Goal: Communication & Community: Answer question/provide support

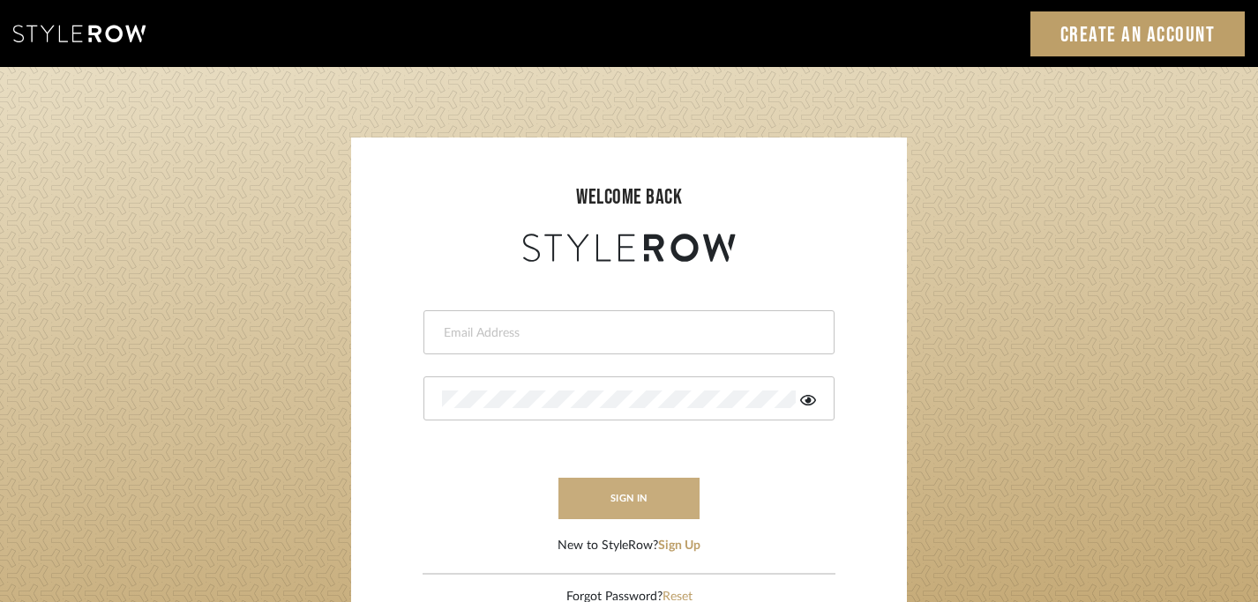
type input "peggy@balancingactlifestyle.com"
click at [634, 501] on button "sign in" at bounding box center [628, 498] width 141 height 41
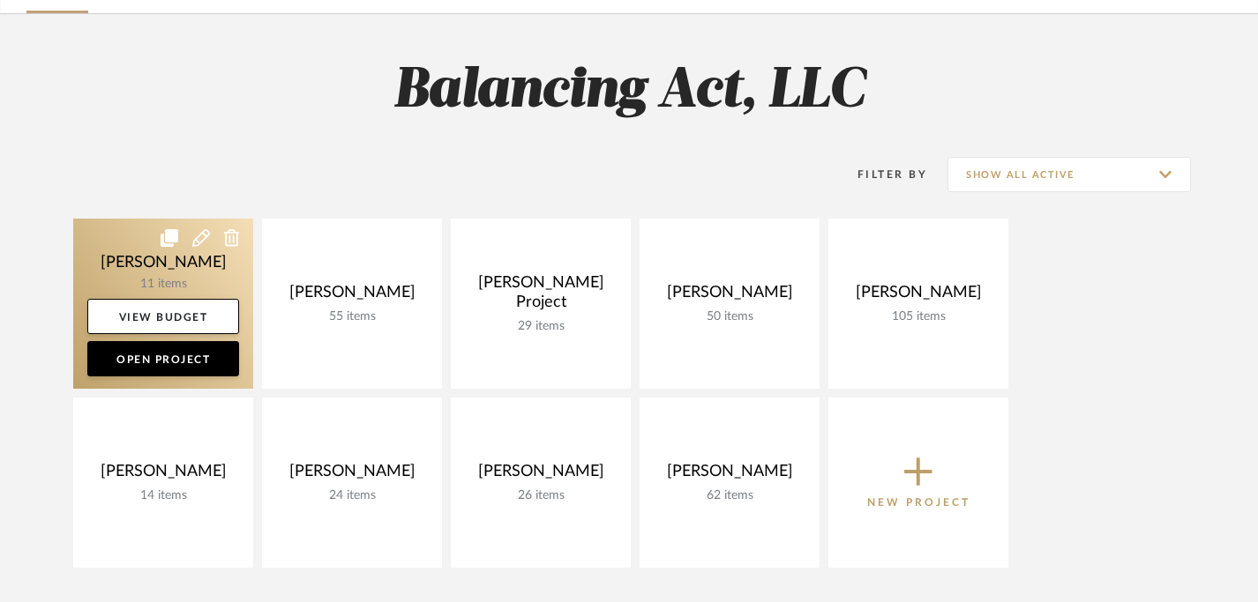
scroll to position [143, 0]
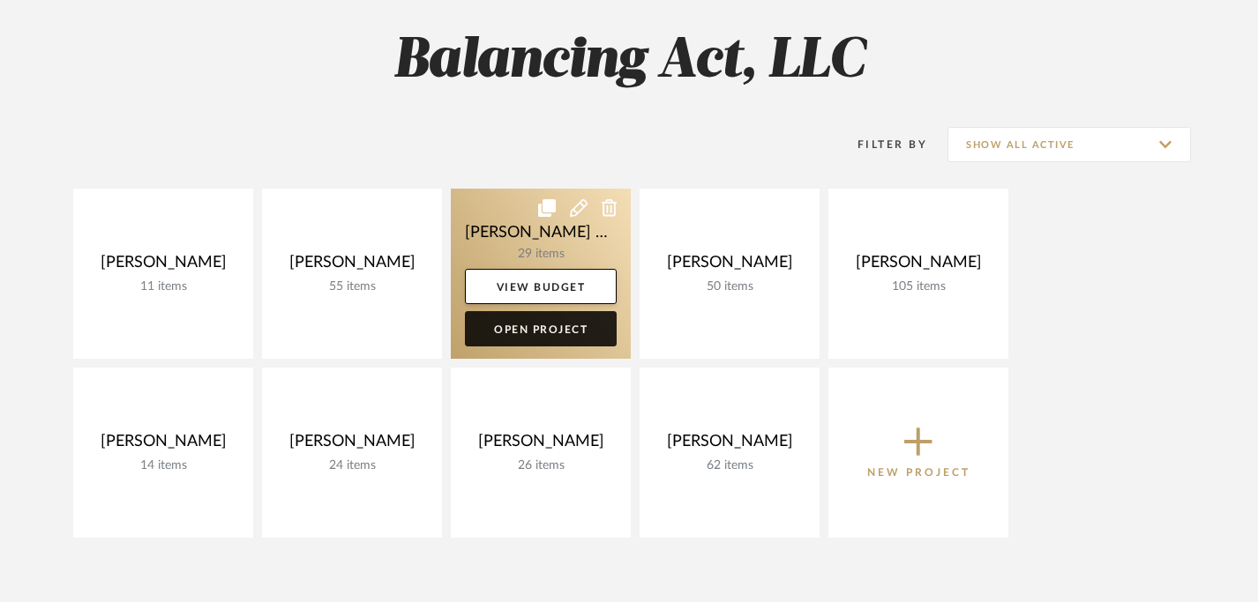
click at [528, 326] on link "Open Project" at bounding box center [541, 328] width 152 height 35
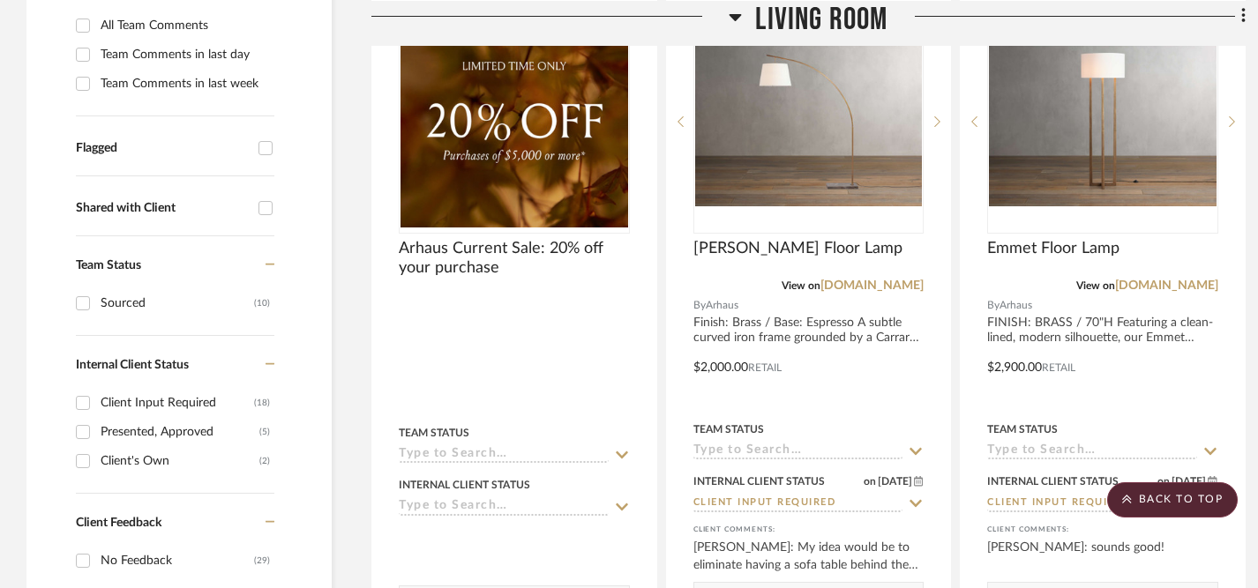
scroll to position [560, 0]
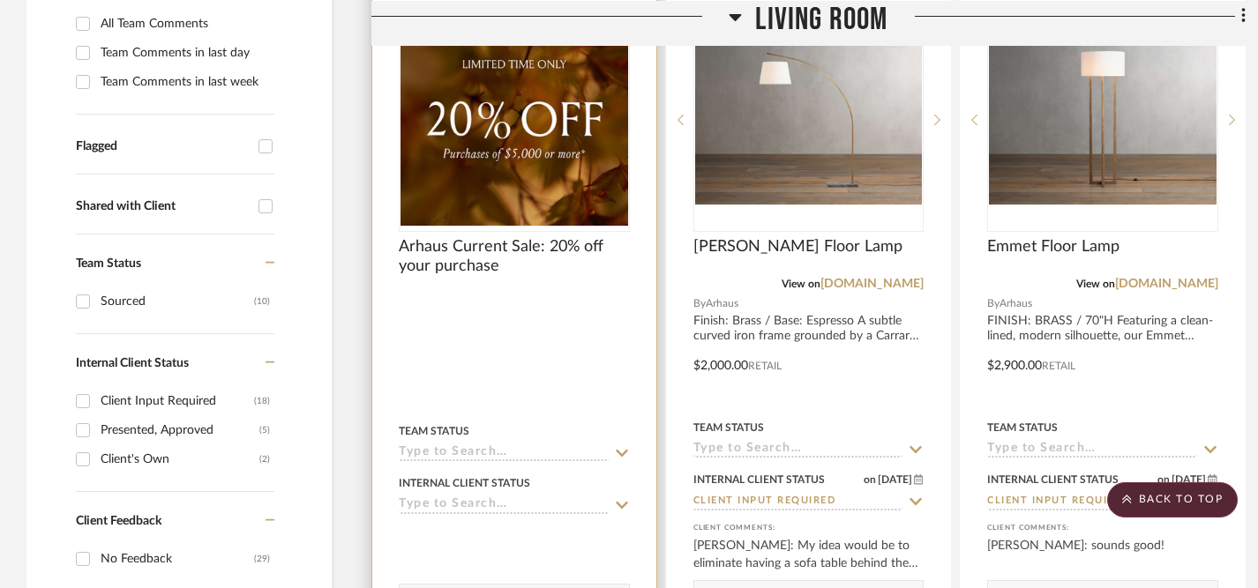
click at [515, 161] on img "0" at bounding box center [514, 119] width 228 height 213
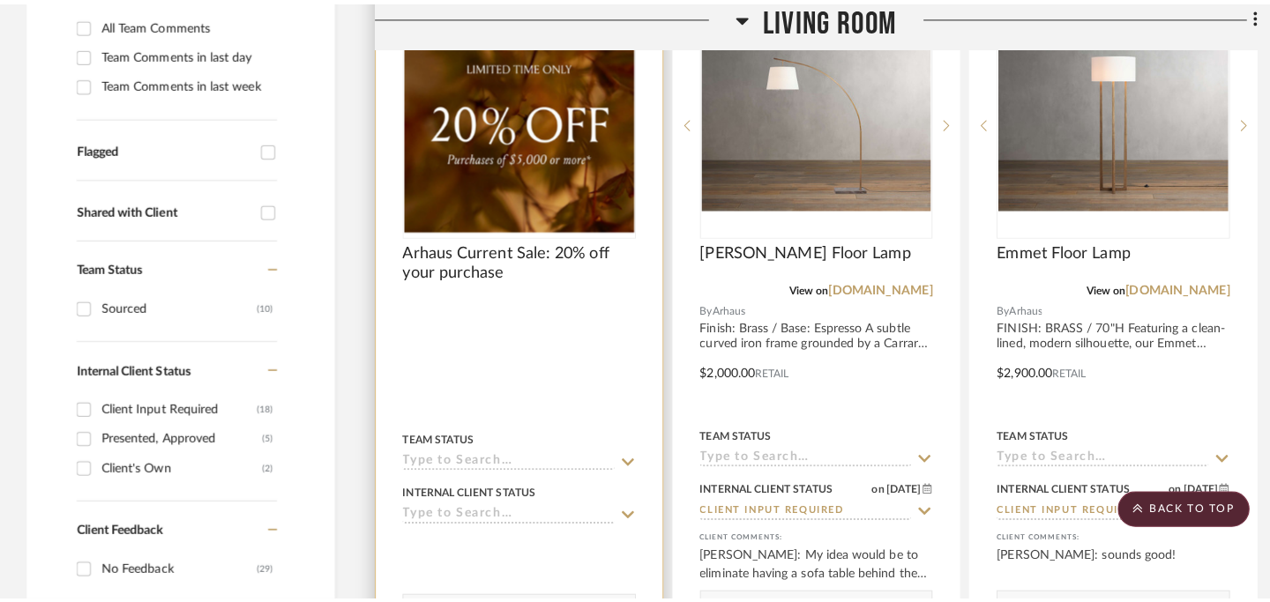
scroll to position [0, 0]
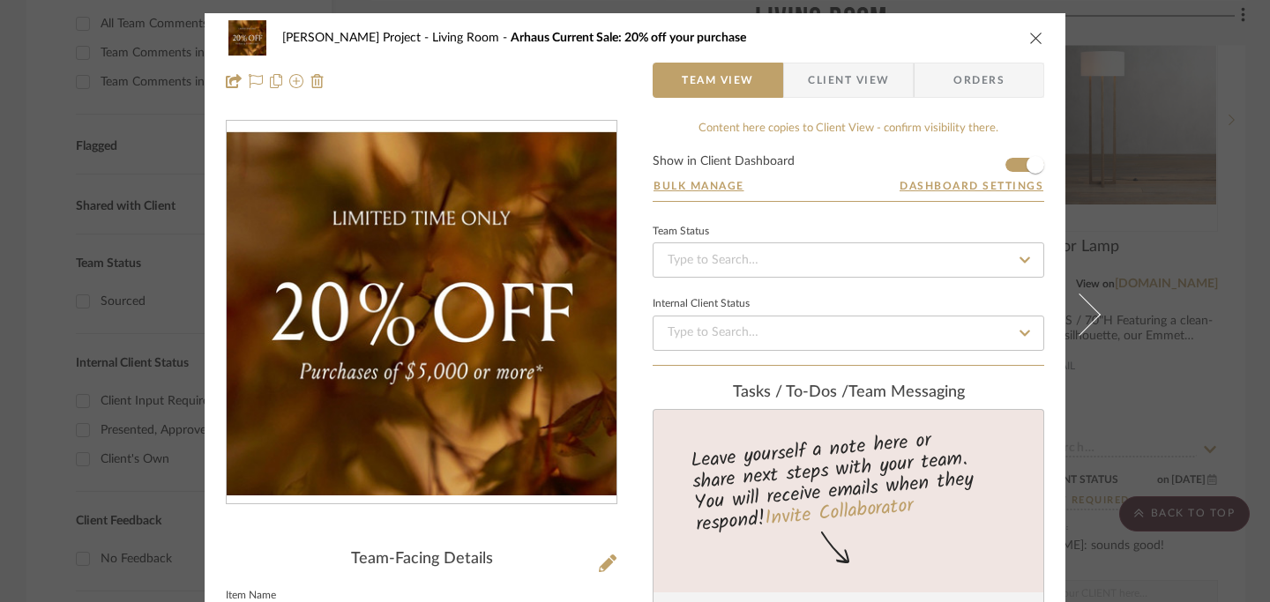
click at [1032, 37] on icon "close" at bounding box center [1036, 38] width 14 height 14
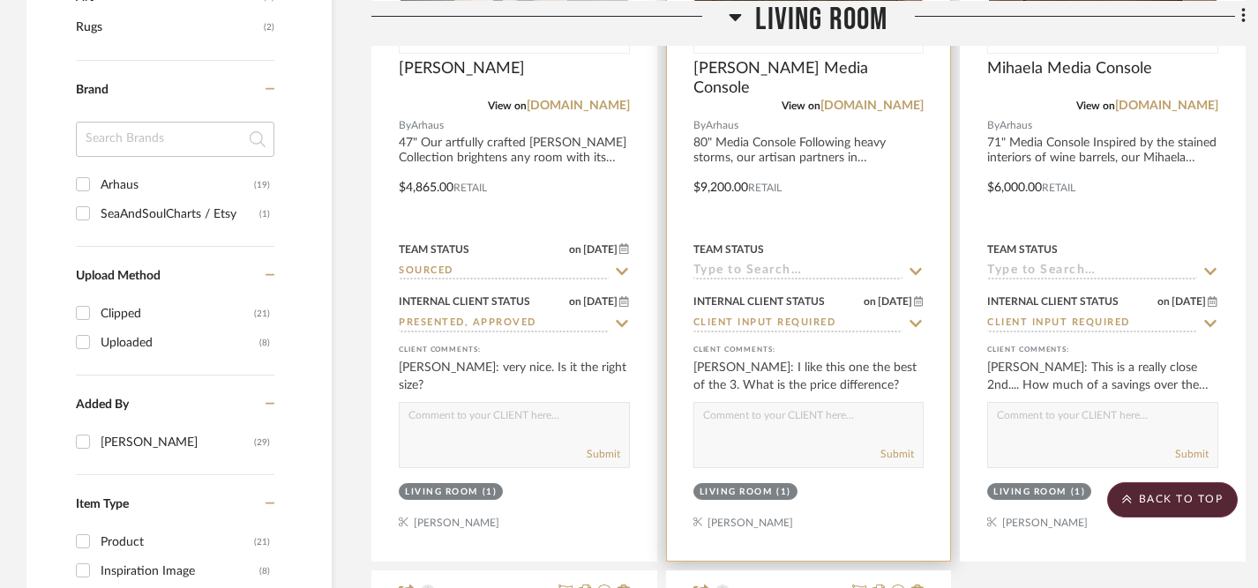
scroll to position [1526, 0]
click at [778, 401] on textarea at bounding box center [808, 418] width 229 height 34
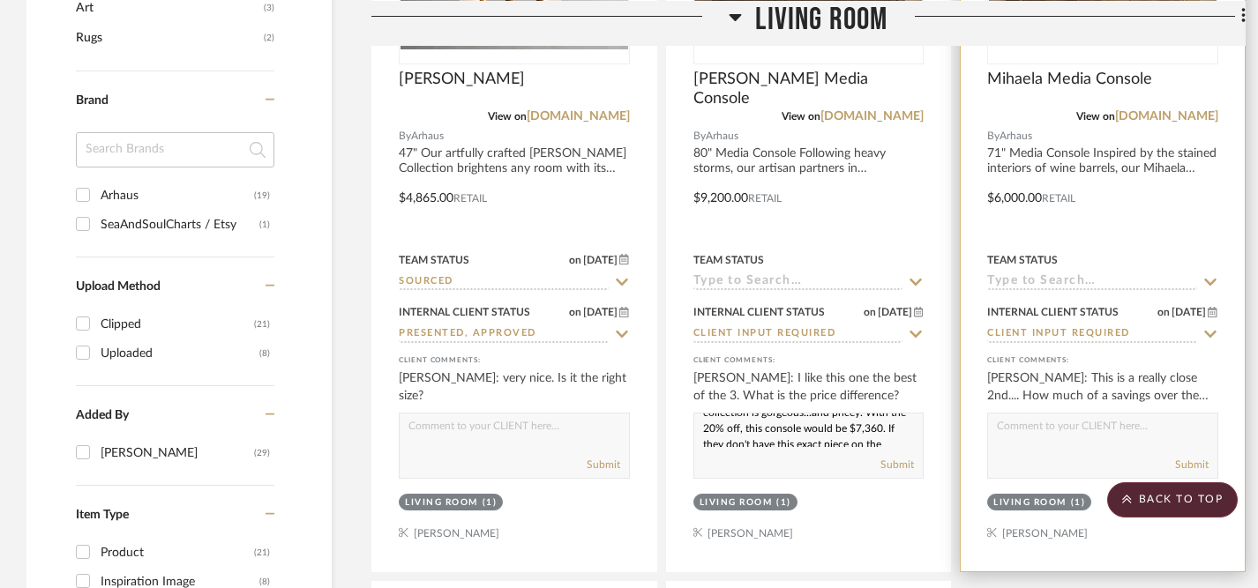
scroll to position [1522, 0]
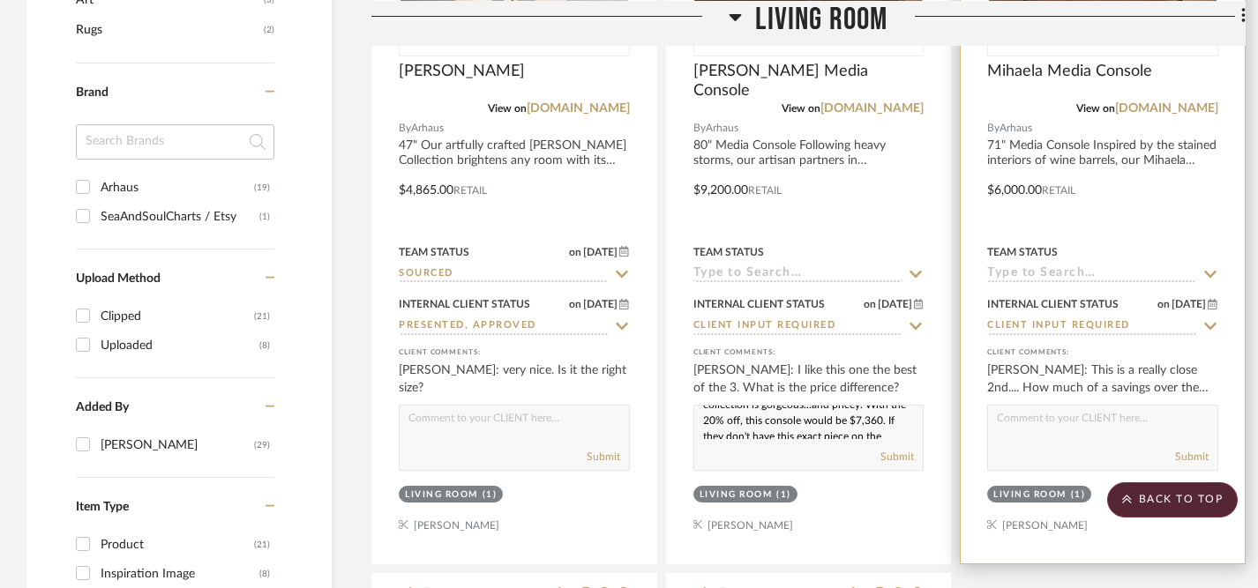
type textarea "You have great taste! The Polanco collection is gorgeous...and pricey. With the…"
click at [1049, 406] on textarea at bounding box center [1102, 423] width 229 height 34
type textarea "A"
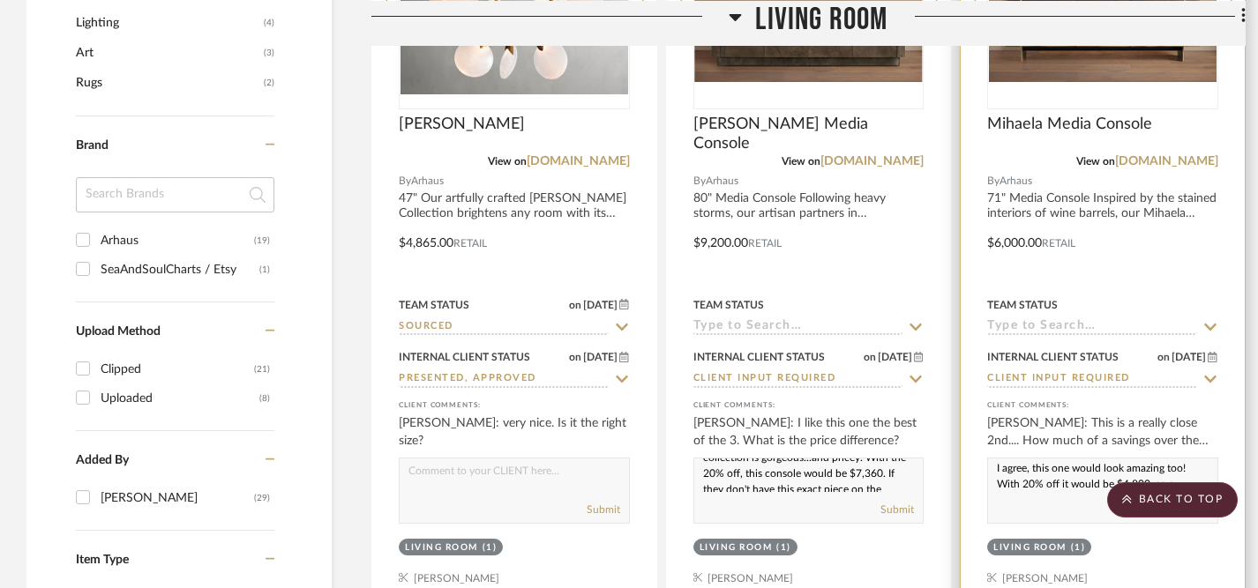
scroll to position [2, 0]
type textarea "I agree, this one would look amazing too! With 20% off it would be $4,800, so a…"
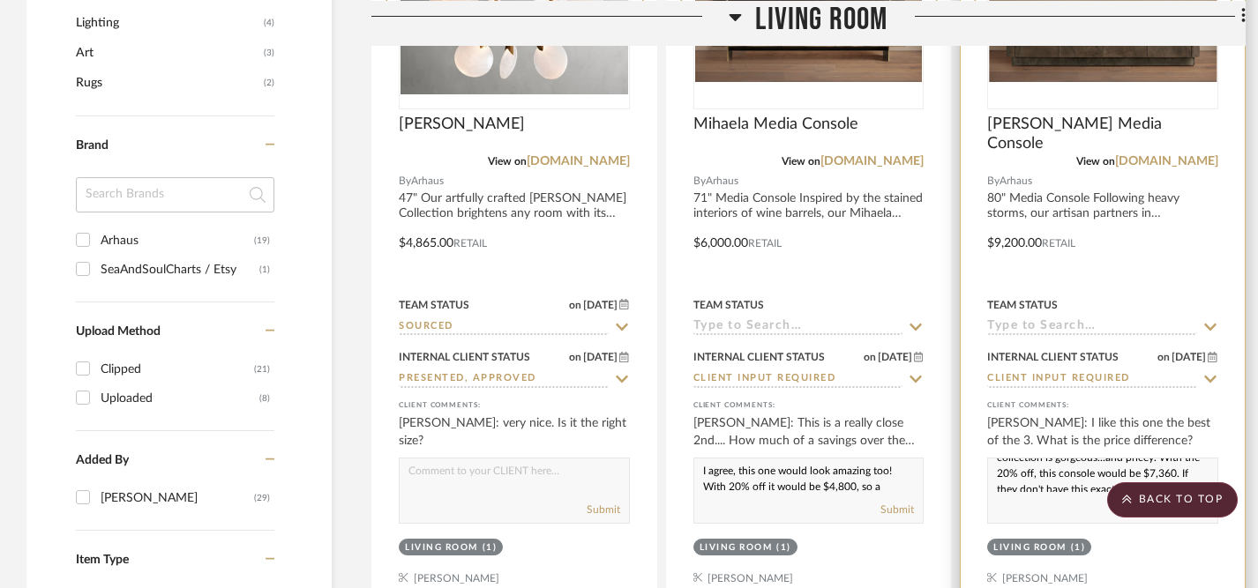
scroll to position [0, 0]
click at [998, 459] on textarea "You have great taste! The Polanco collection is gorgeous...and pricey. With the…" at bounding box center [1102, 476] width 229 height 34
drag, startPoint x: 998, startPoint y: 424, endPoint x: 1021, endPoint y: 459, distance: 41.8
click at [1021, 459] on div "You have great taste! The Polanco collection is gorgeous...and pricey. With the…" at bounding box center [1102, 491] width 231 height 66
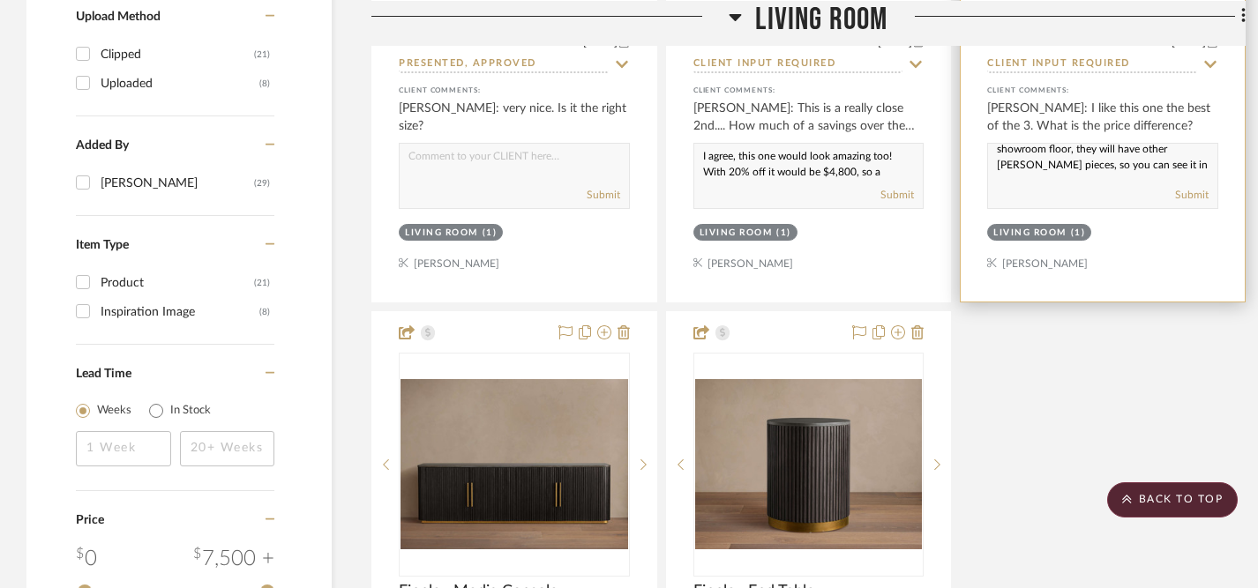
scroll to position [1776, 0]
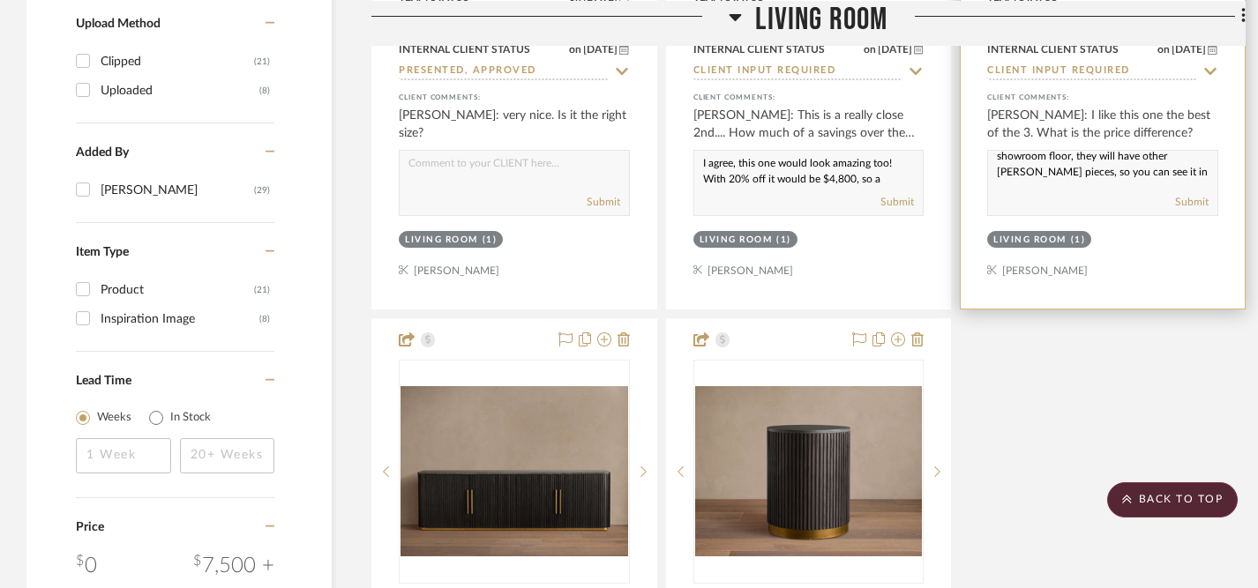
paste textarea "—though definitely on the pricier side. With the 20% discount, this console wou…"
click at [1117, 151] on textarea "You have great taste! The Polanco collection is gorgeous—though definitely on t…" at bounding box center [1102, 168] width 229 height 34
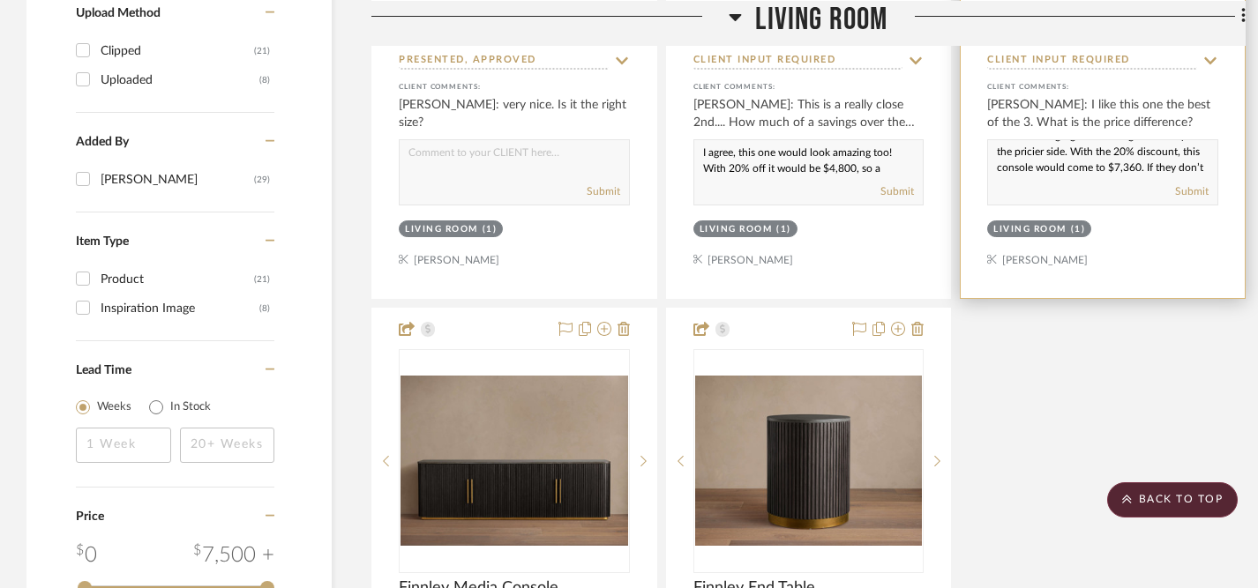
scroll to position [40, 0]
type textarea "You have great taste! The Polanco collection is gorgeous—though definitely on t…"
click at [1193, 183] on button "Submit" at bounding box center [1192, 191] width 34 height 16
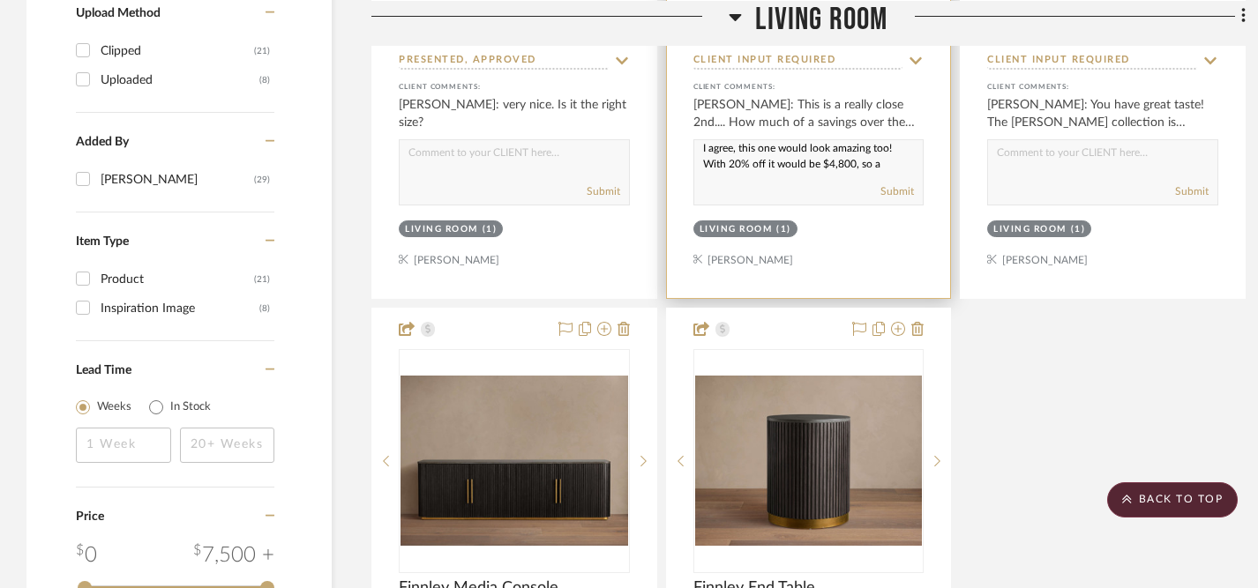
scroll to position [0, 0]
click at [701, 140] on textarea "I agree, this one would look amazing too! With 20% off it would be $4,800, so a…" at bounding box center [808, 157] width 229 height 34
drag, startPoint x: 701, startPoint y: 105, endPoint x: 777, endPoint y: 142, distance: 84.4
click at [777, 142] on div "I agree, this one would look amazing too! With 20% off it would be $4,800, so a…" at bounding box center [808, 172] width 231 height 66
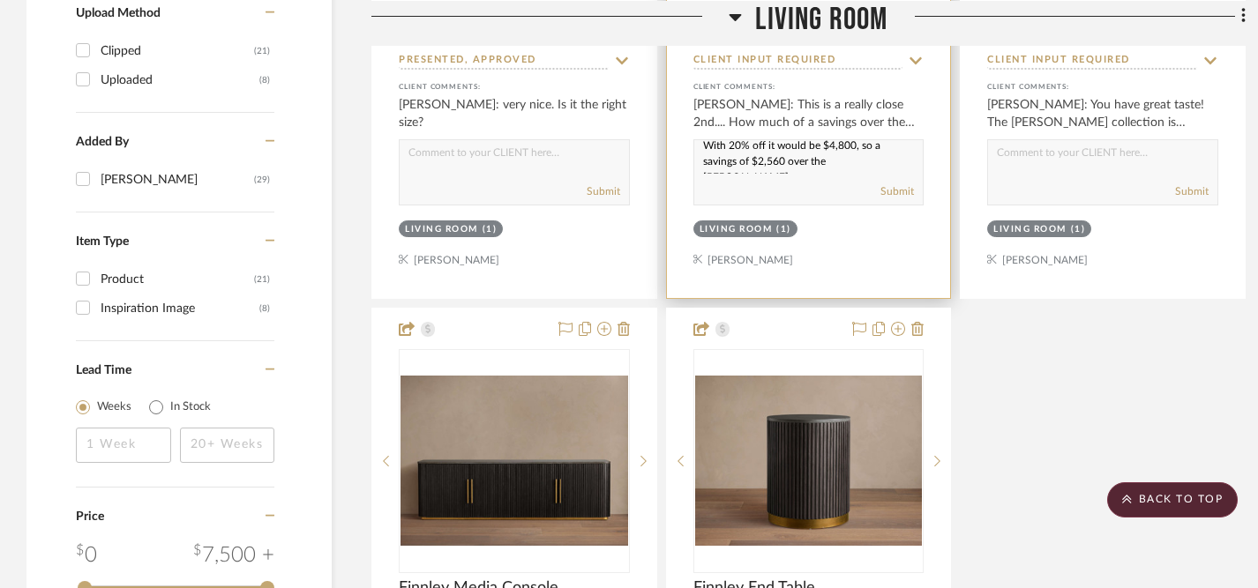
paste textarea "the 20% discount, it comes to $4,800—a savings of $2,560 compared to"
type textarea "I agree, this one would look amazing too! With the 20% discount, it comes to $4…"
click at [898, 183] on button "Submit" at bounding box center [897, 191] width 34 height 16
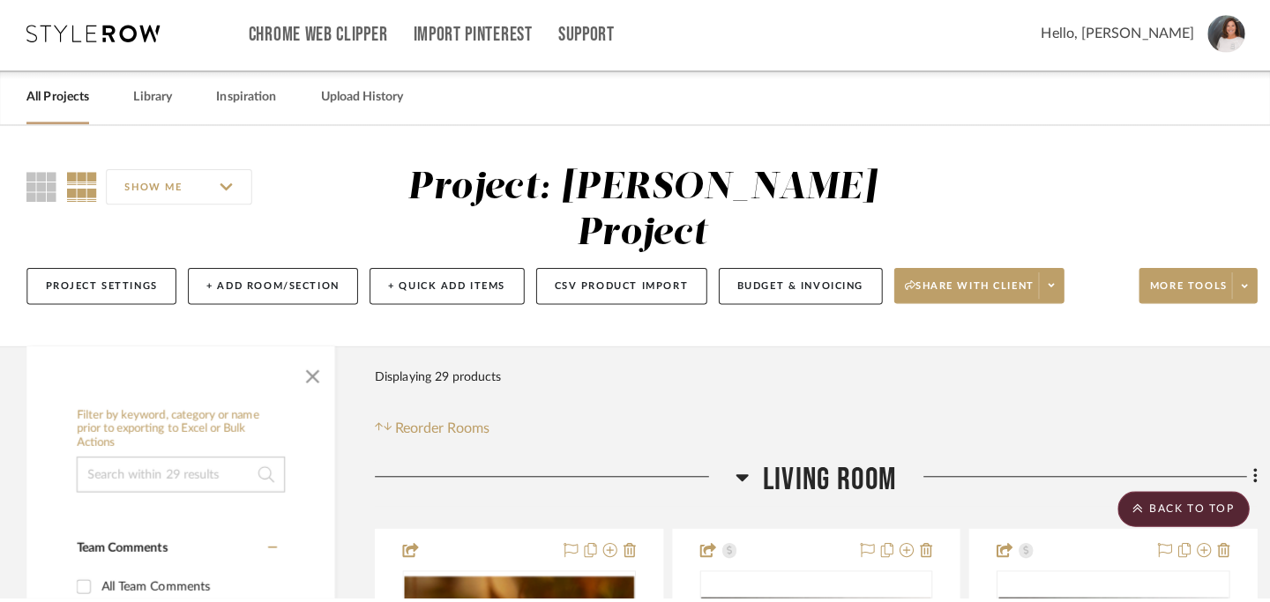
scroll to position [0, 0]
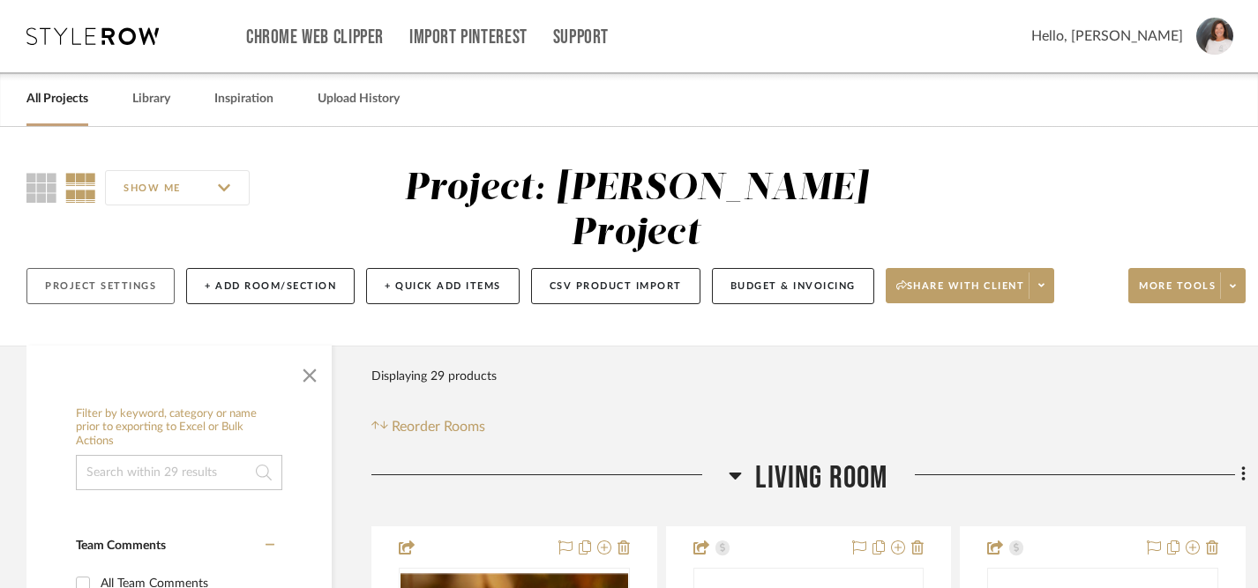
click at [57, 268] on button "Project Settings" at bounding box center [100, 286] width 148 height 36
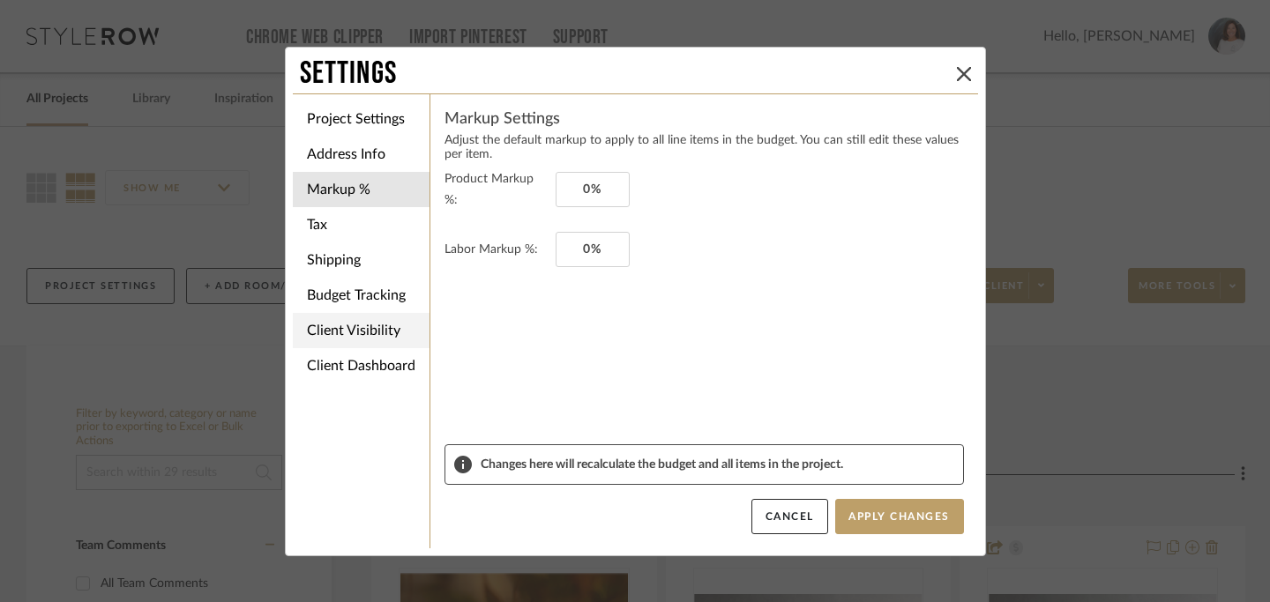
click at [370, 330] on li "Client Visibility" at bounding box center [361, 330] width 137 height 35
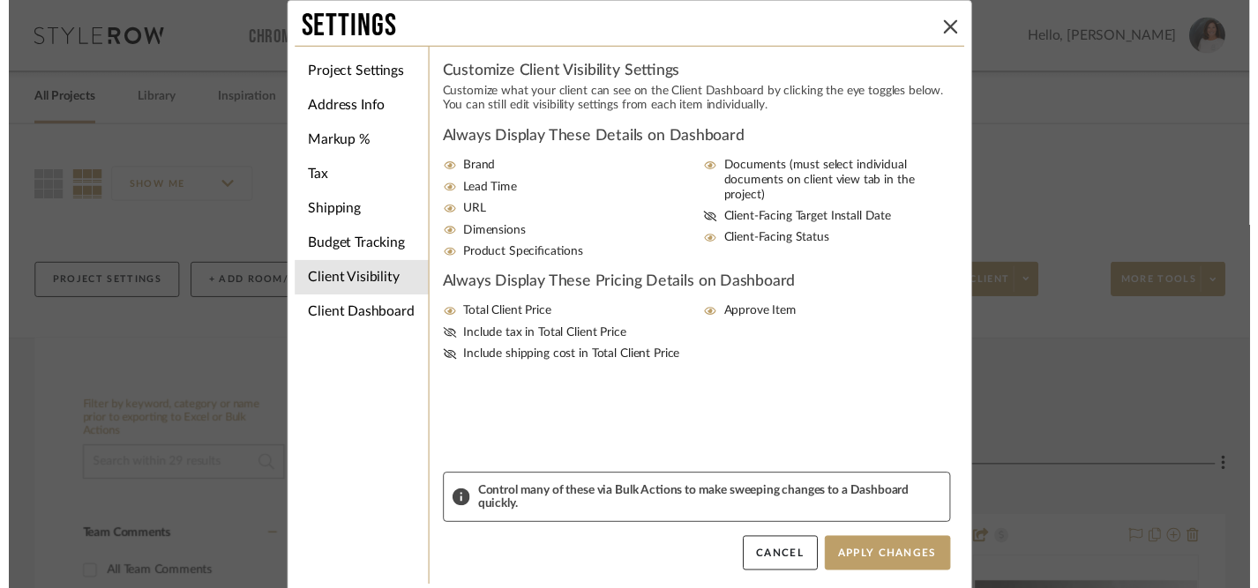
scroll to position [4, 0]
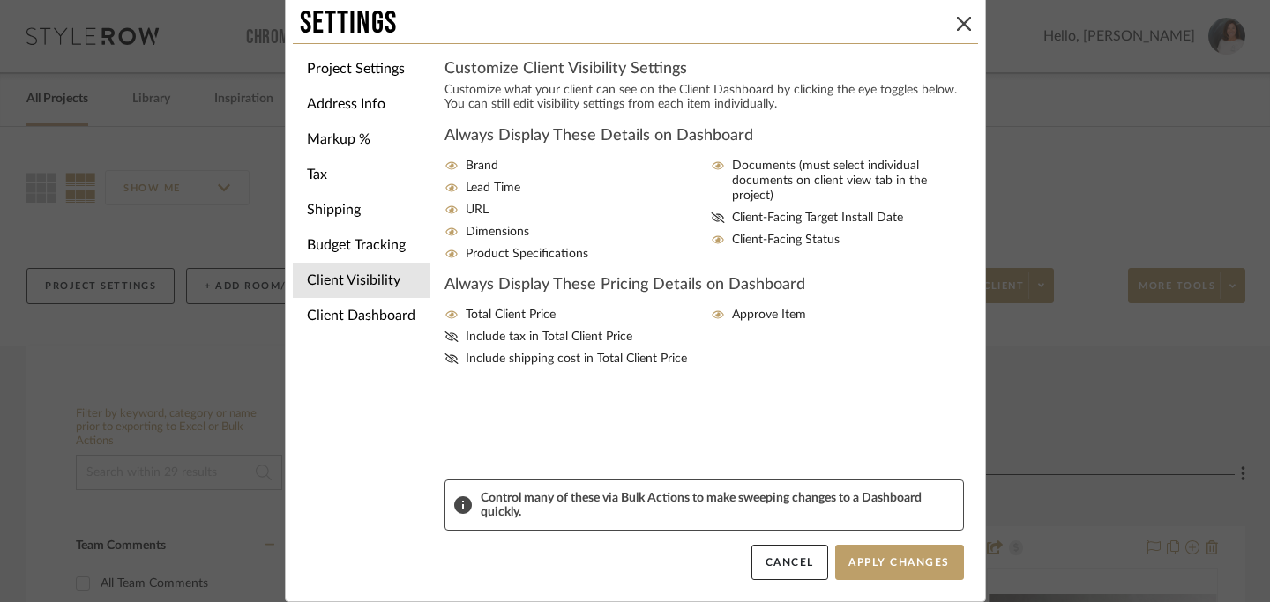
click at [1092, 365] on div "Settings Project Settings Address Info Markup % Tax Shipping Budget Tracking Cl…" at bounding box center [635, 301] width 1270 height 602
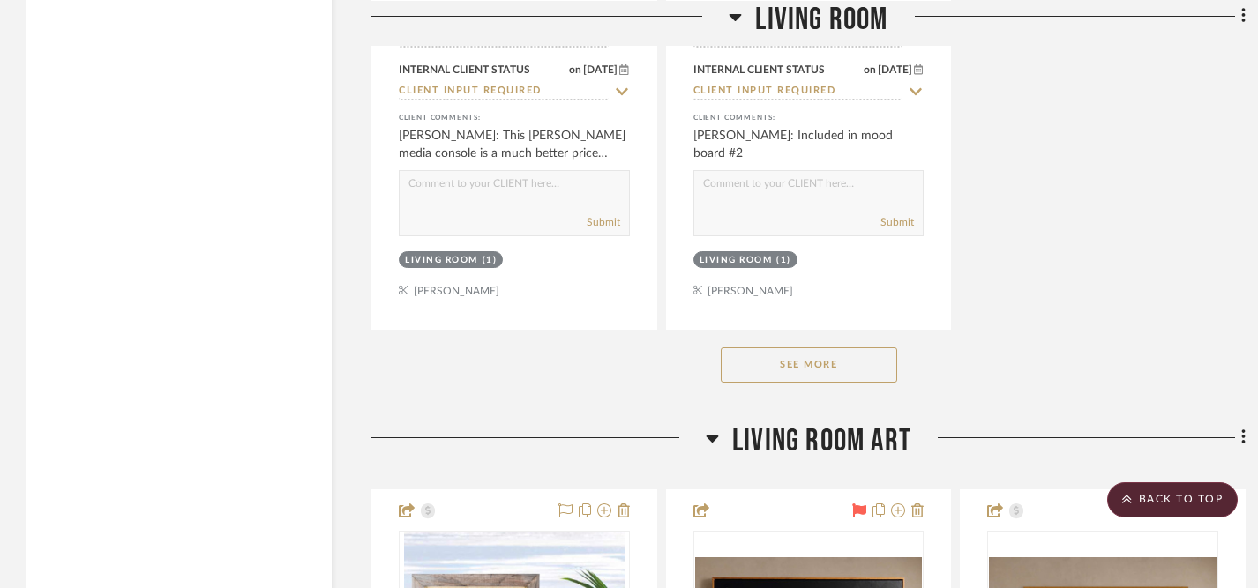
scroll to position [2542, 0]
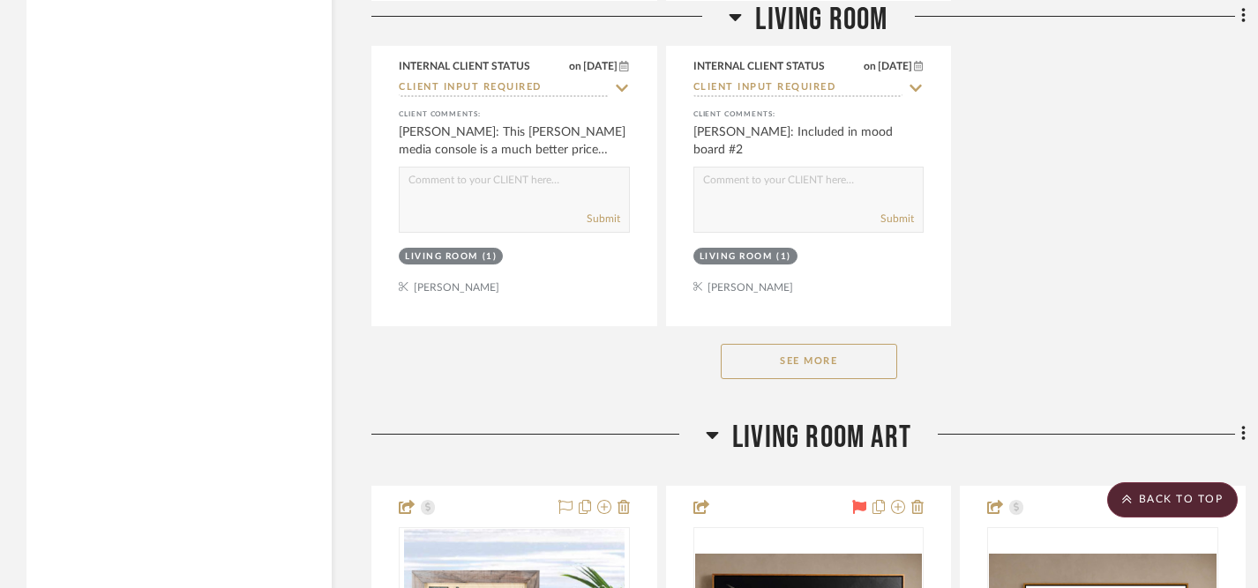
click at [830, 344] on button "See More" at bounding box center [809, 361] width 176 height 35
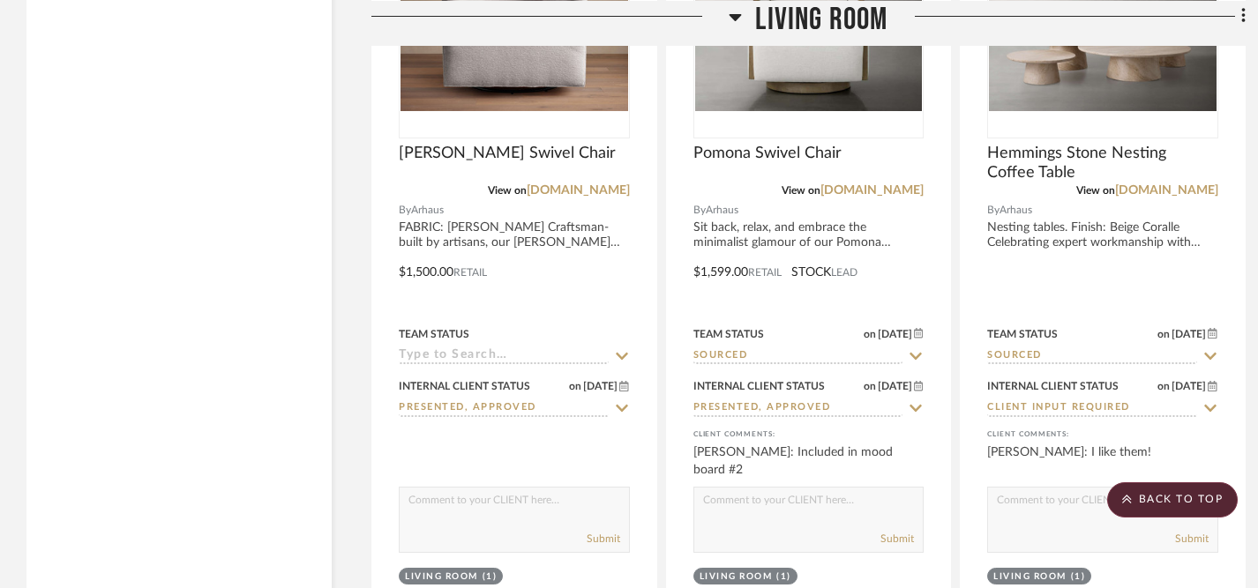
scroll to position [3826, 0]
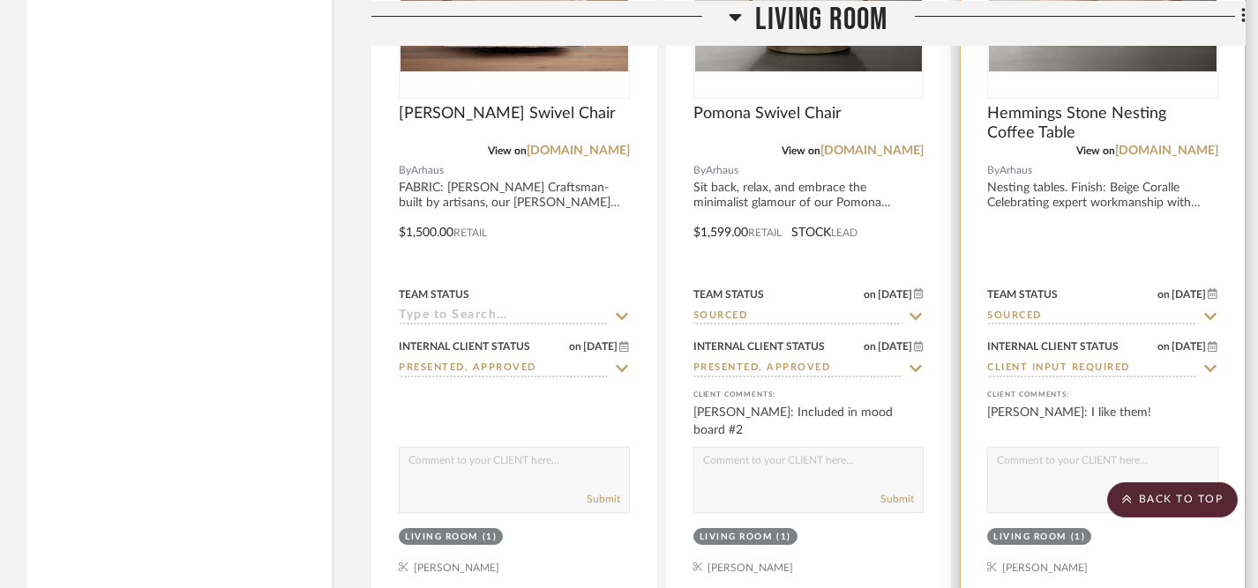
click at [1211, 362] on icon at bounding box center [1210, 369] width 16 height 14
type input "[DATE]"
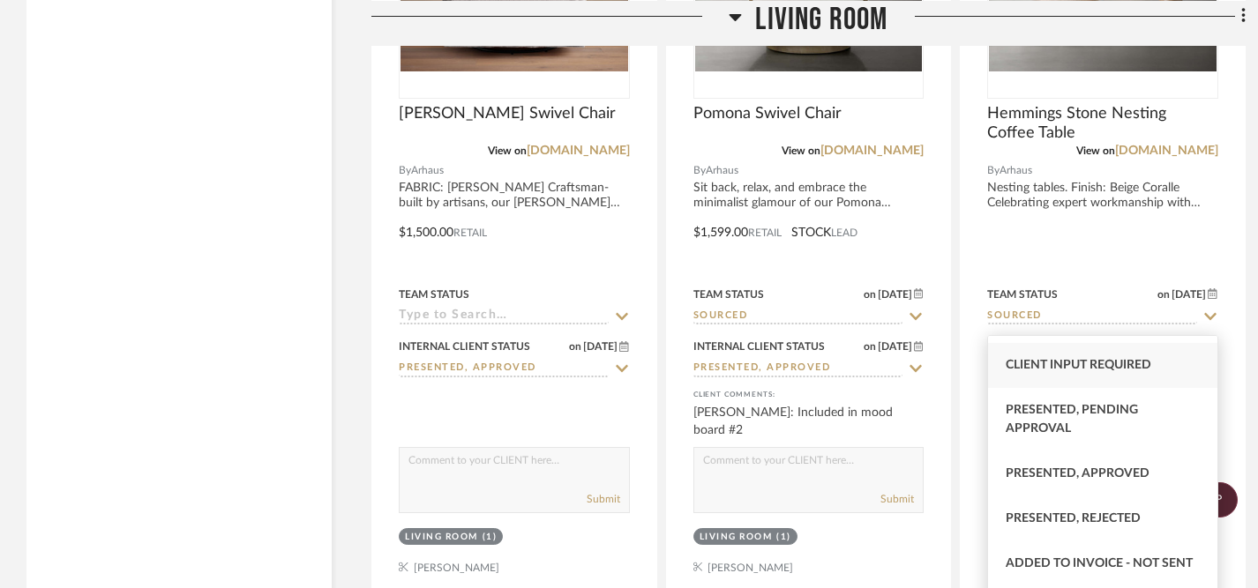
scroll to position [131, 0]
click at [1106, 474] on span "Presented, Approved" at bounding box center [1078, 471] width 144 height 12
type input "Presented, Approved"
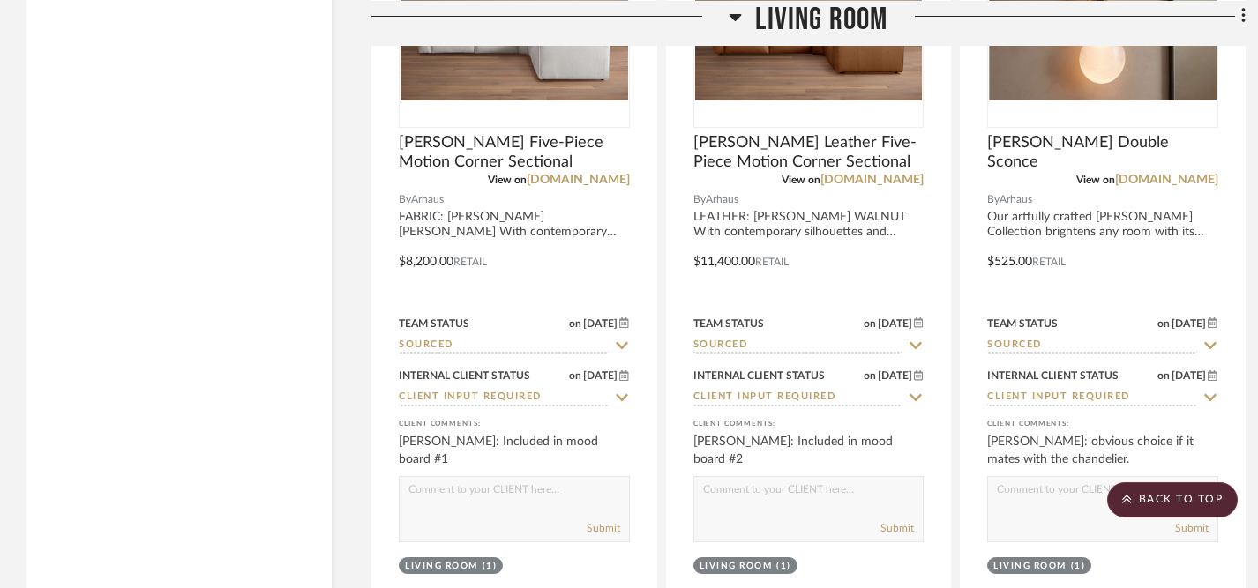
scroll to position [4591, 0]
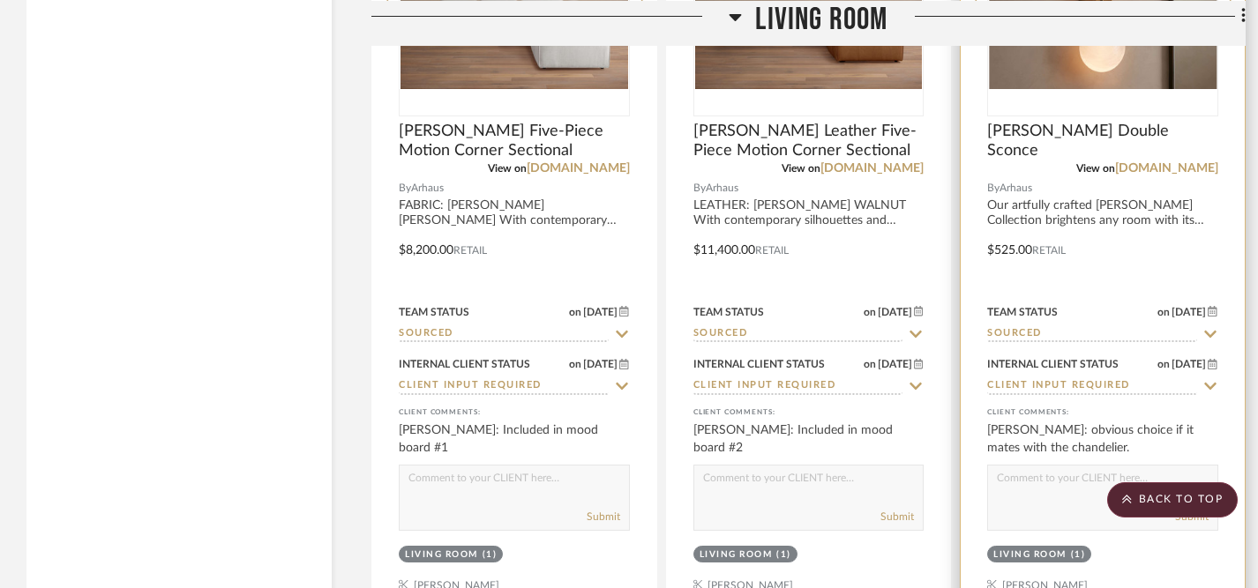
click at [1104, 466] on textarea at bounding box center [1102, 483] width 229 height 34
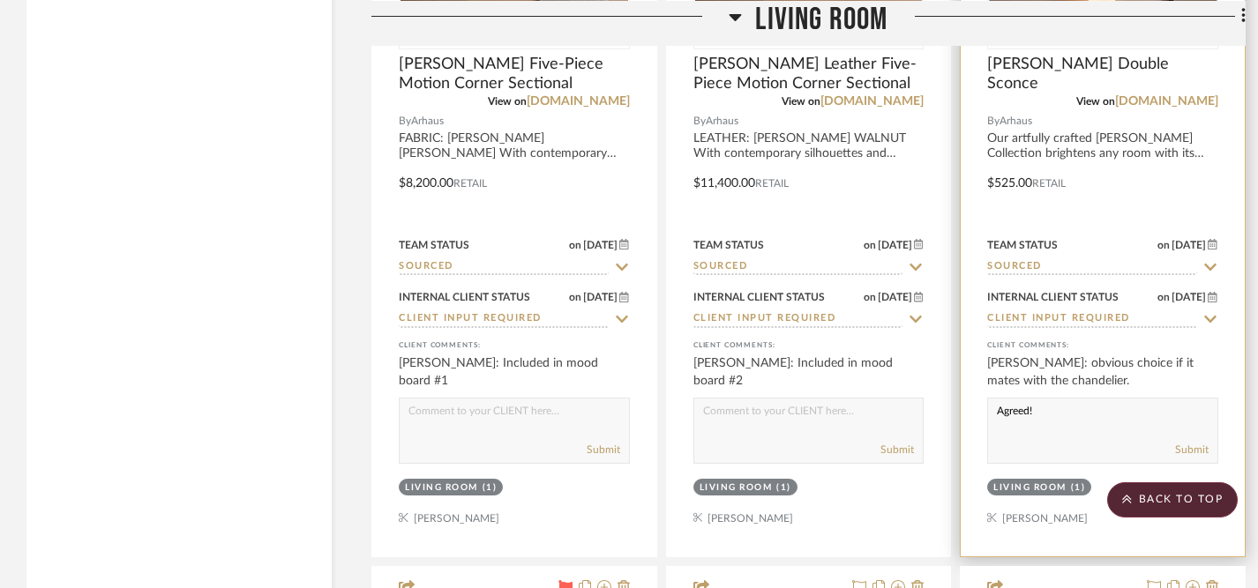
scroll to position [4664, 0]
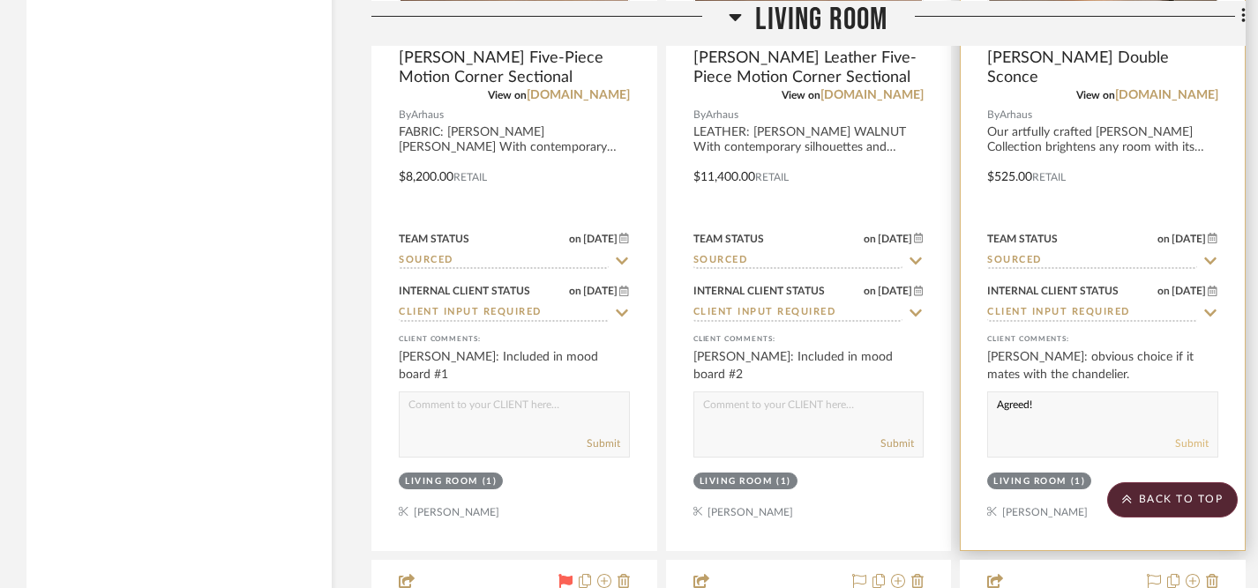
type textarea "Agreed!"
click at [1193, 436] on button "Submit" at bounding box center [1192, 444] width 34 height 16
click at [1209, 310] on icon at bounding box center [1210, 313] width 12 height 7
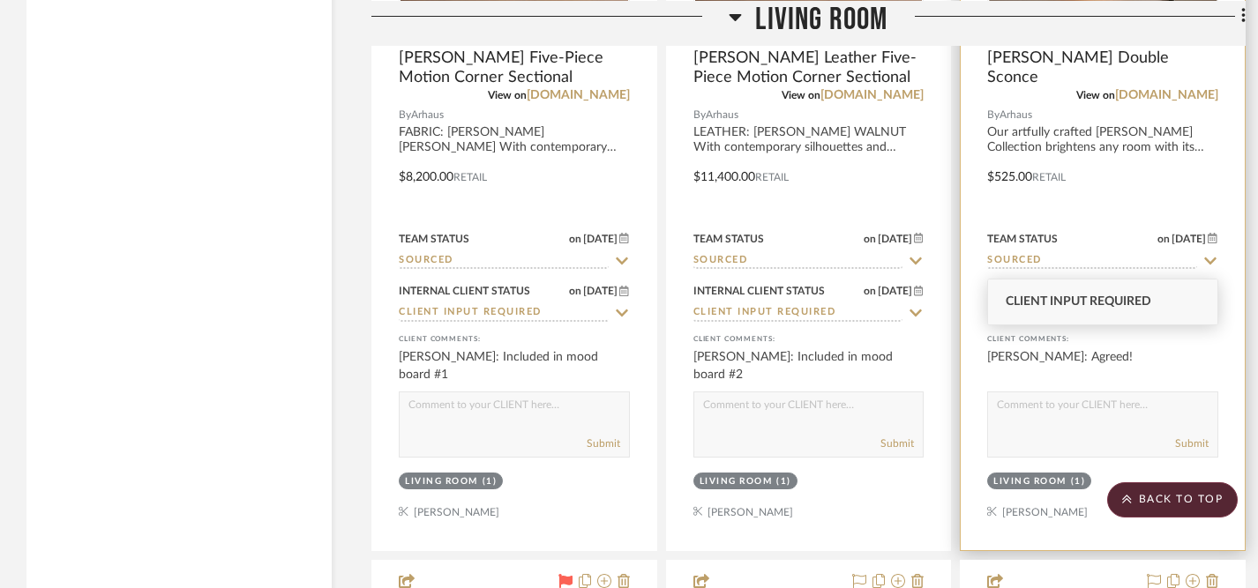
click at [1209, 306] on icon at bounding box center [1210, 313] width 16 height 14
type input "[DATE]"
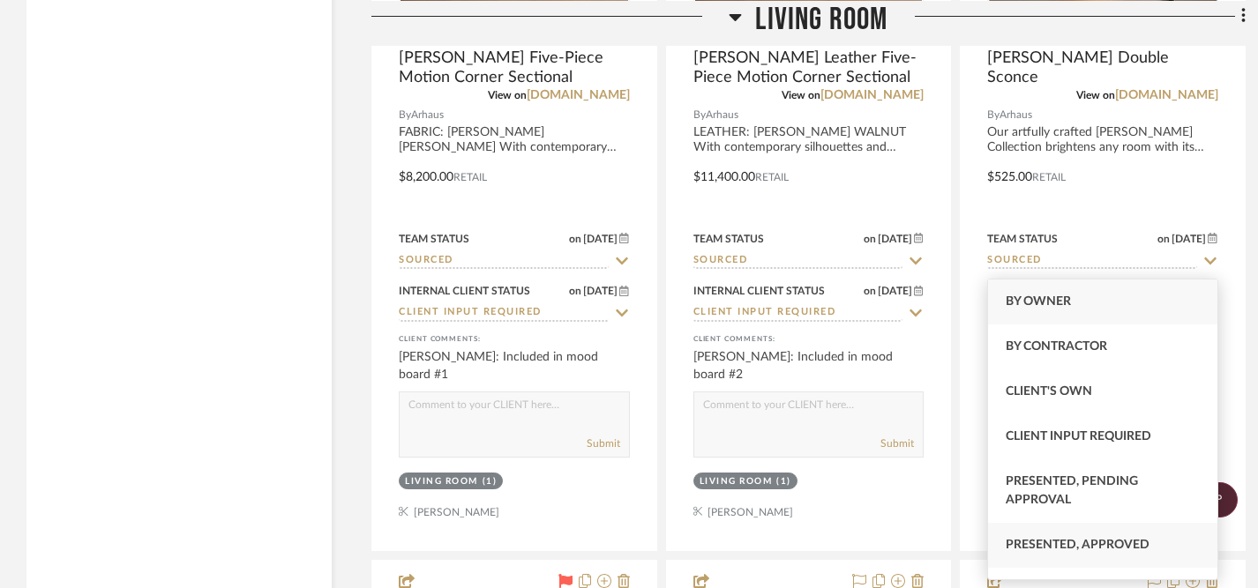
click at [1086, 548] on span "Presented, Approved" at bounding box center [1078, 545] width 144 height 12
type input "Presented, Approved"
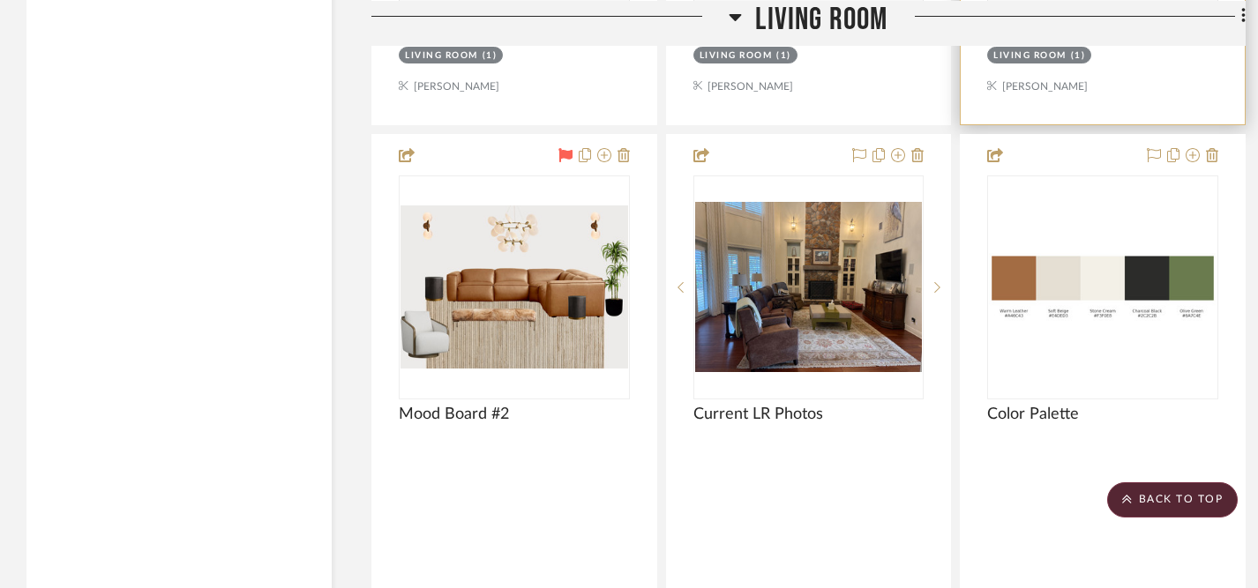
scroll to position [5093, 0]
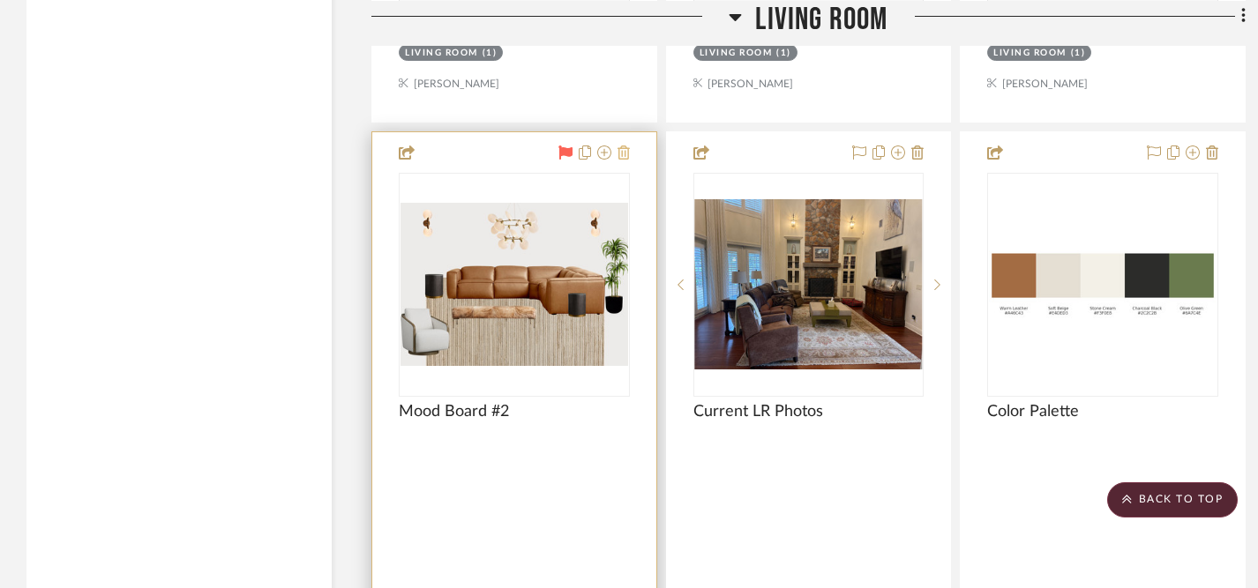
click at [627, 146] on icon at bounding box center [623, 153] width 12 height 14
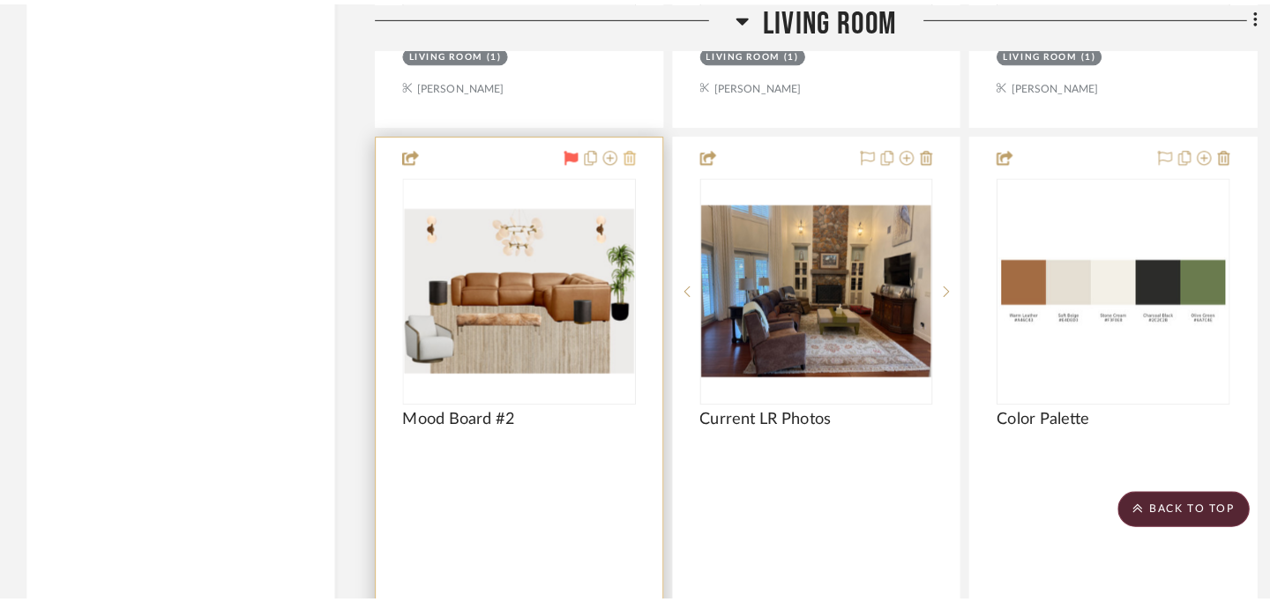
scroll to position [0, 0]
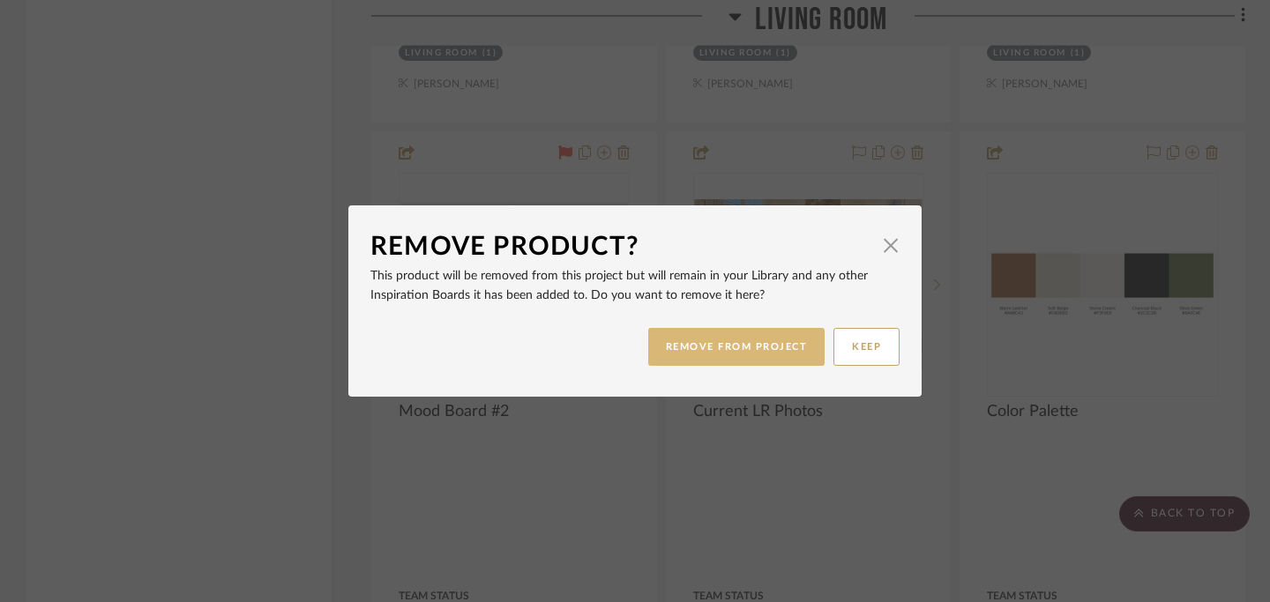
click at [693, 348] on button "REMOVE FROM PROJECT" at bounding box center [736, 347] width 177 height 38
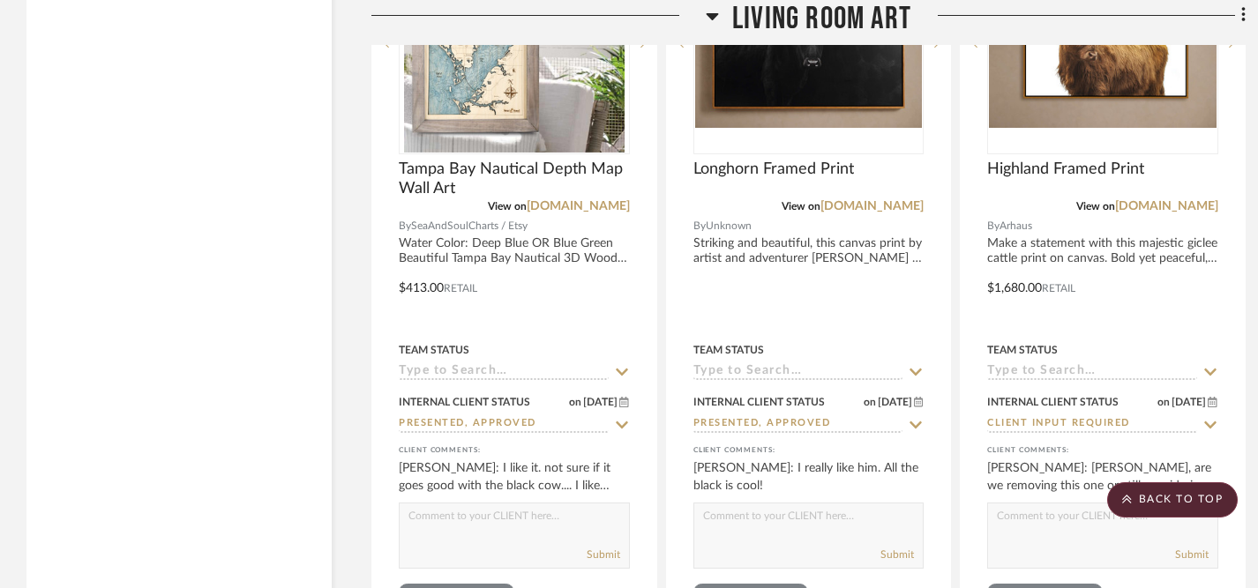
scroll to position [6273, 0]
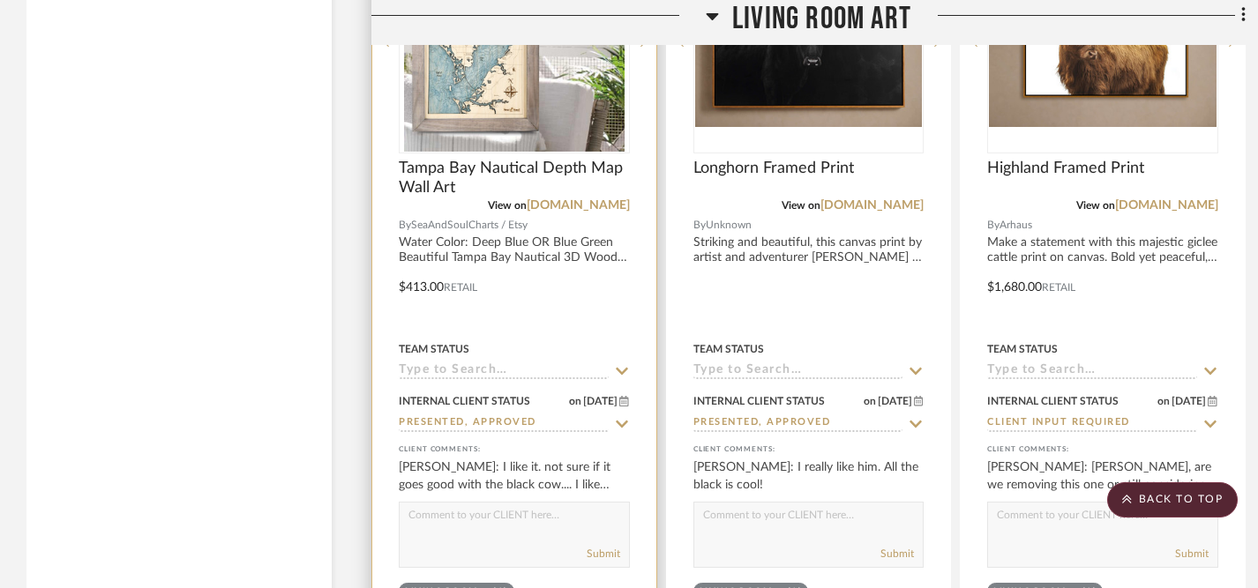
click at [598, 503] on textarea at bounding box center [514, 520] width 229 height 34
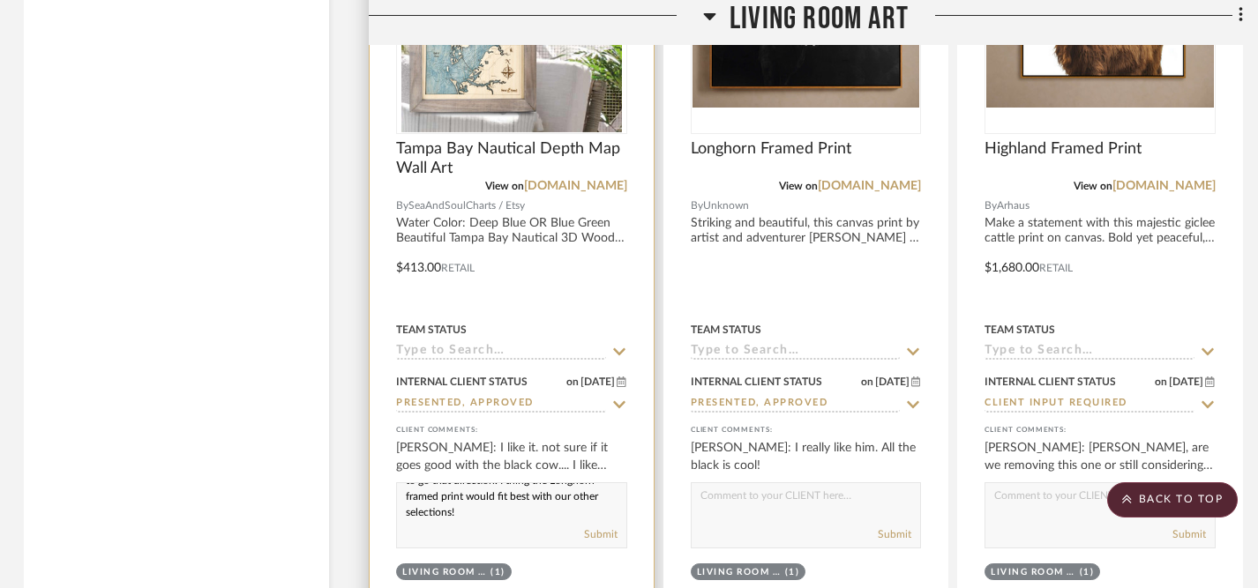
scroll to position [0, 0]
click at [406, 483] on textarea "Right, this would be an either or situation. We could go this direction and sta…" at bounding box center [511, 500] width 229 height 34
drag, startPoint x: 406, startPoint y: 441, endPoint x: 454, endPoint y: 487, distance: 66.8
click at [454, 487] on div "Right, this would be an either or situation. We could go this direction and sta…" at bounding box center [511, 515] width 231 height 66
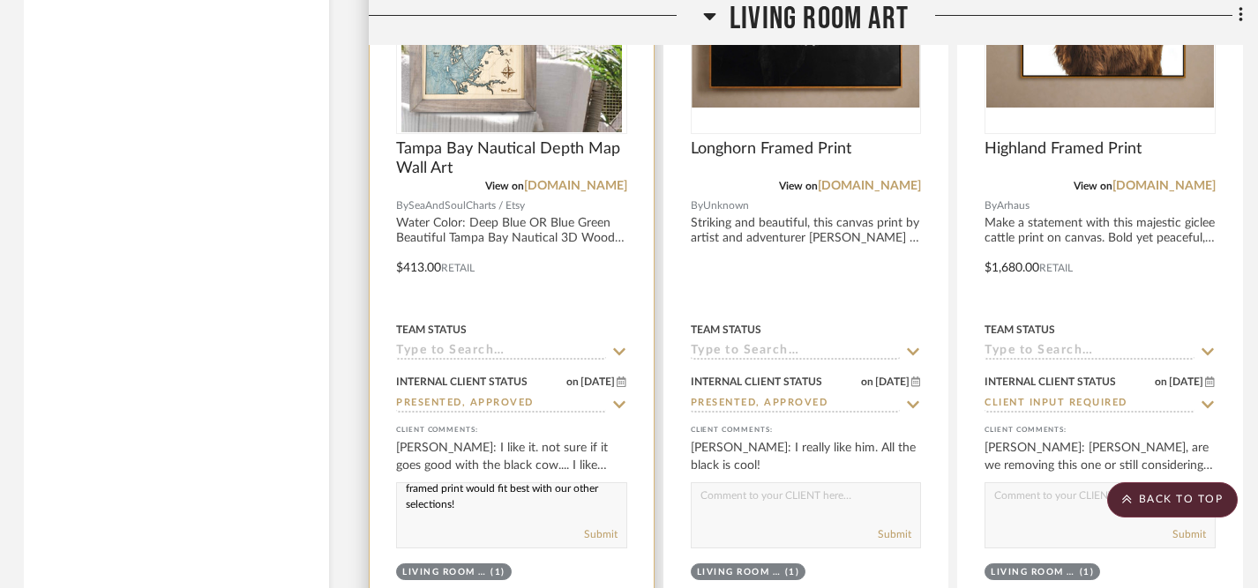
paste textarea "/or situation. We could go this direction and stay with the Tampa coastal style…"
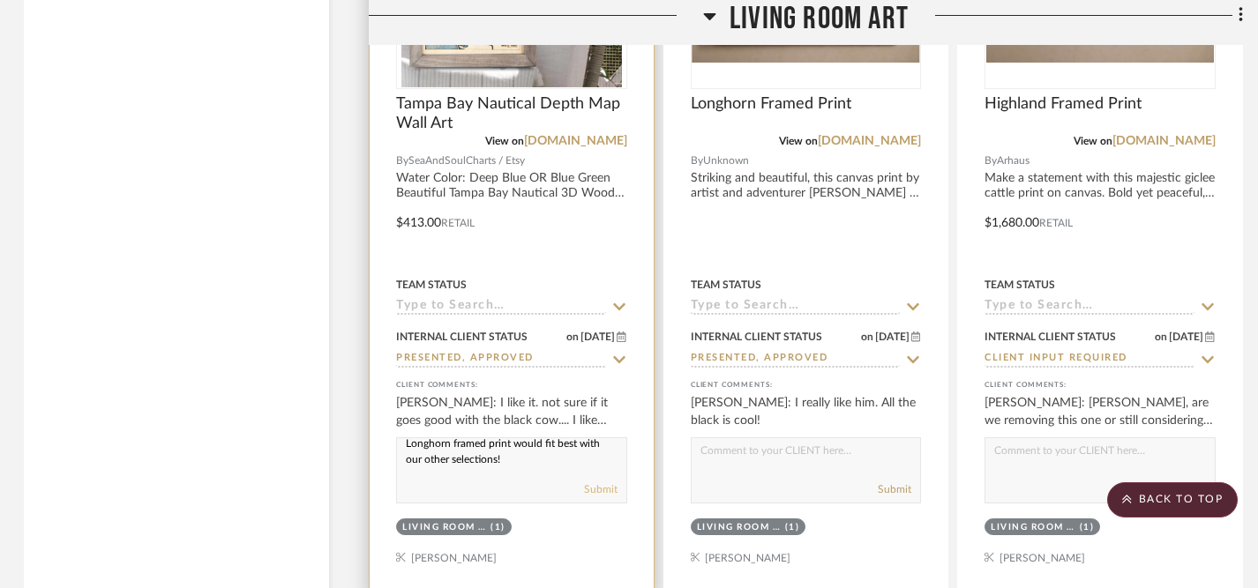
type textarea "Right, this would be an either/or situation. We could go this direction and sta…"
click at [606, 482] on button "Submit" at bounding box center [601, 490] width 34 height 16
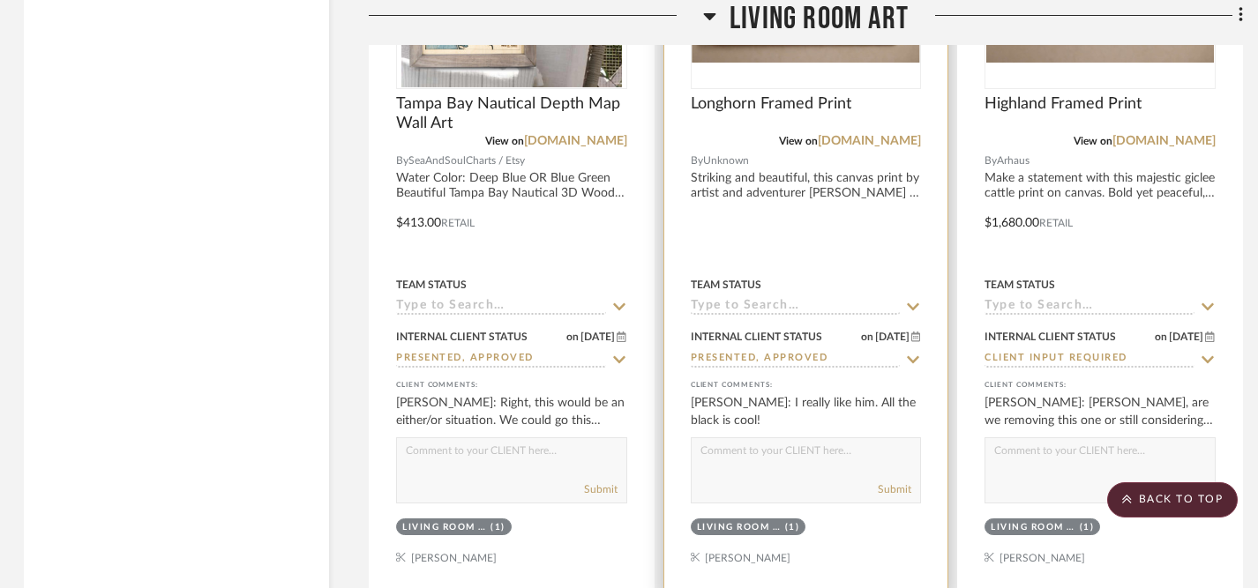
click at [706, 438] on textarea at bounding box center [806, 455] width 229 height 34
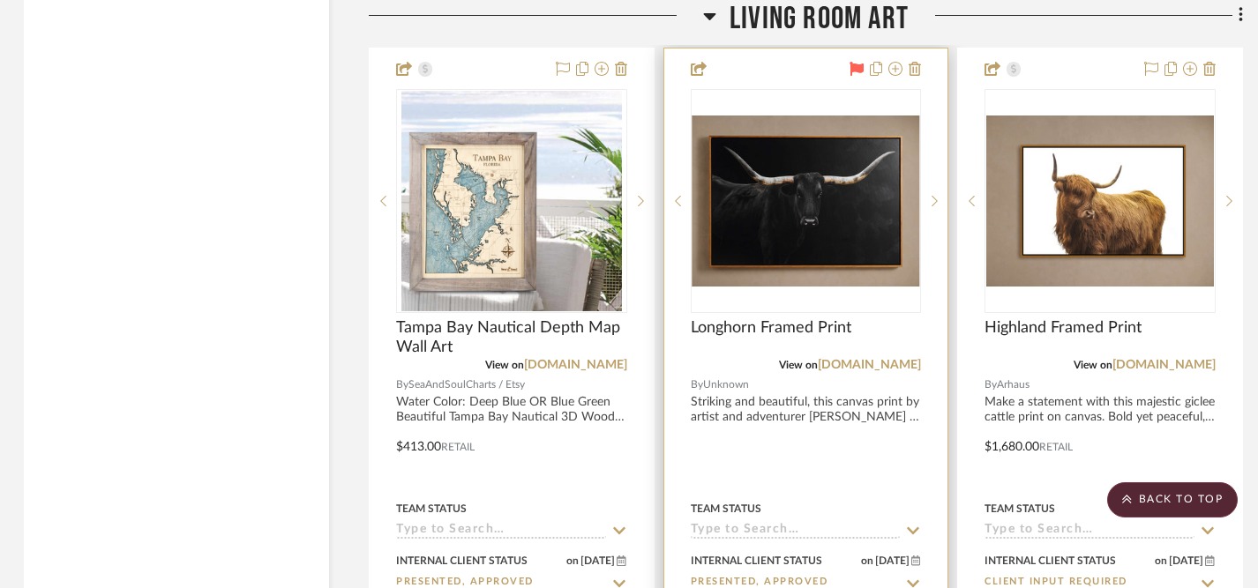
scroll to position [6112, 3]
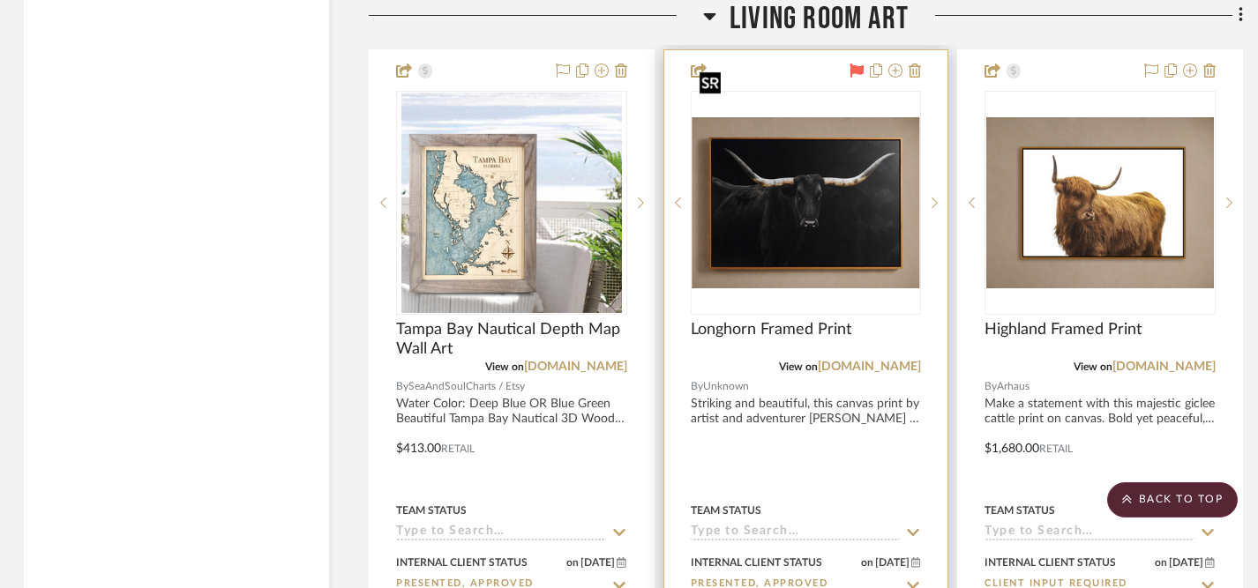
click at [830, 158] on img "0" at bounding box center [806, 202] width 228 height 171
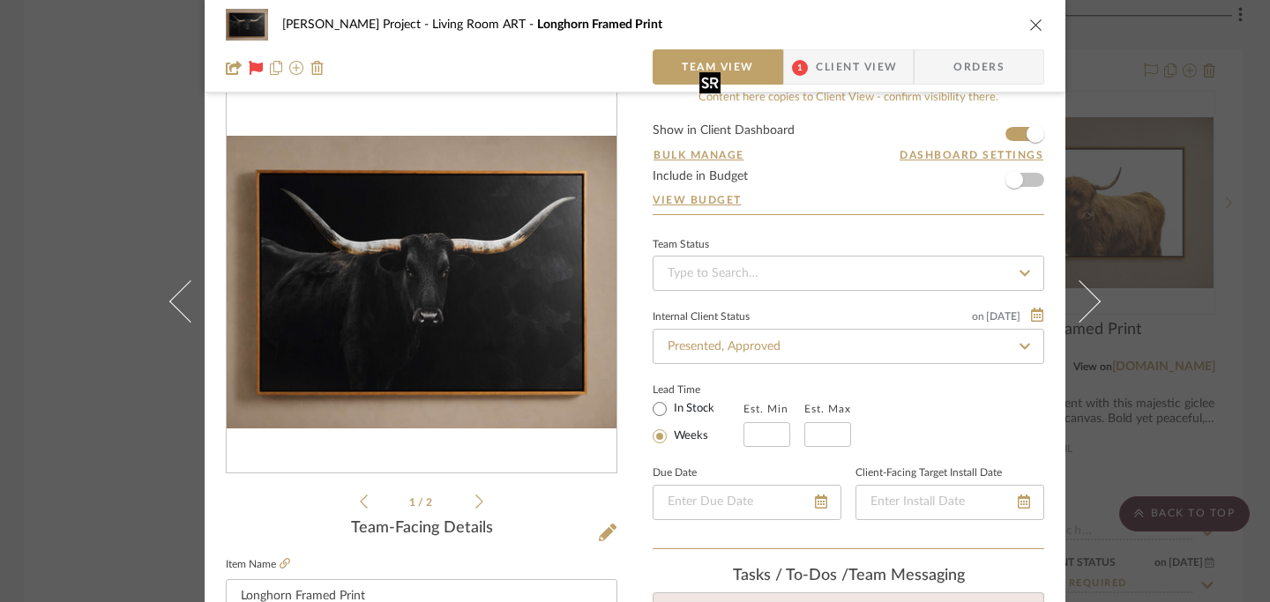
scroll to position [30, 0]
click at [1028, 19] on button "close" at bounding box center [1036, 25] width 16 height 16
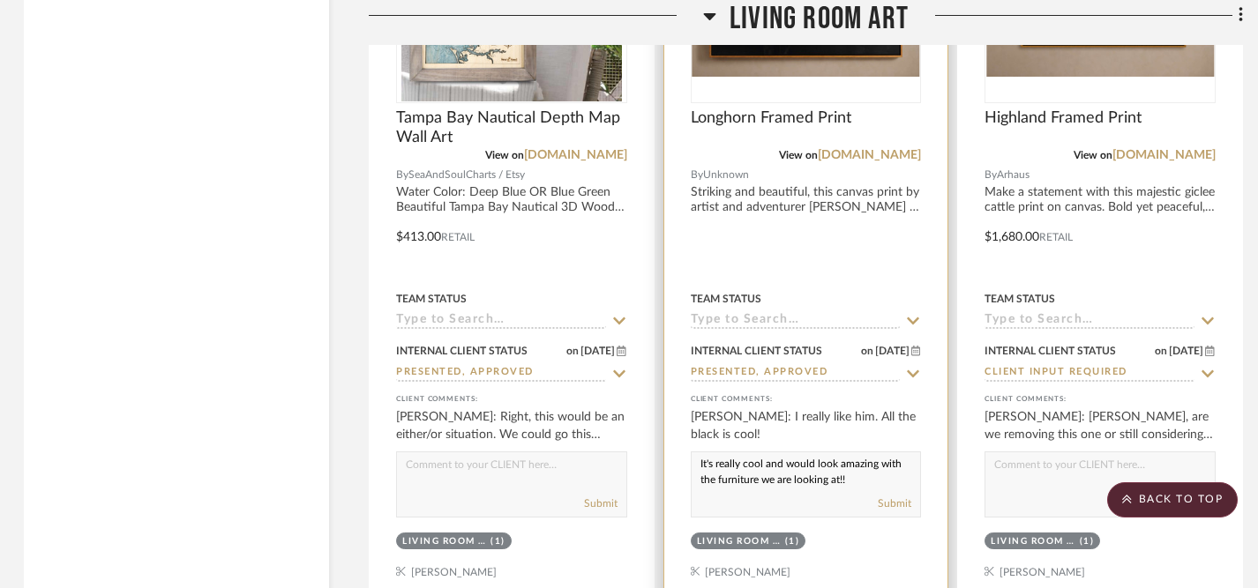
scroll to position [6329, 3]
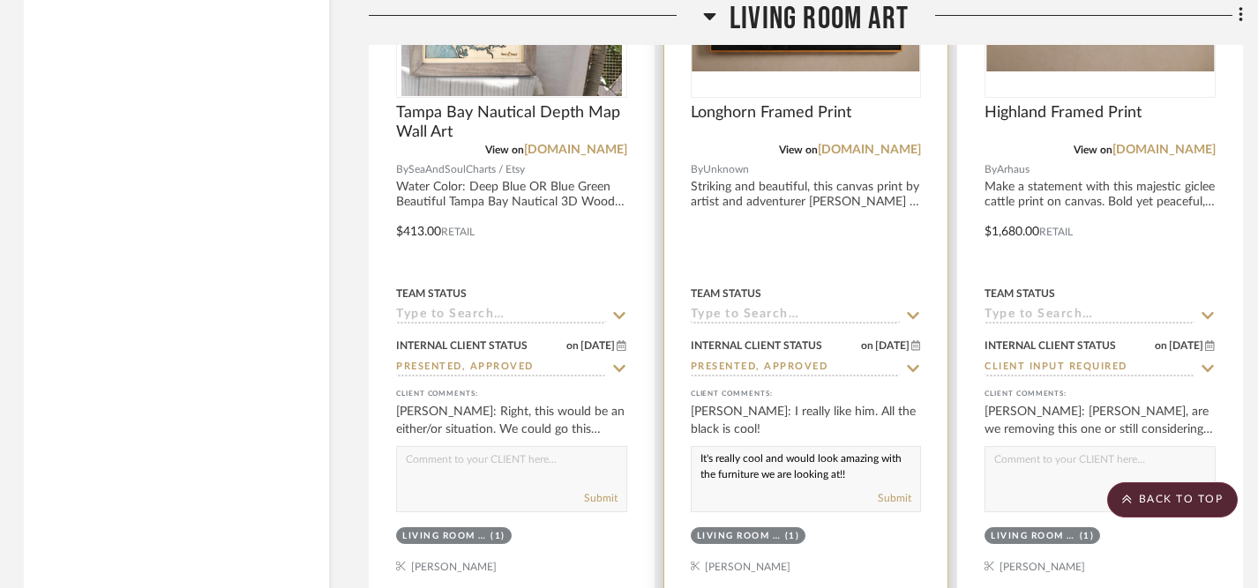
click at [879, 447] on textarea "It's really cool and would look amazing with the furniture we are looking at!!" at bounding box center [806, 464] width 229 height 34
click at [726, 447] on textarea "It's really cool and would look amazing with the furniture we are looking at!! …" at bounding box center [806, 464] width 229 height 34
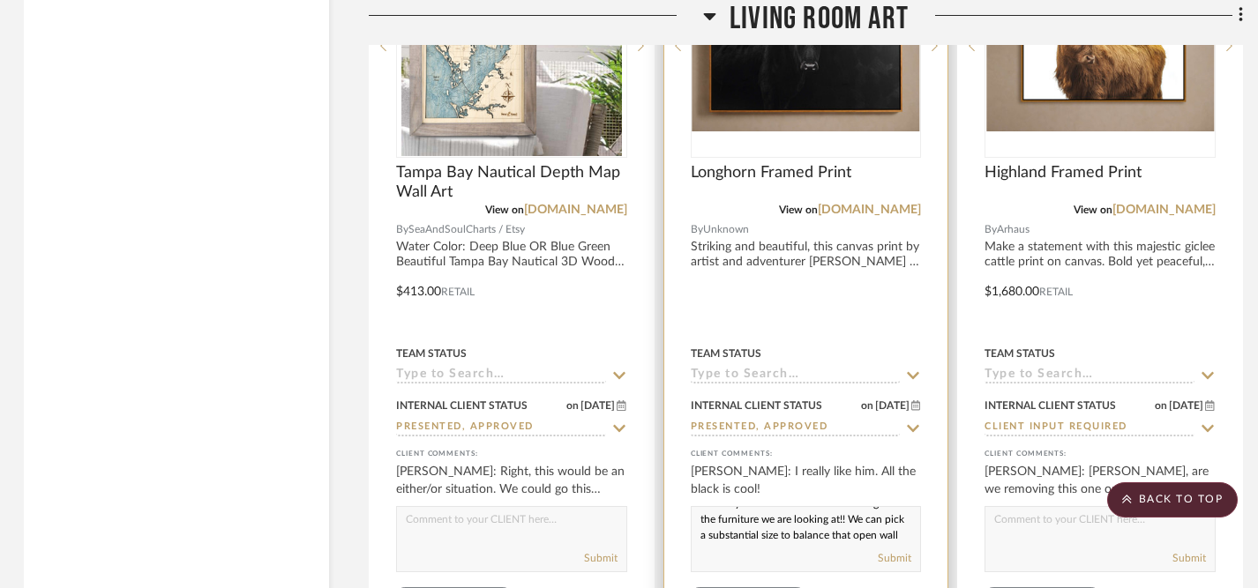
scroll to position [0, 0]
click at [699, 507] on textarea "It's really cool and would look amazing with the furniture we are looking at!! …" at bounding box center [806, 524] width 229 height 34
drag, startPoint x: 699, startPoint y: 467, endPoint x: 762, endPoint y: 506, distance: 74.1
click at [762, 506] on div "It's really cool and would look amazing with the furniture we are looking at!! …" at bounding box center [806, 539] width 231 height 66
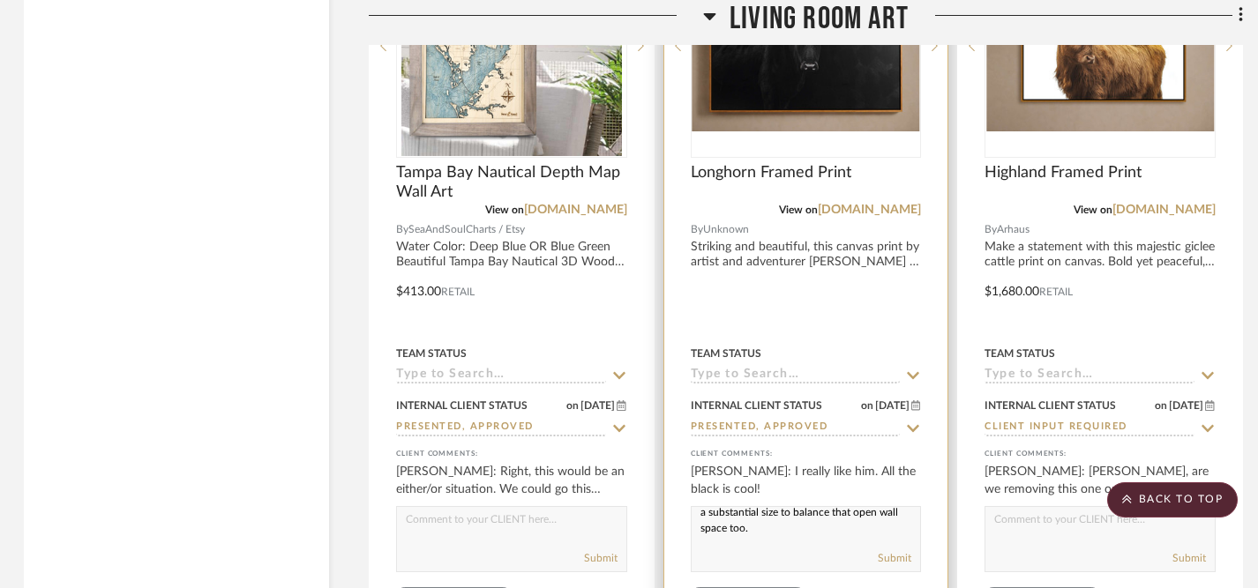
paste textarea "’s really cool and would look amazing with the furniture we’re considering! We …"
type textarea "It’s really cool and would look amazing with the furniture we’re considering! W…"
click at [889, 550] on button "Submit" at bounding box center [895, 558] width 34 height 16
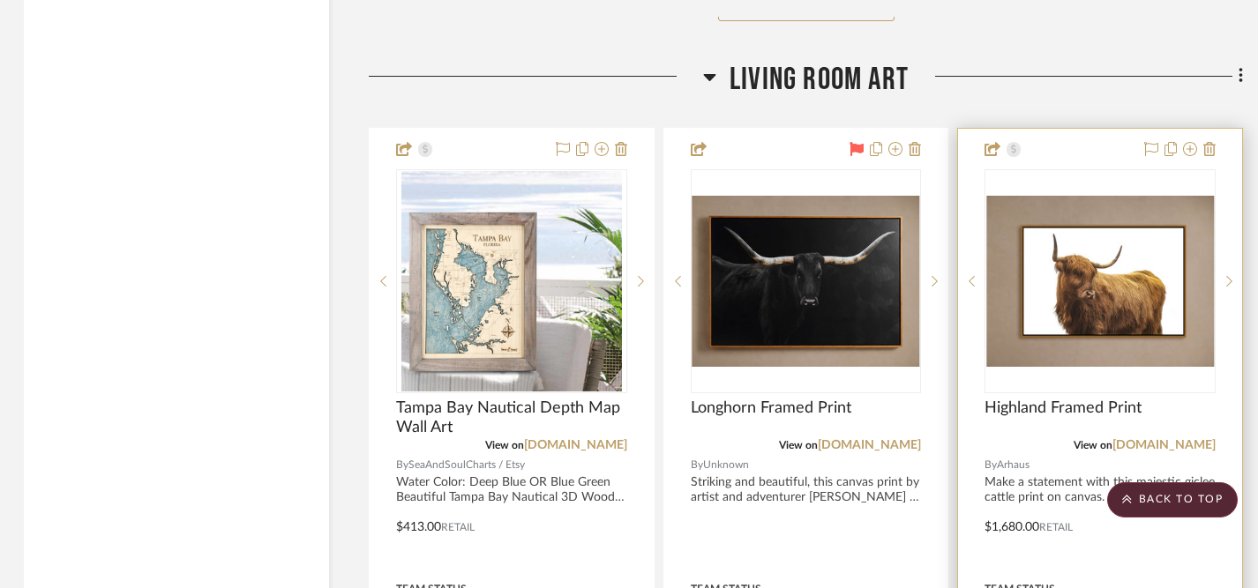
scroll to position [6001, 3]
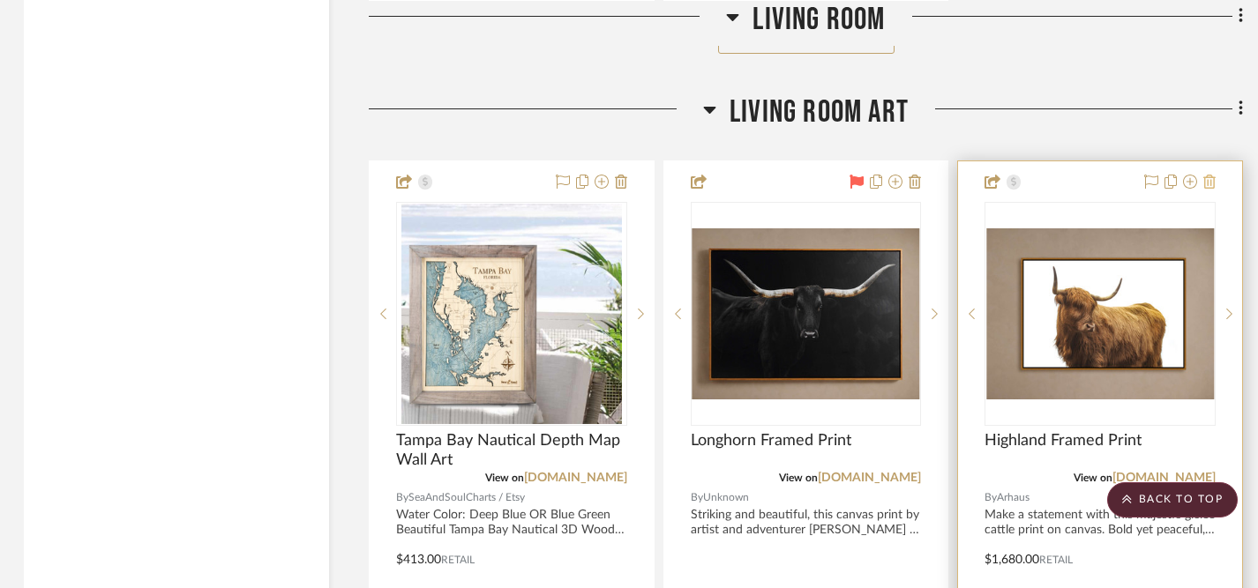
click at [1211, 175] on icon at bounding box center [1209, 182] width 12 height 14
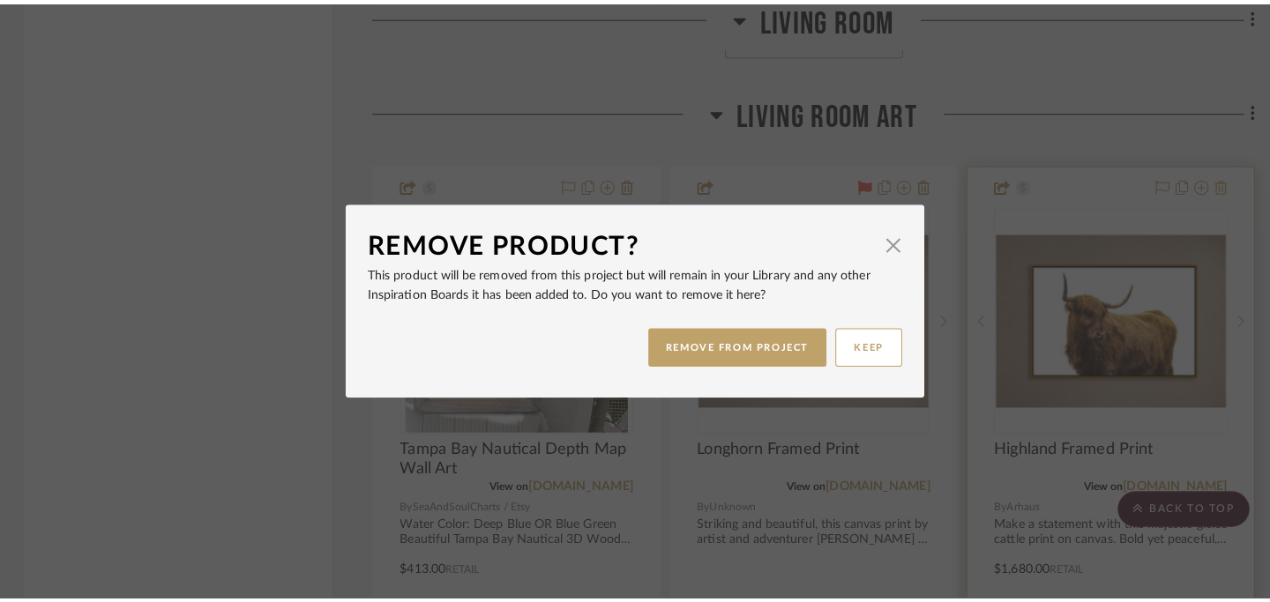
scroll to position [0, 0]
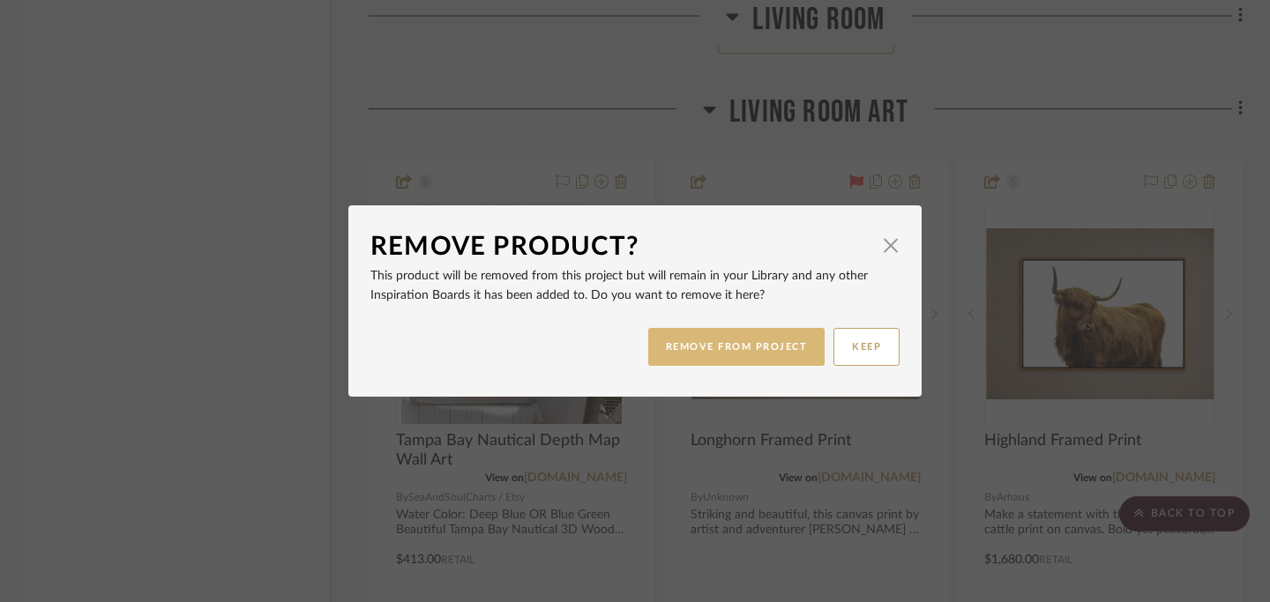
click at [724, 352] on button "REMOVE FROM PROJECT" at bounding box center [736, 347] width 177 height 38
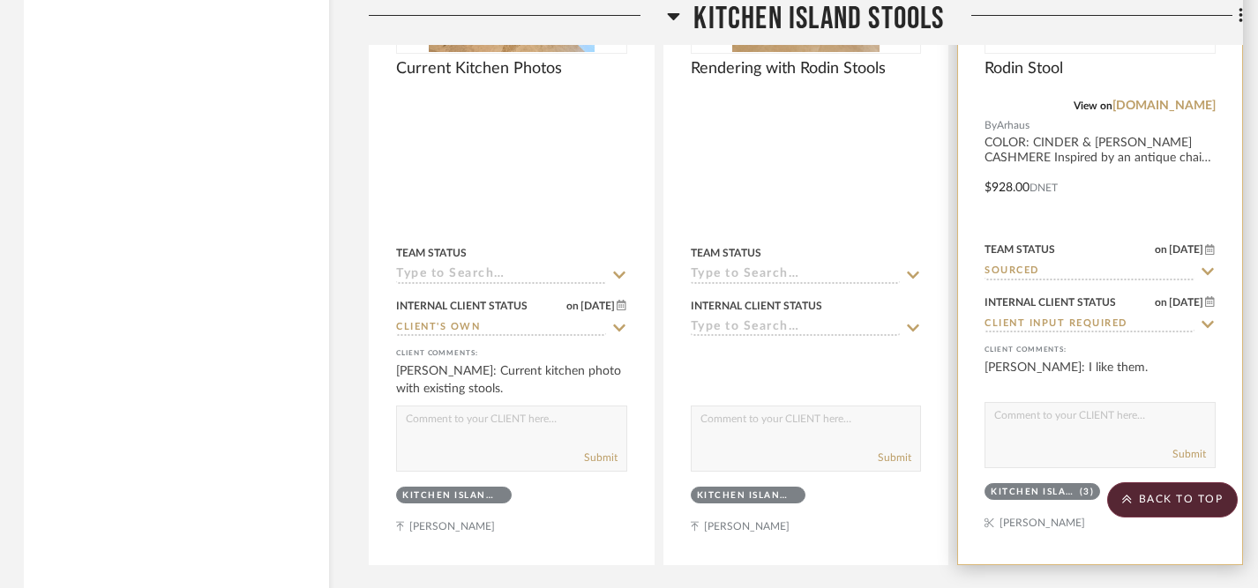
scroll to position [7239, 3]
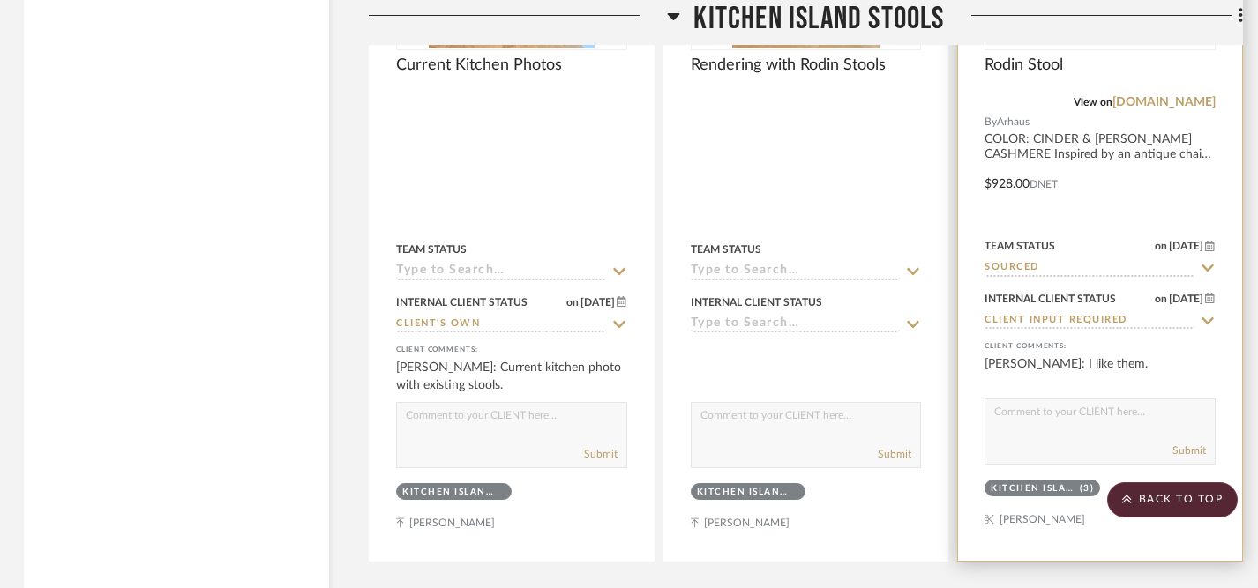
click at [1096, 400] on textarea at bounding box center [1099, 417] width 229 height 34
click at [1208, 314] on icon at bounding box center [1208, 321] width 16 height 14
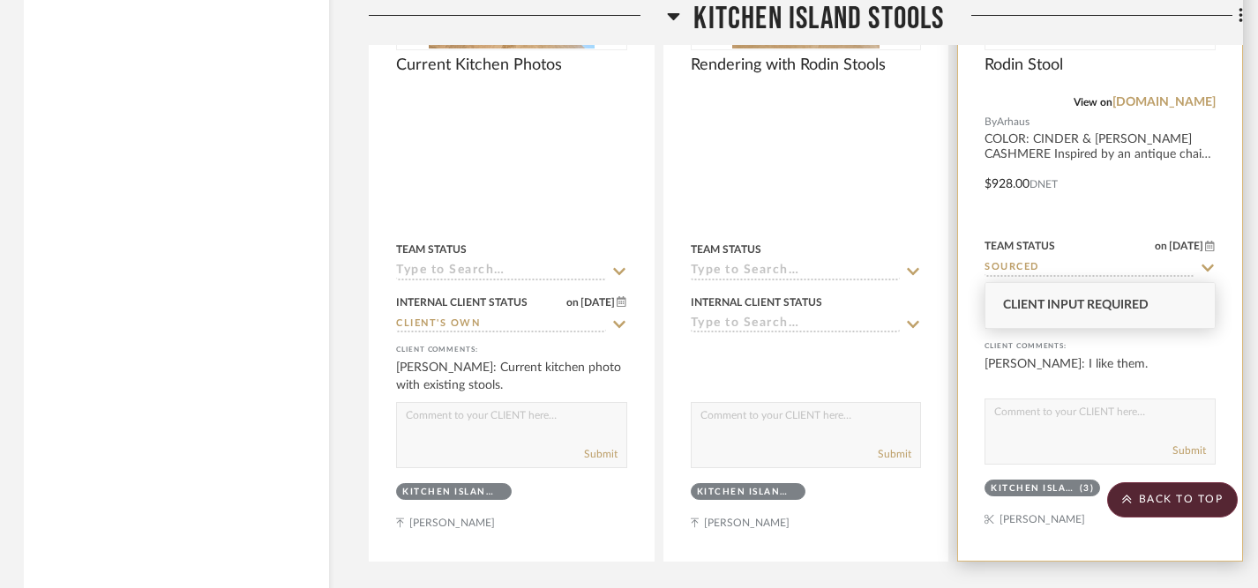
click at [1206, 314] on icon at bounding box center [1208, 321] width 16 height 14
type input "[DATE]"
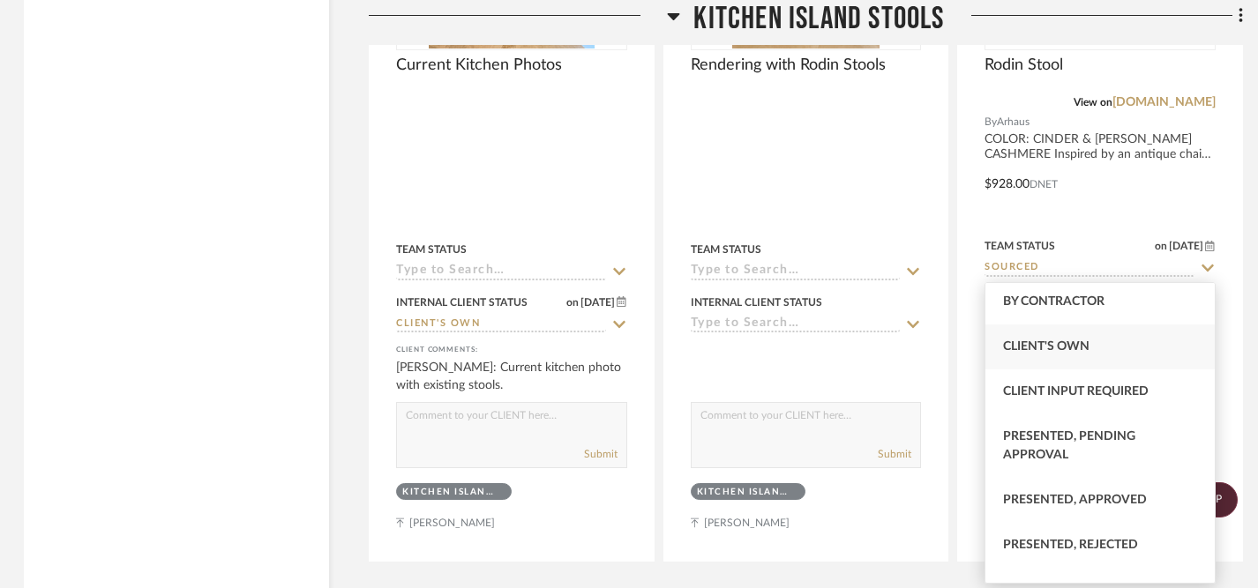
scroll to position [55, 0]
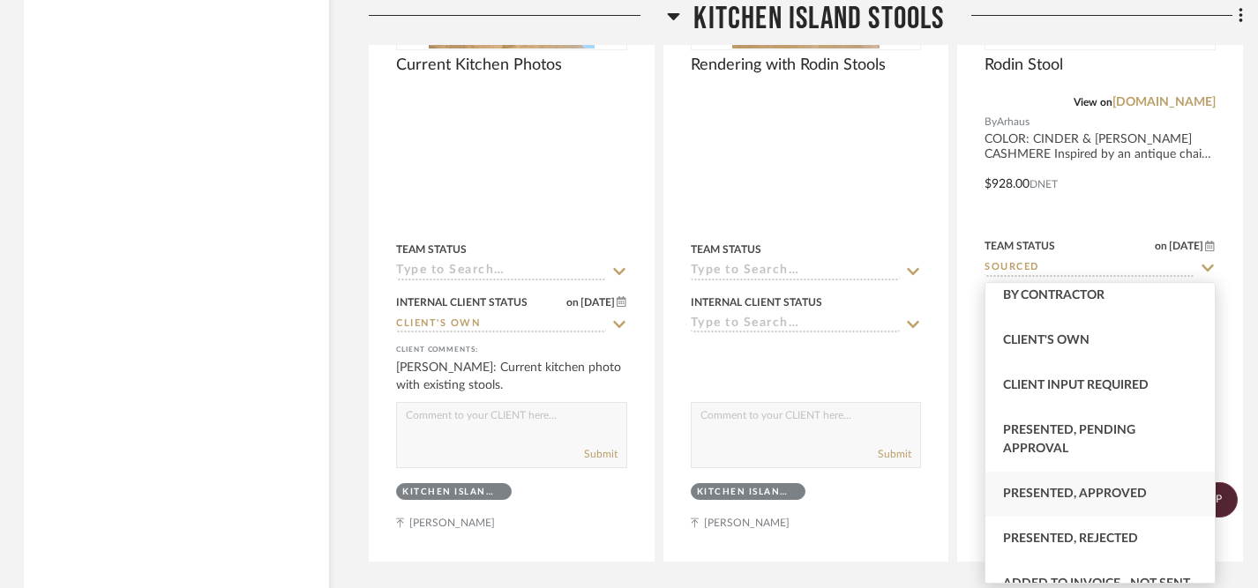
click at [1090, 492] on span "Presented, Approved" at bounding box center [1075, 494] width 144 height 12
type input "Presented, Approved"
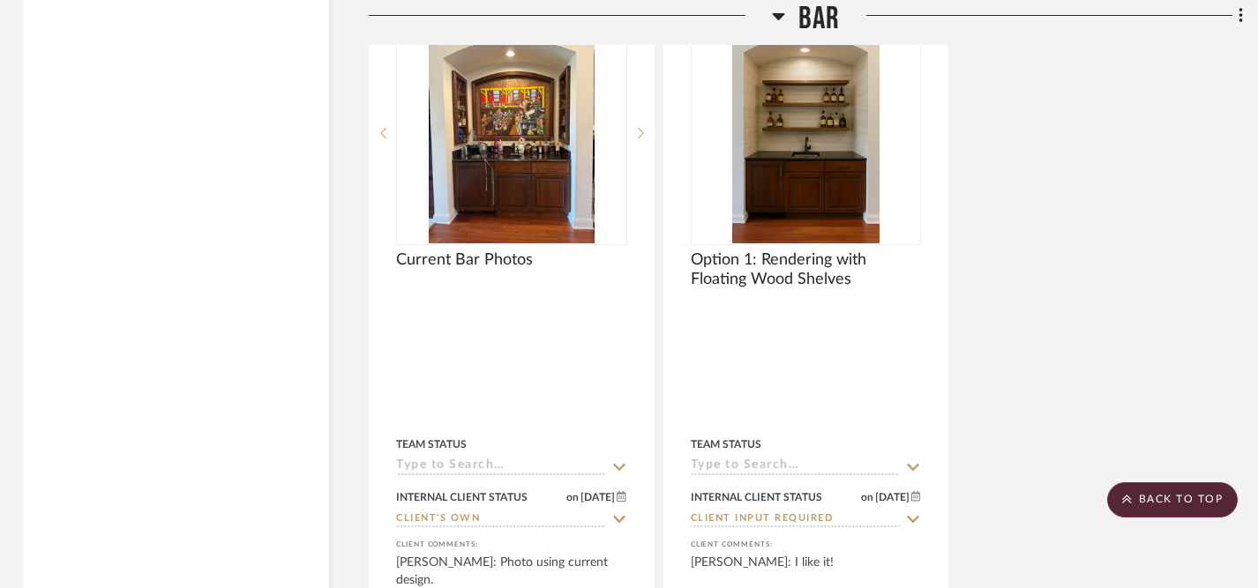
scroll to position [7918, 3]
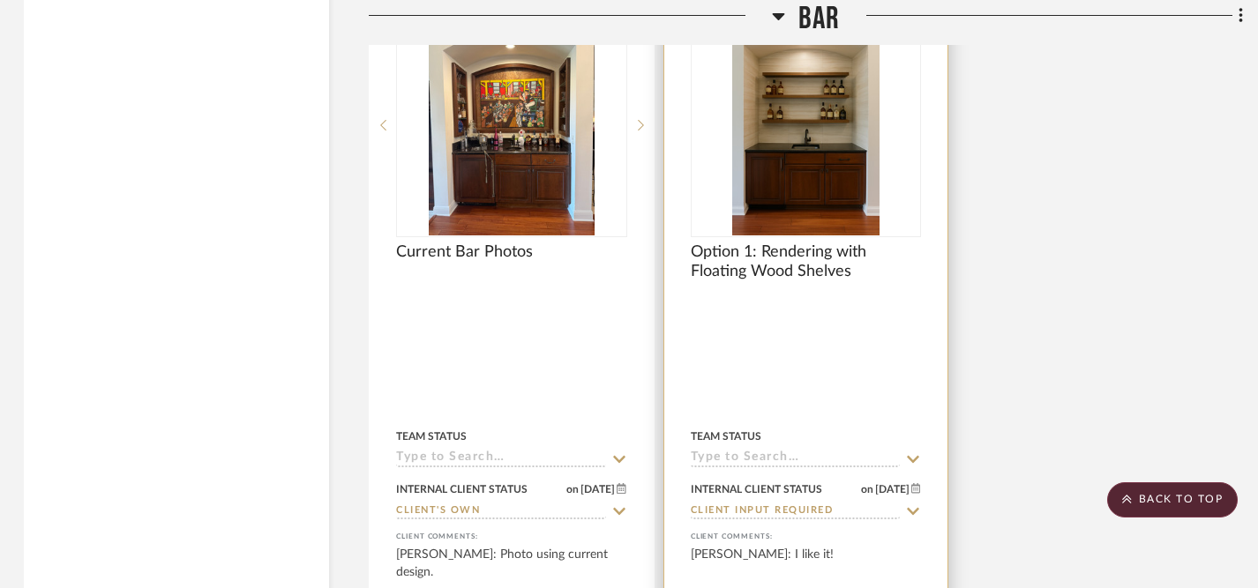
click at [910, 505] on icon at bounding box center [913, 512] width 16 height 14
type input "[DATE]"
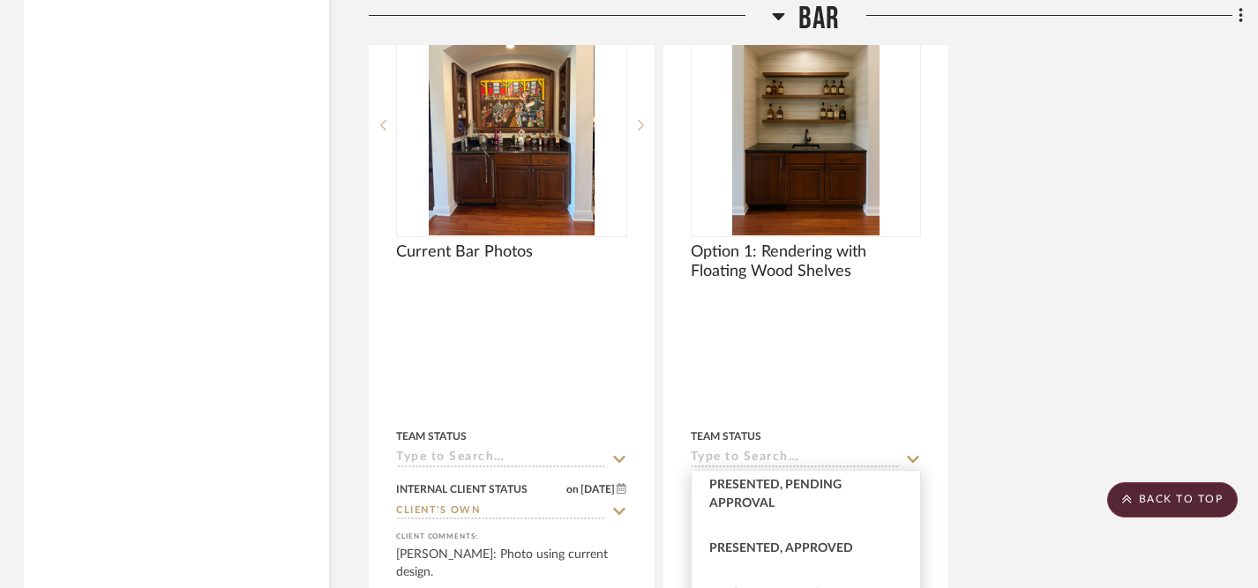
scroll to position [189, 0]
click at [810, 542] on span "Presented, Approved" at bounding box center [781, 548] width 144 height 12
type input "Presented, Approved"
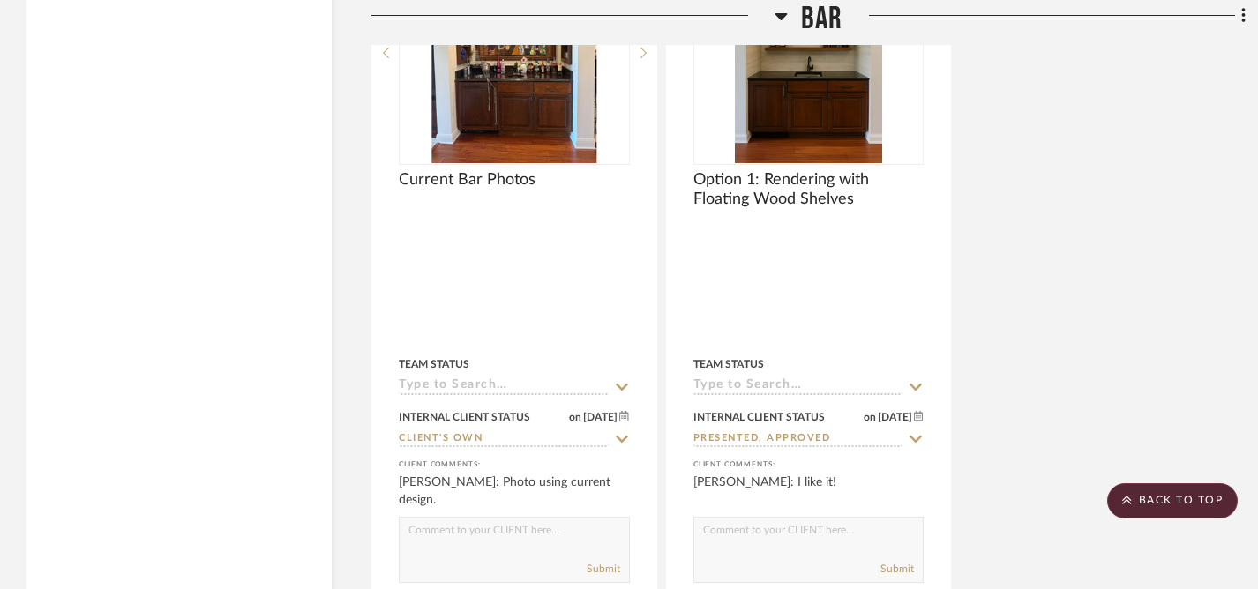
scroll to position [8075, 0]
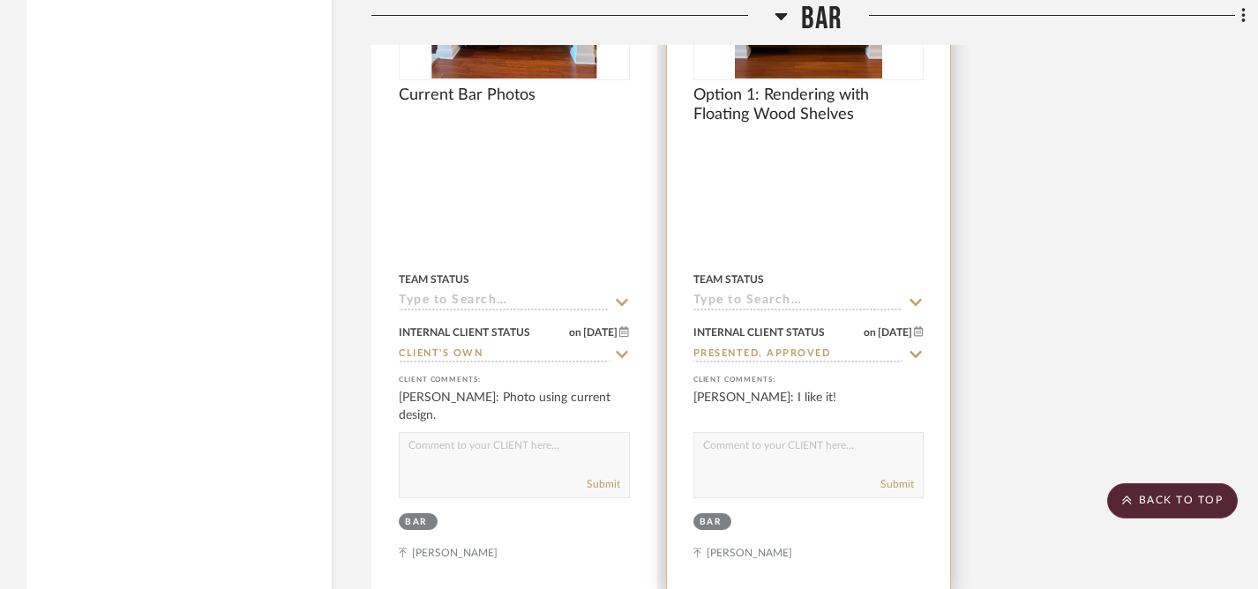
click at [771, 433] on textarea at bounding box center [808, 450] width 229 height 34
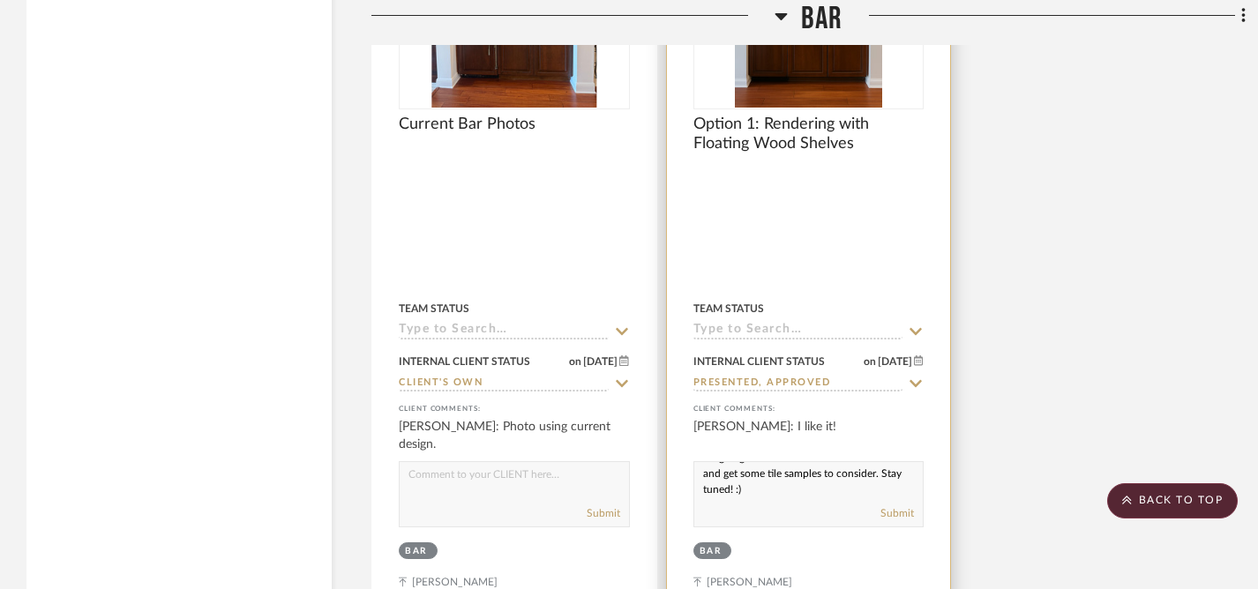
scroll to position [0, 0]
click at [722, 462] on textarea "I'm going to reach out to some contractors and get some tile samples to conside…" at bounding box center [808, 479] width 229 height 34
click at [700, 462] on textarea "I'm going to reach out to some contractors and also get some tile samples to co…" at bounding box center [808, 479] width 229 height 34
drag, startPoint x: 700, startPoint y: 421, endPoint x: 793, endPoint y: 442, distance: 95.0
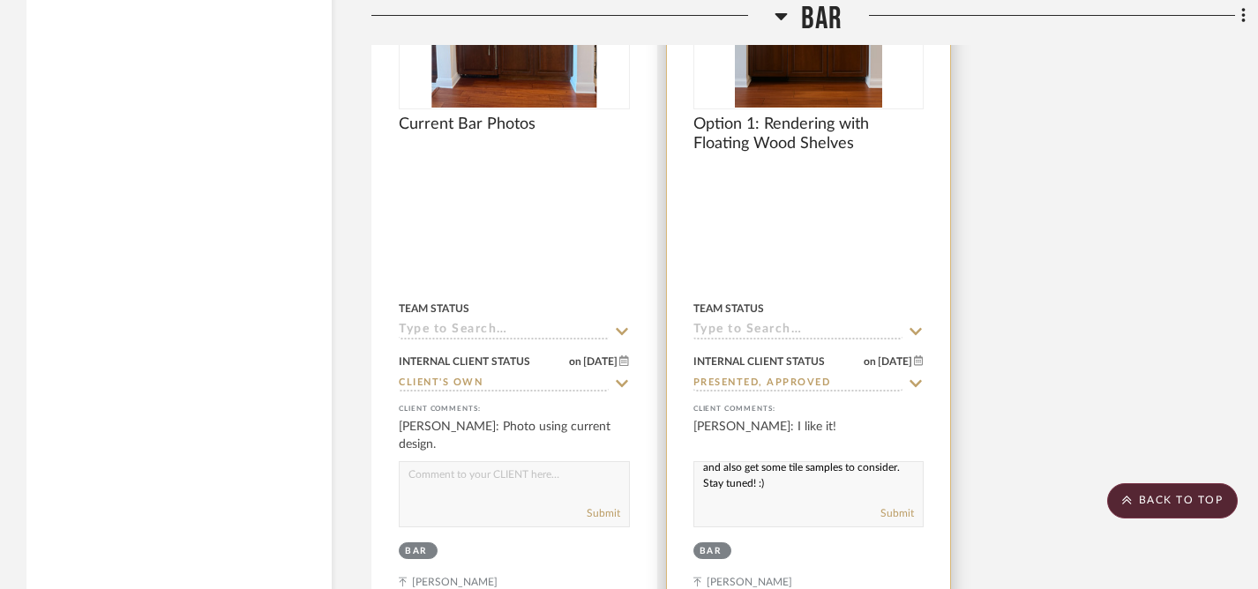
click at [793, 461] on div "I'm going to reach out to some contractors and also get some tile samples to co…" at bounding box center [808, 494] width 231 height 66
paste textarea "’m going to reach out to a few contractors and also get some tile samples to co…"
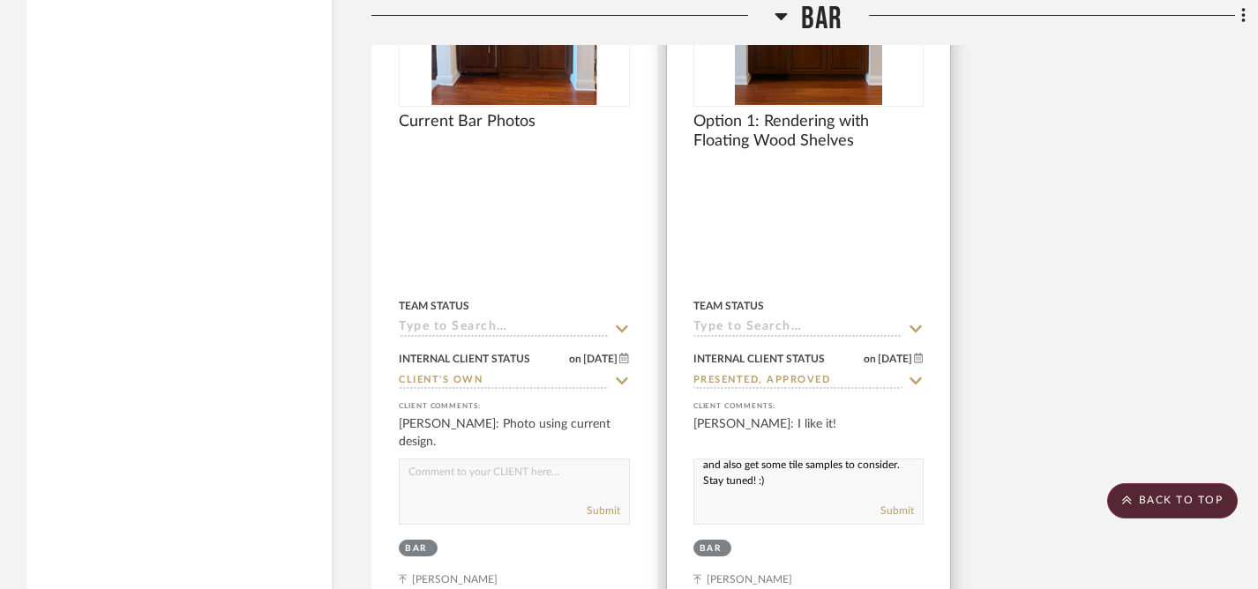
click at [845, 460] on textarea "I’m going to reach out to a few contractors and also get some tile samples to c…" at bounding box center [808, 477] width 229 height 34
click at [811, 460] on textarea "I’m going to reach out to a few contractors and also get some tile samples for …" at bounding box center [808, 477] width 229 height 34
type textarea "I’m going to reach out to a few contractors and also get some tile samples for …"
click at [895, 503] on button "Submit" at bounding box center [897, 511] width 34 height 16
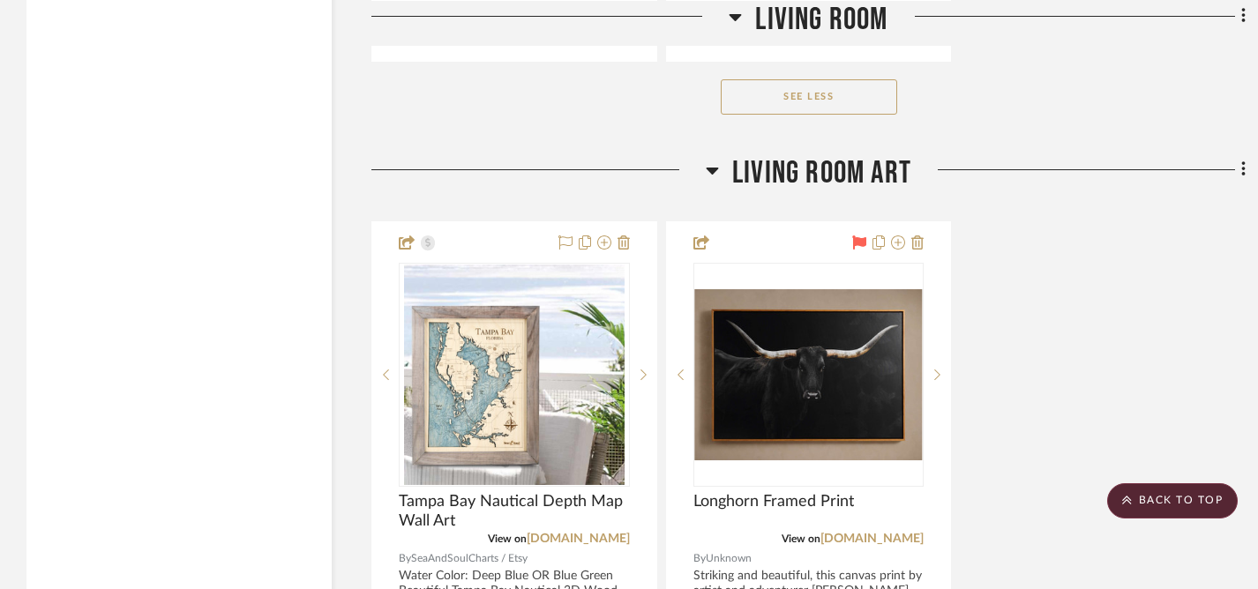
scroll to position [5940, 0]
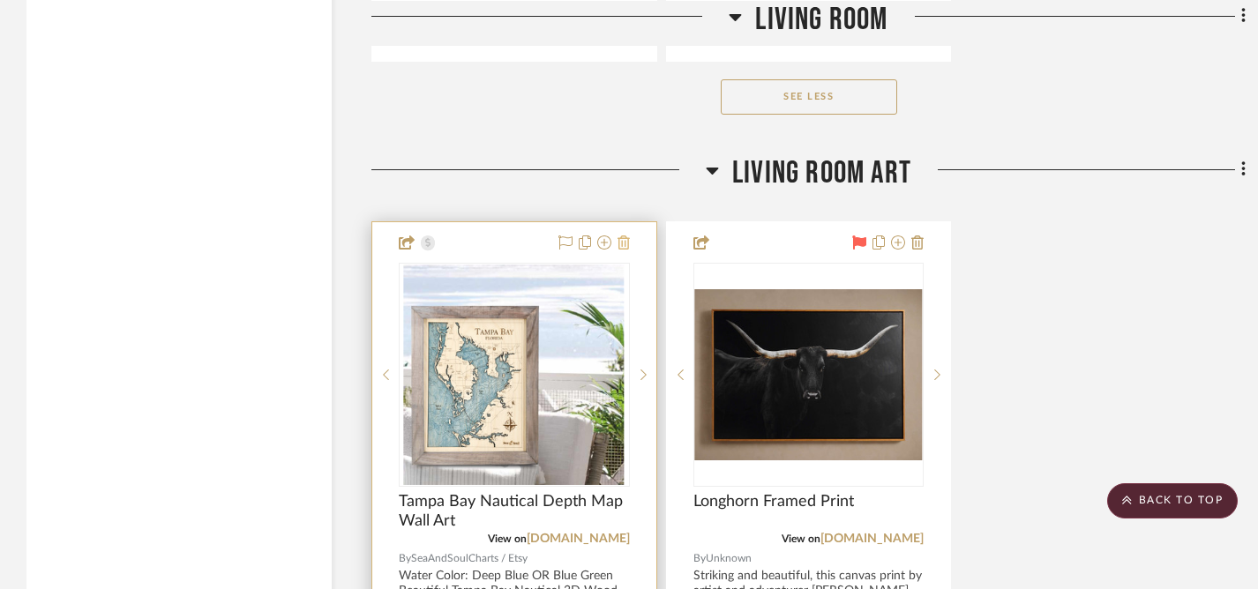
click at [625, 236] on icon at bounding box center [623, 243] width 12 height 14
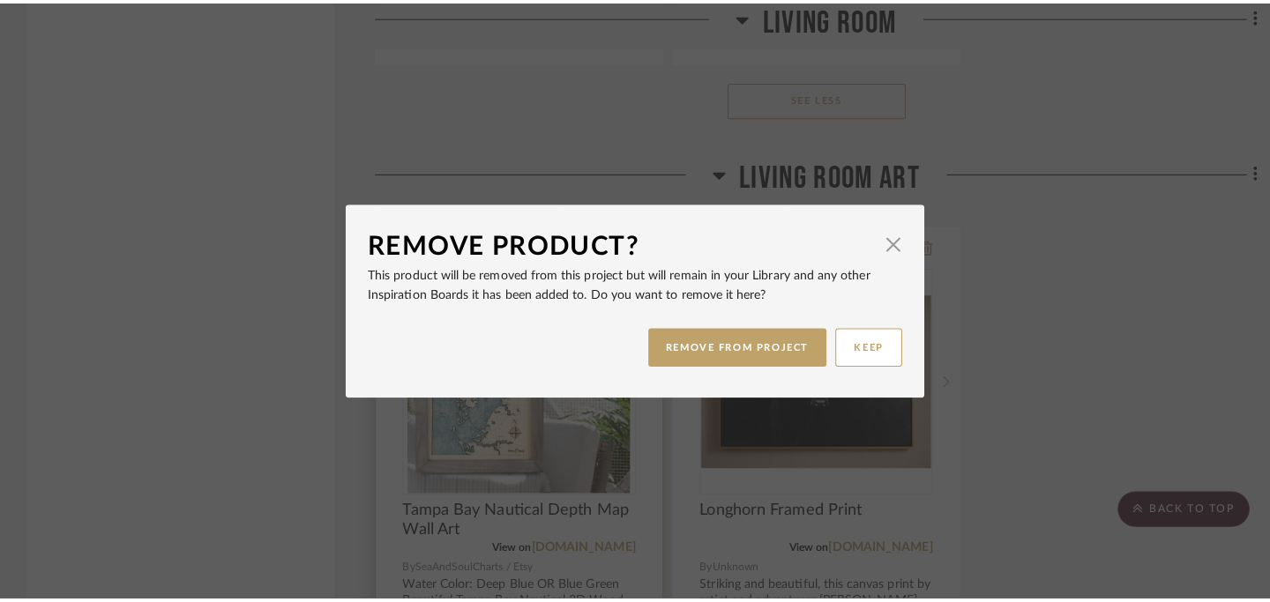
scroll to position [0, 0]
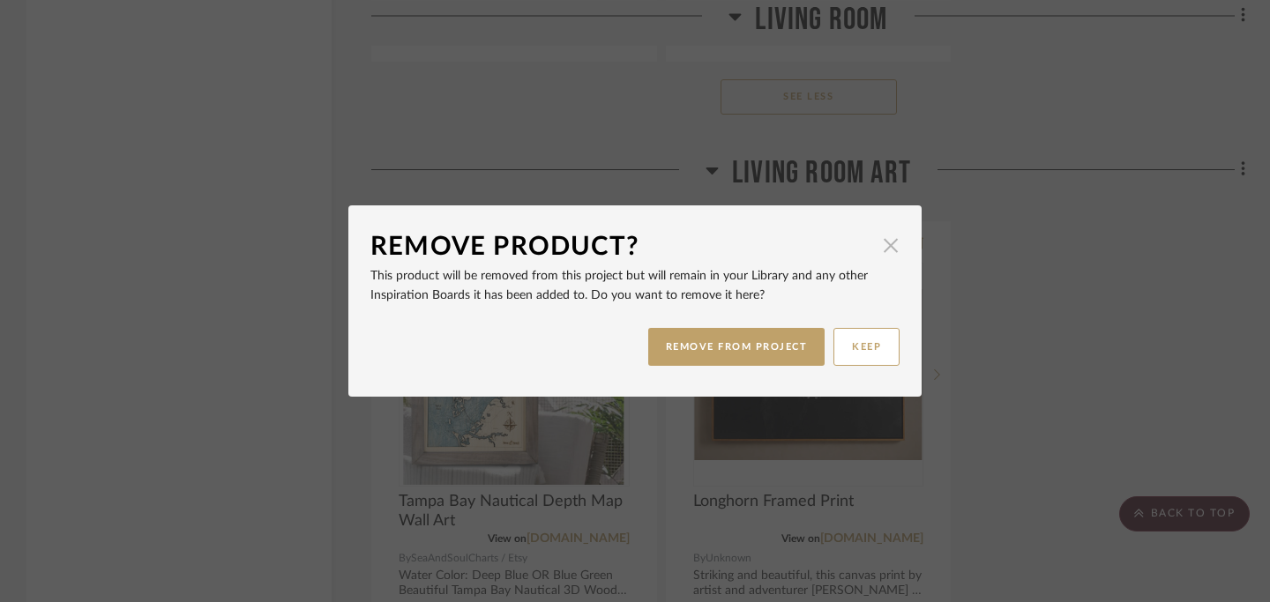
click at [886, 256] on span "button" at bounding box center [890, 245] width 35 height 35
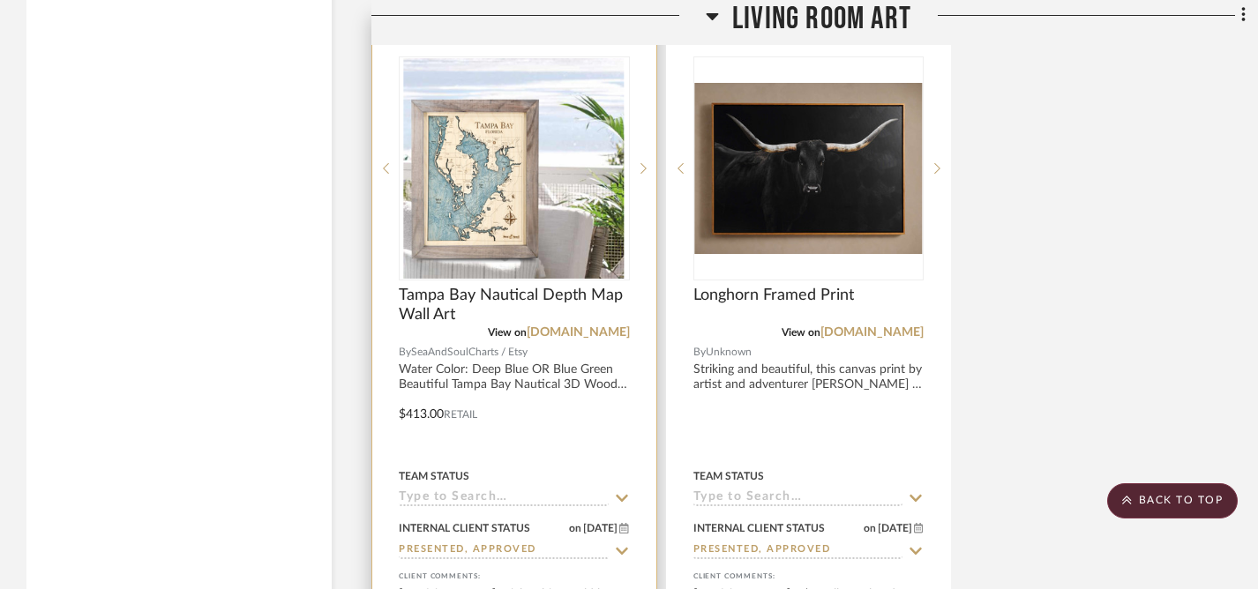
scroll to position [6136, 0]
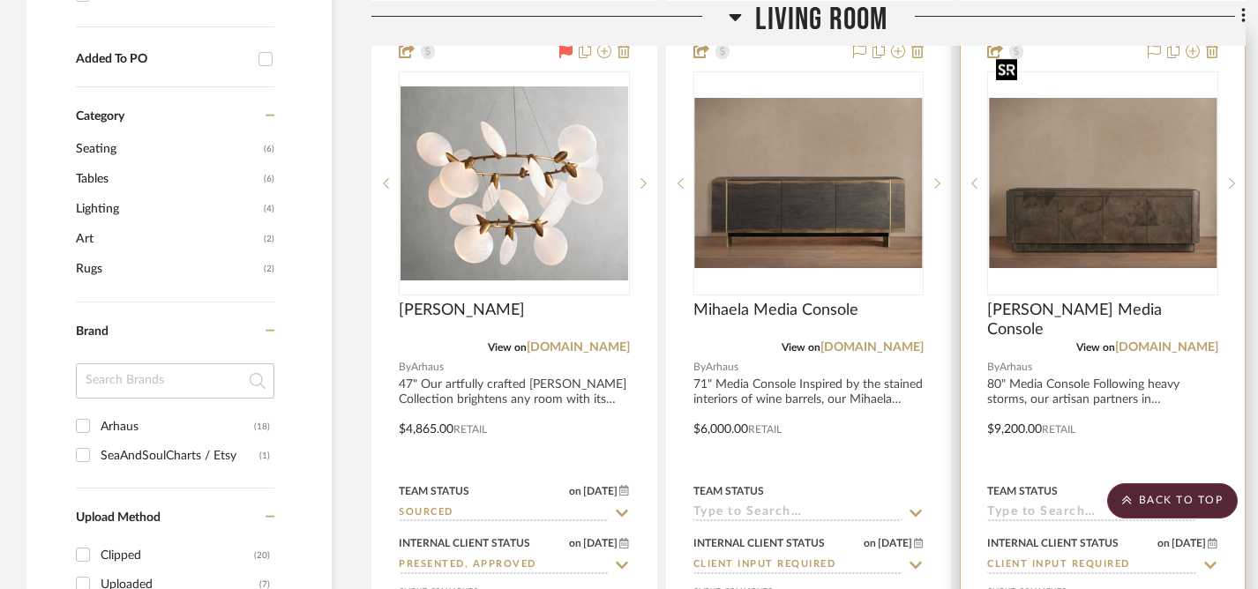
scroll to position [1380, 0]
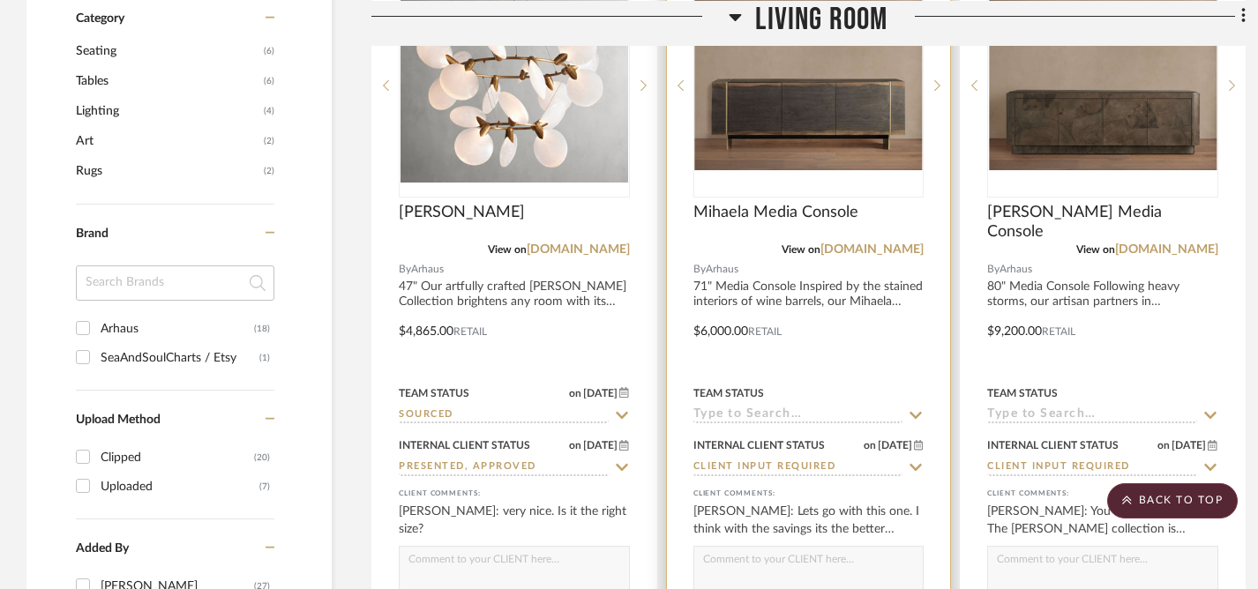
click at [920, 464] on icon at bounding box center [916, 467] width 12 height 7
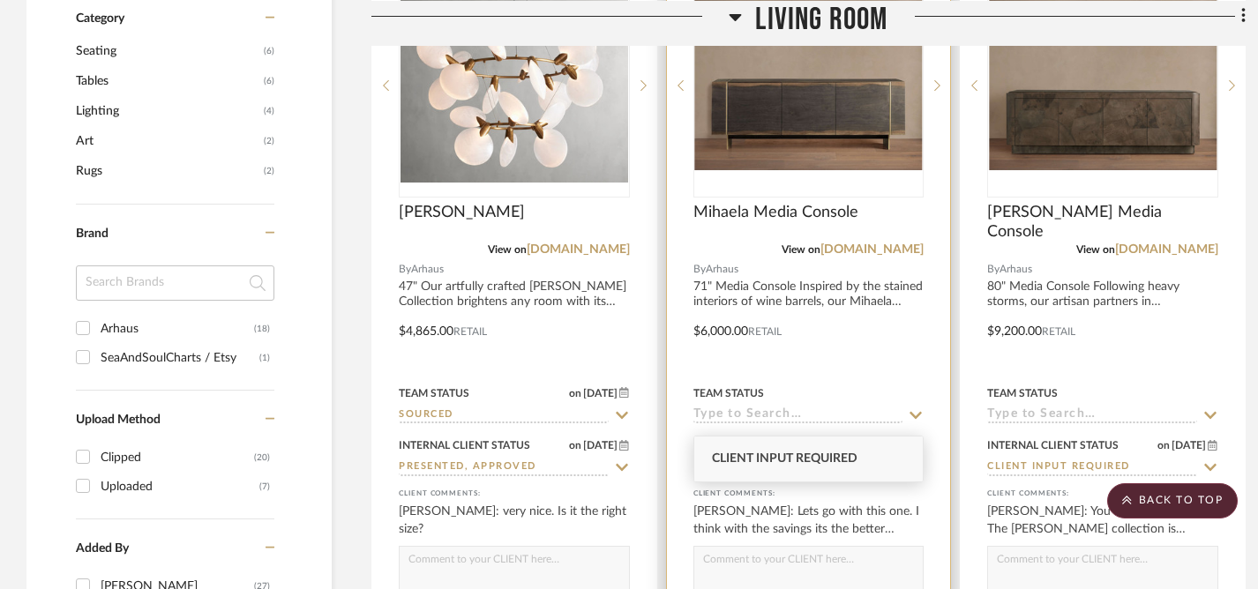
click at [919, 460] on icon at bounding box center [916, 467] width 16 height 14
type input "[DATE]"
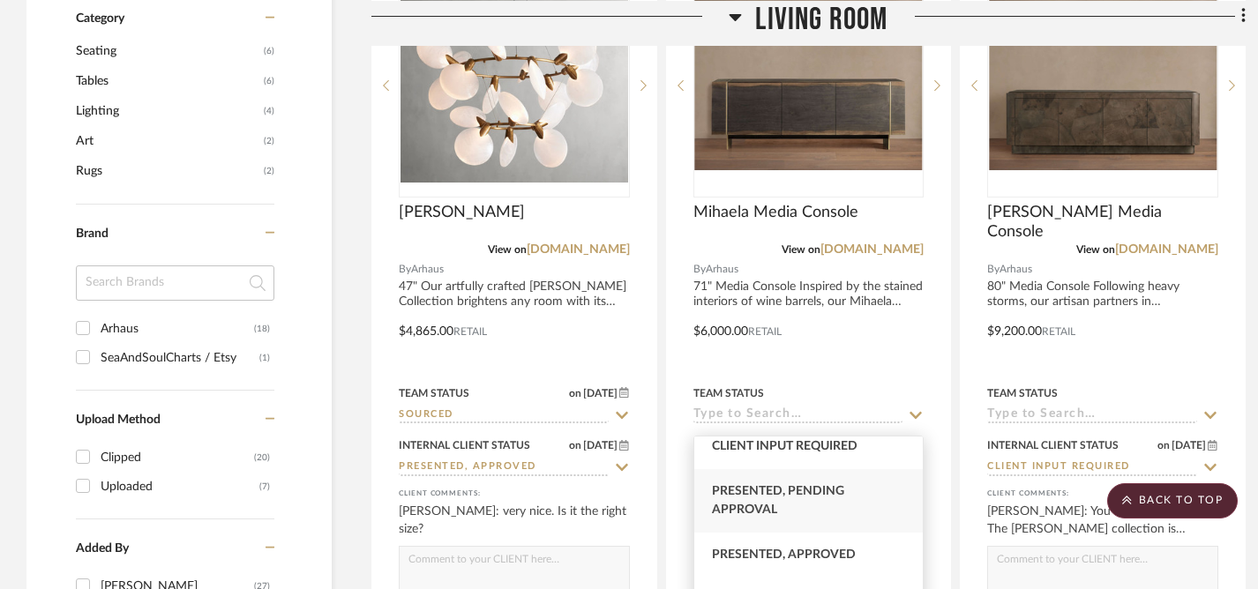
scroll to position [144, 0]
click at [826, 560] on span "Presented, Approved" at bounding box center [784, 558] width 144 height 12
type input "Presented, Approved"
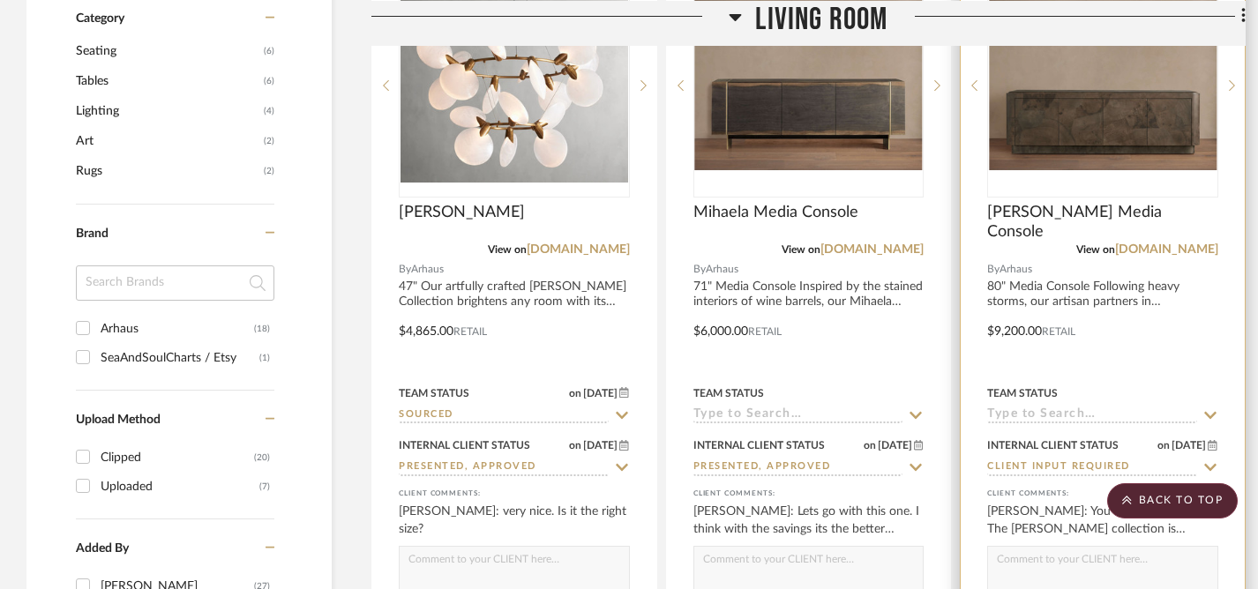
scroll to position [1097, 0]
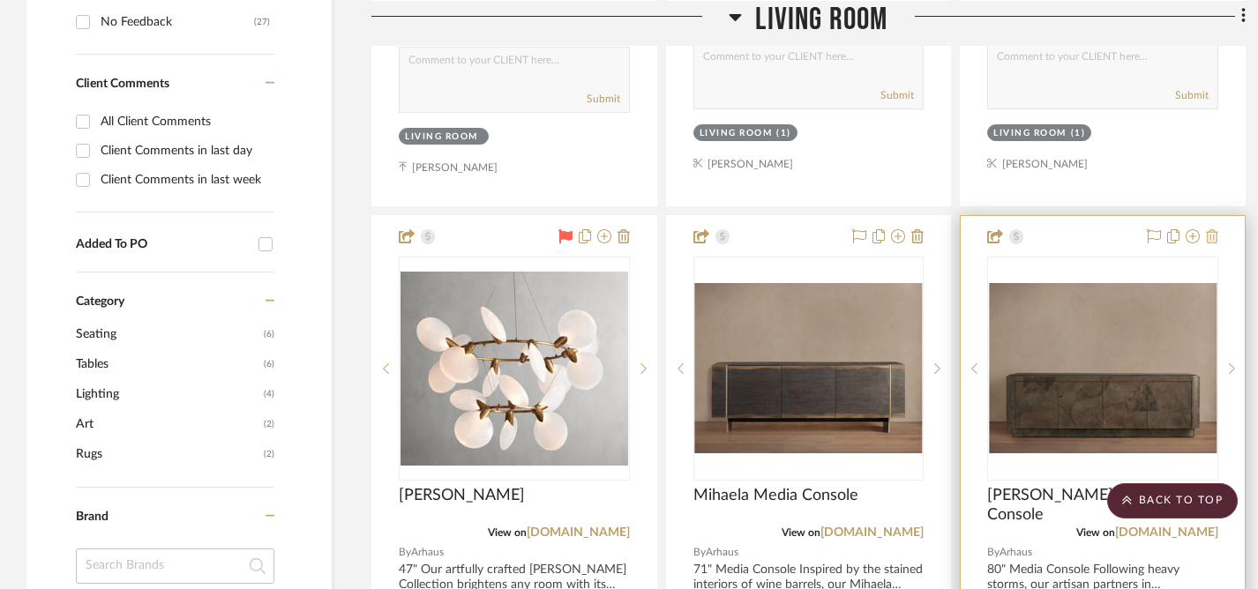
click at [1213, 229] on icon at bounding box center [1212, 236] width 12 height 14
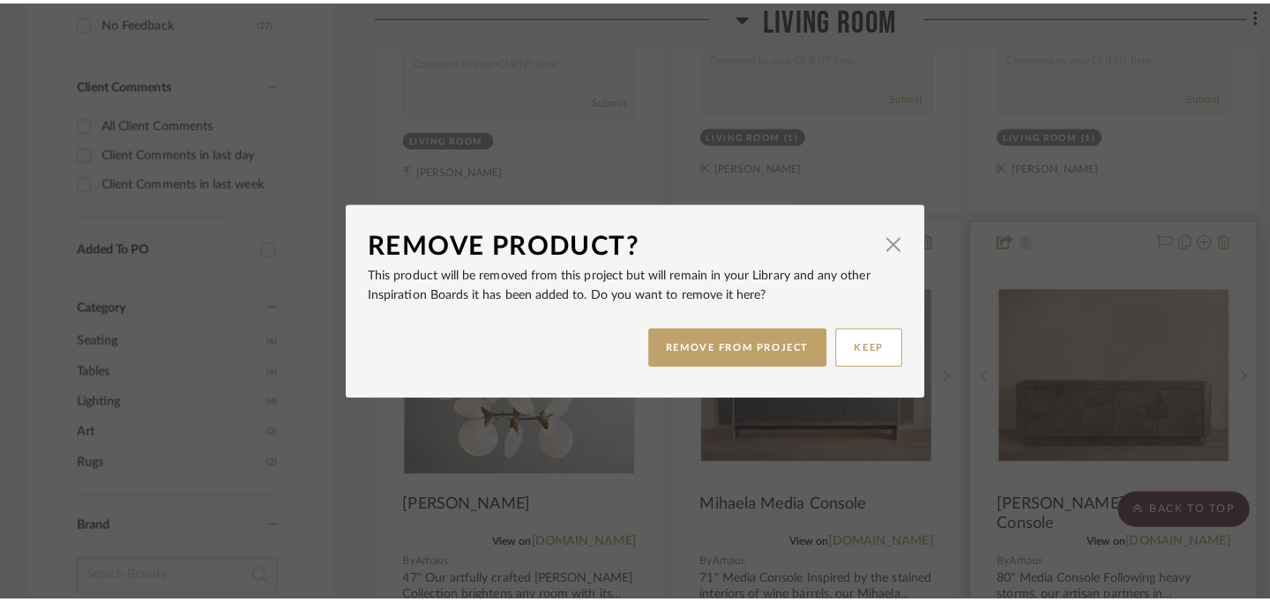
scroll to position [0, 0]
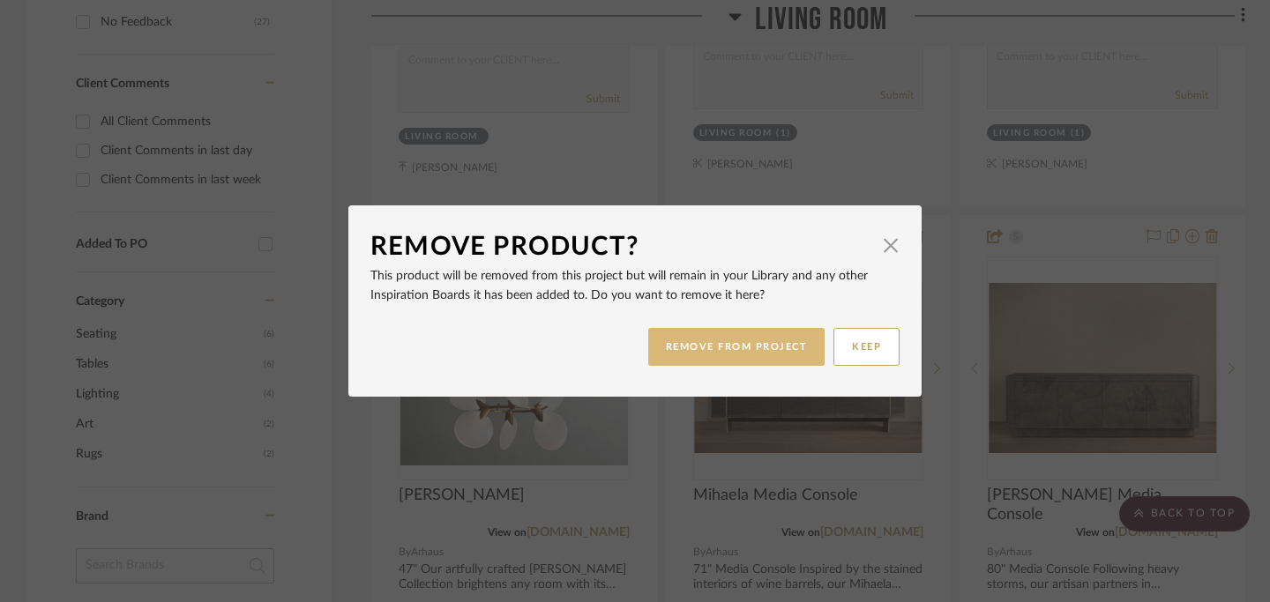
click at [760, 353] on button "REMOVE FROM PROJECT" at bounding box center [736, 347] width 177 height 38
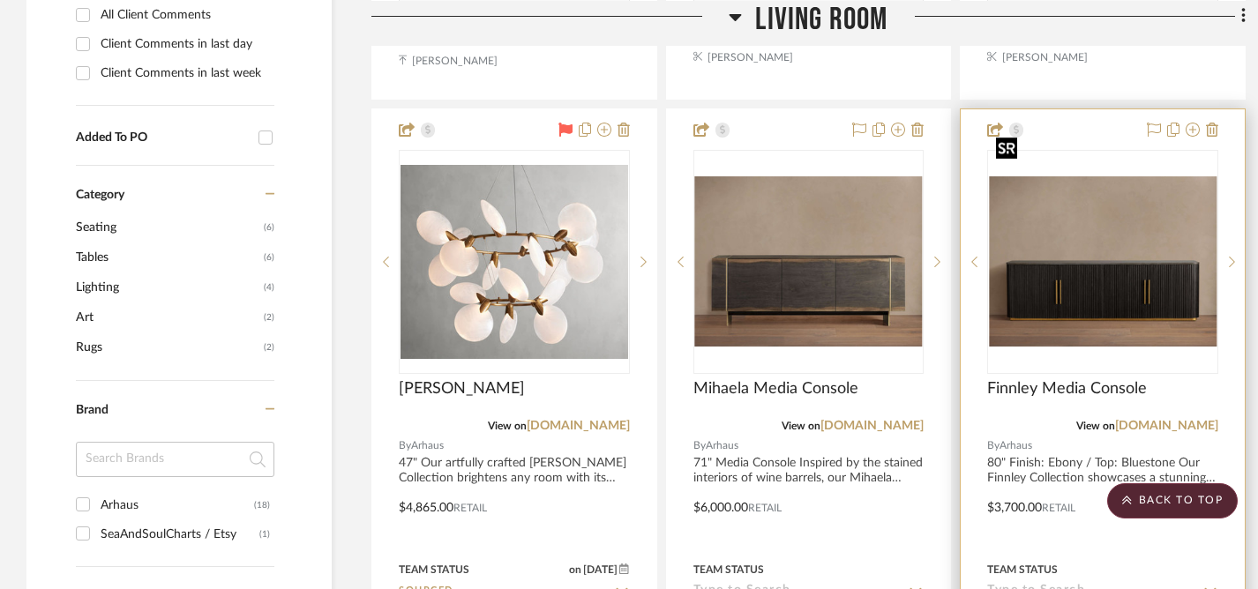
scroll to position [1204, 0]
click at [1214, 123] on icon at bounding box center [1212, 130] width 12 height 14
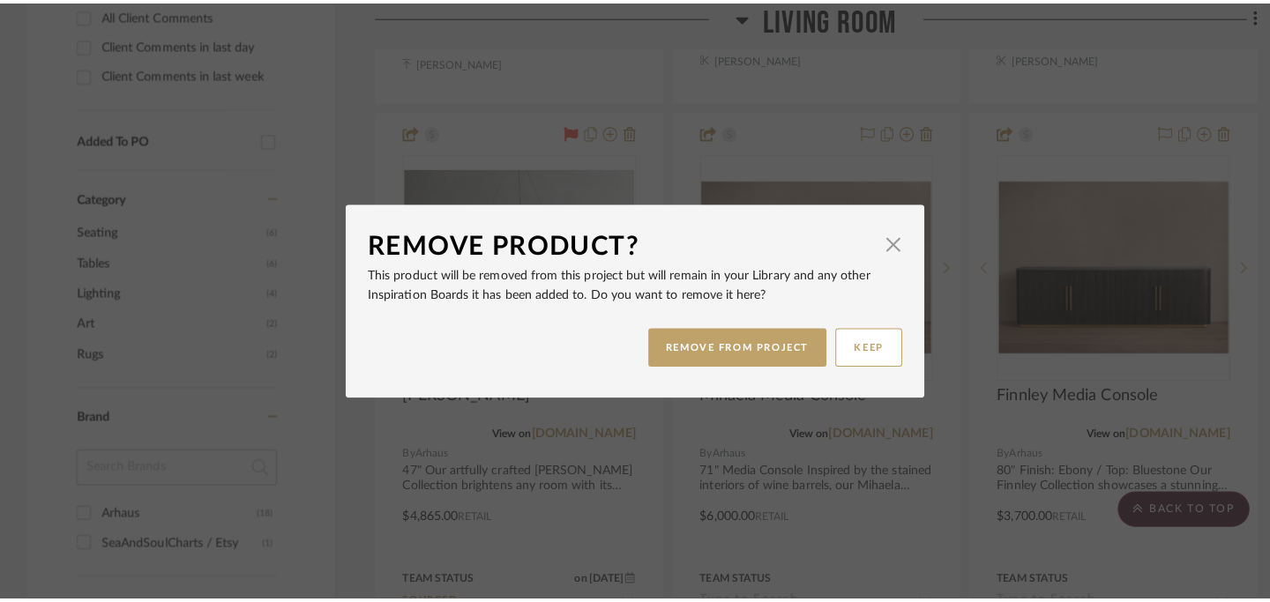
scroll to position [0, 0]
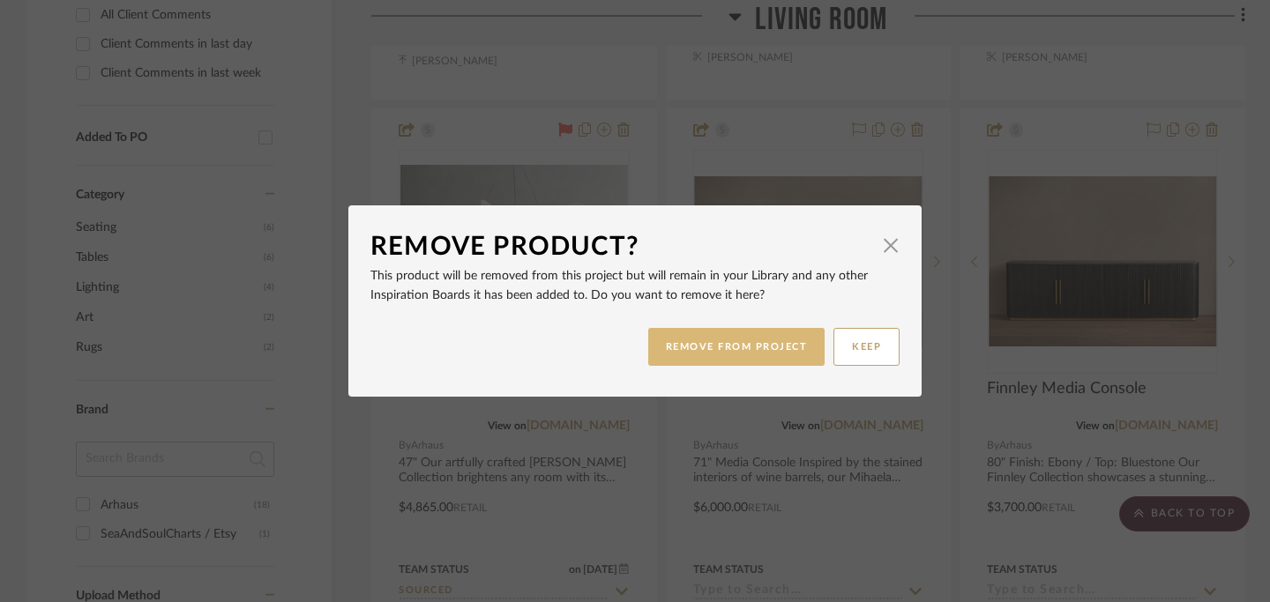
click at [760, 347] on button "REMOVE FROM PROJECT" at bounding box center [736, 347] width 177 height 38
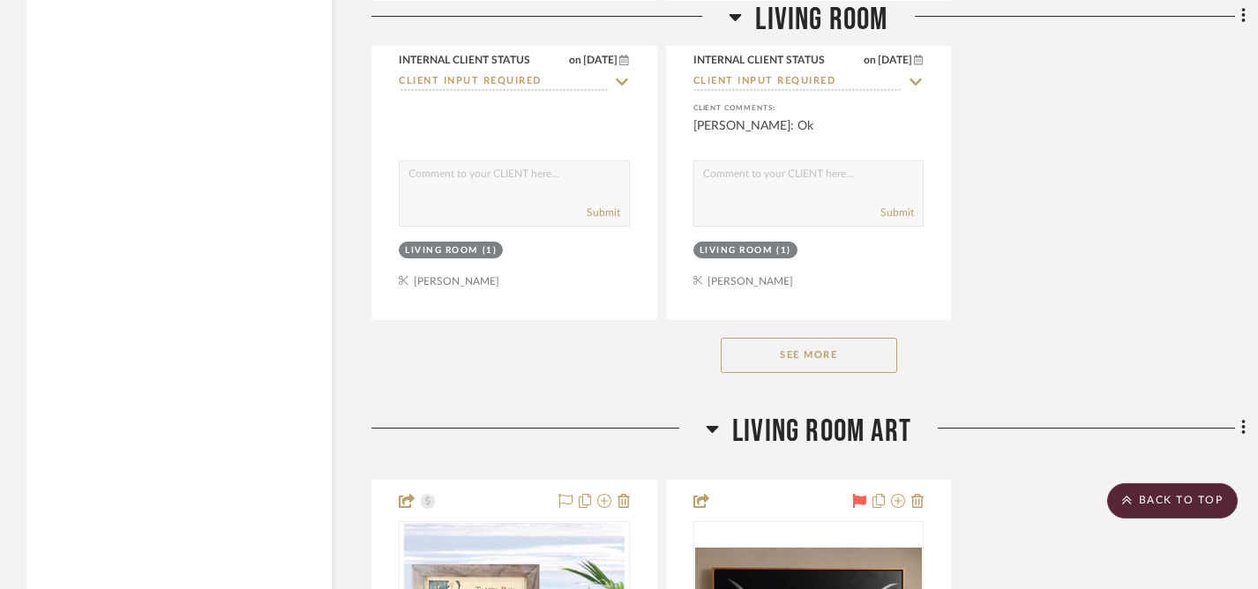
scroll to position [2549, 0]
click at [867, 337] on button "See More" at bounding box center [809, 354] width 176 height 35
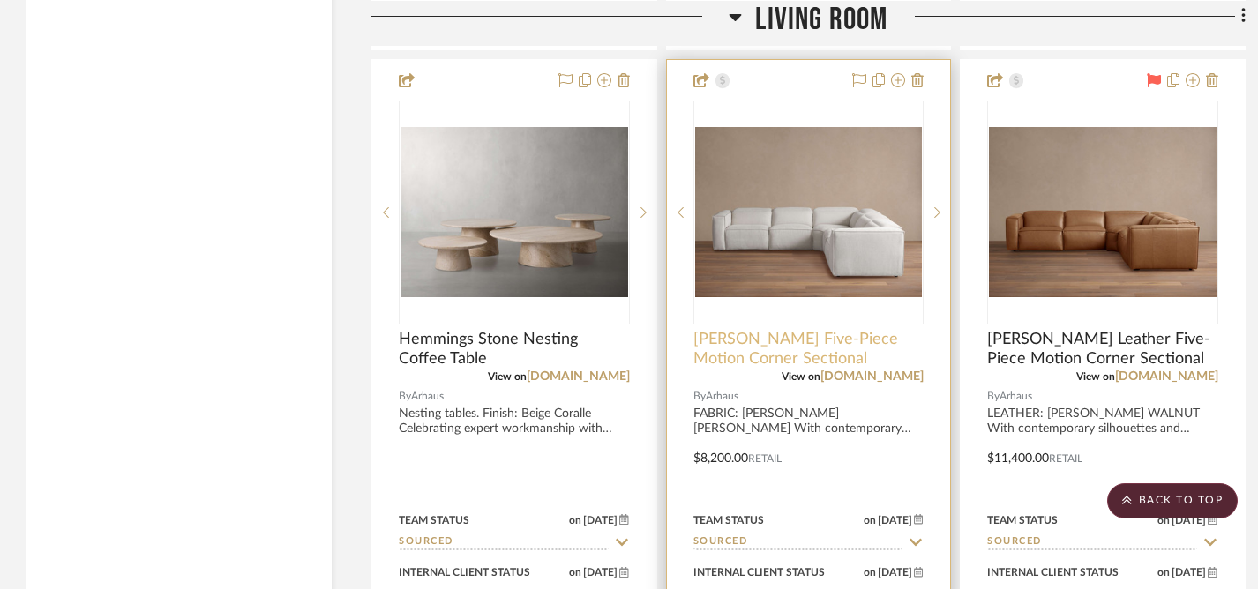
scroll to position [3468, 0]
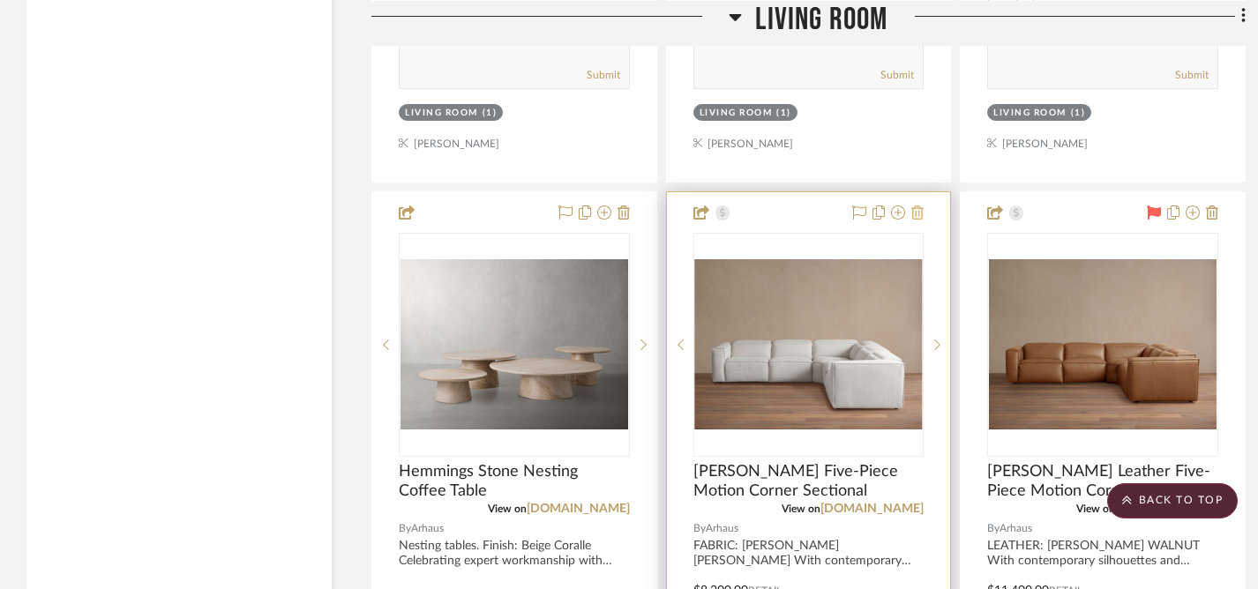
click at [918, 206] on icon at bounding box center [917, 213] width 12 height 14
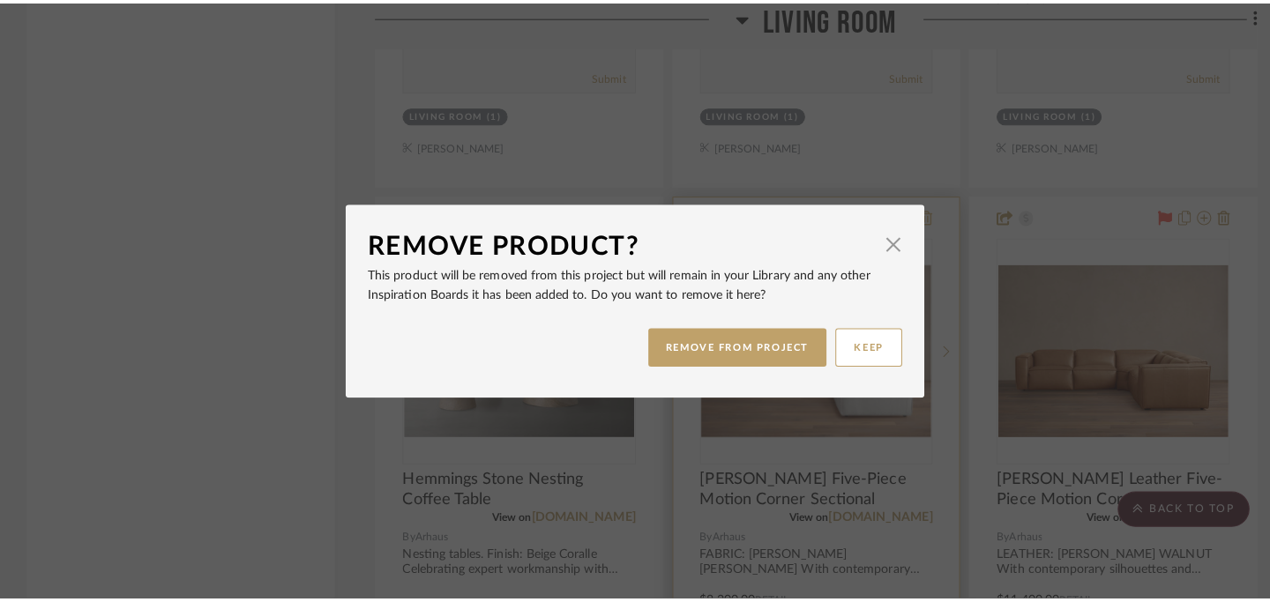
scroll to position [0, 0]
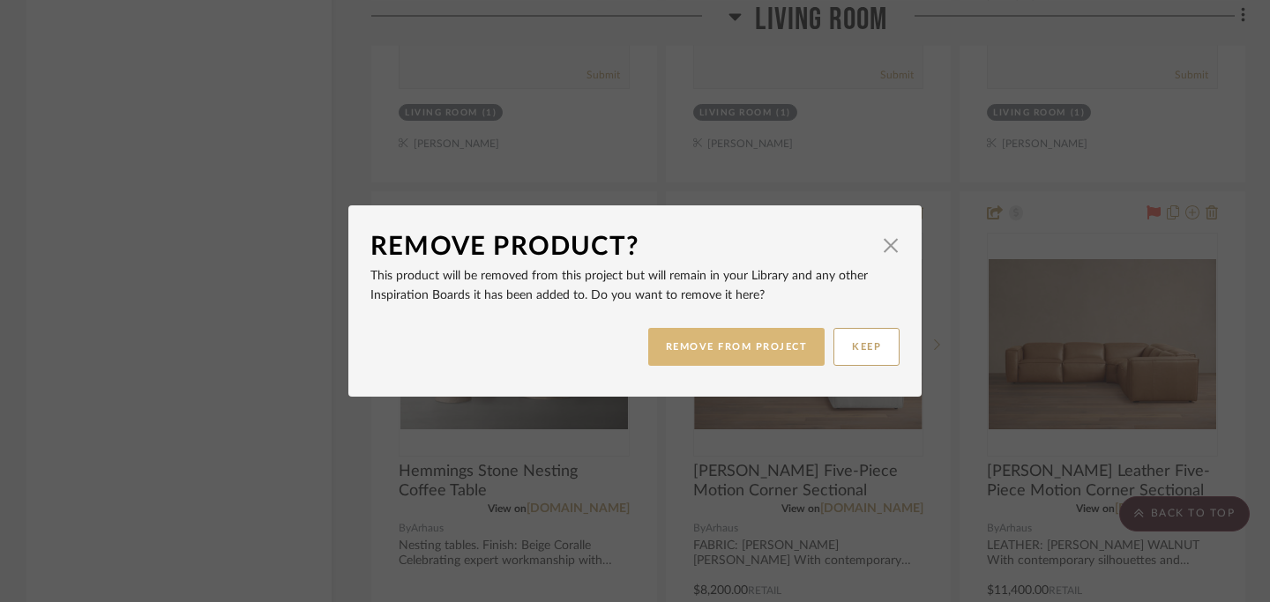
click at [735, 342] on button "REMOVE FROM PROJECT" at bounding box center [736, 347] width 177 height 38
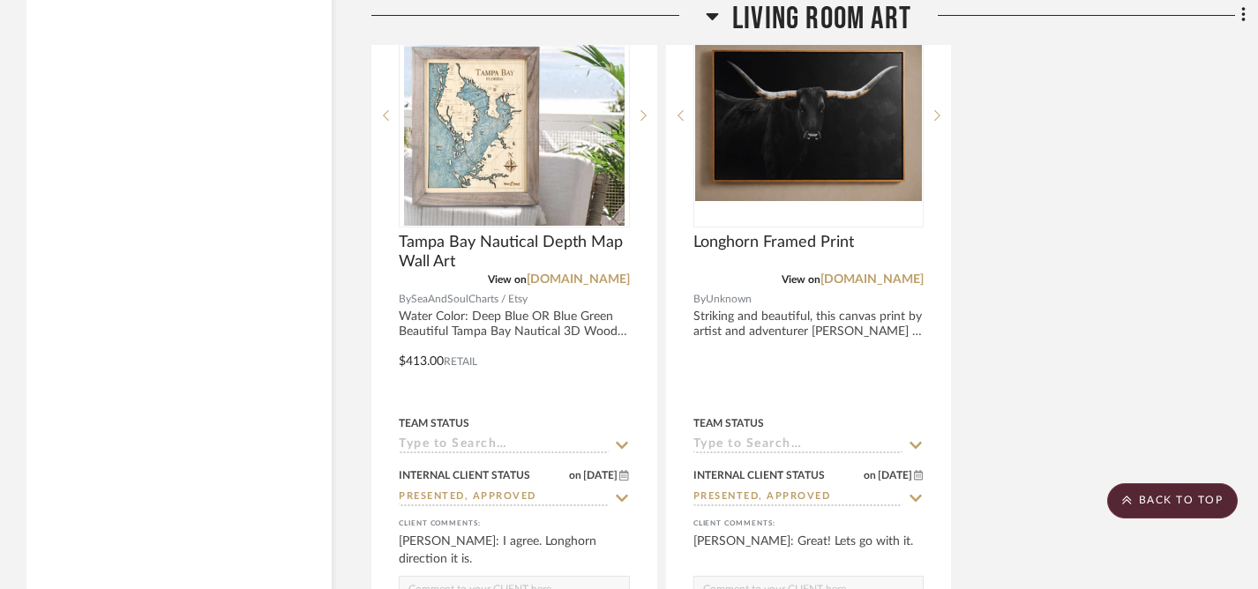
scroll to position [5402, 0]
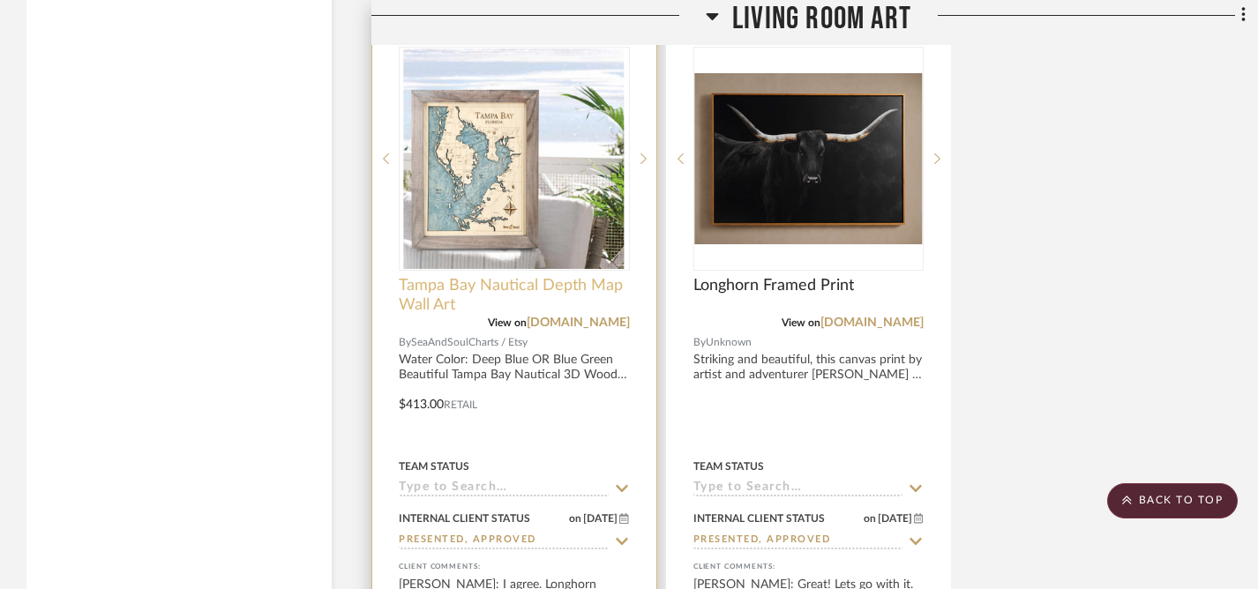
scroll to position [5052, 0]
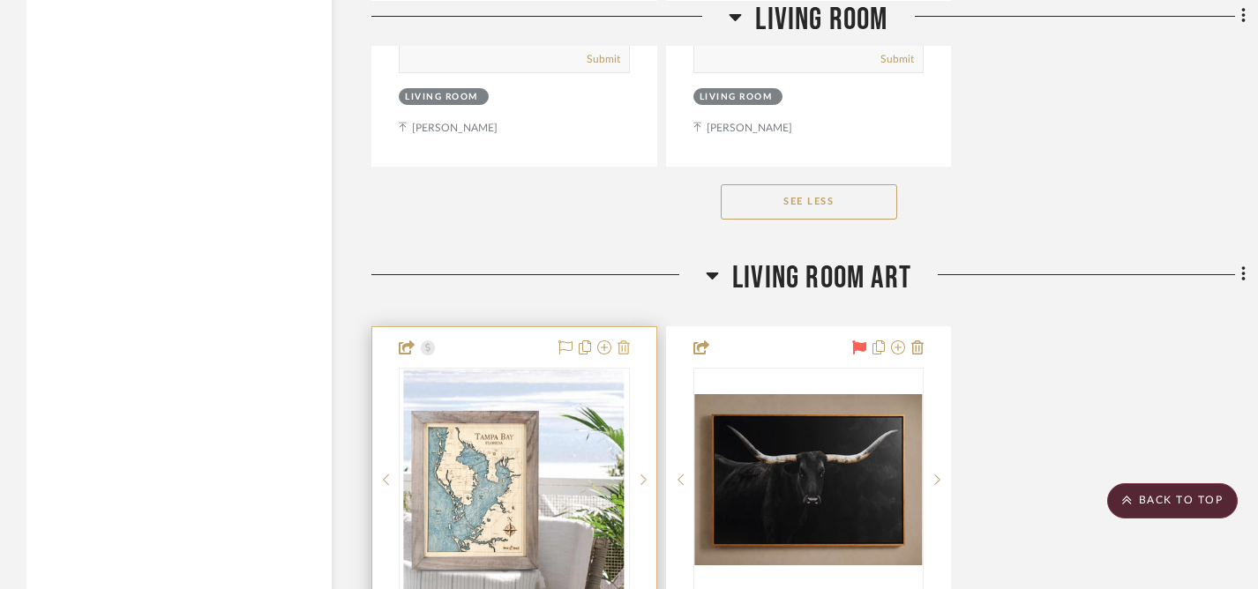
click at [624, 340] on icon at bounding box center [623, 347] width 12 height 14
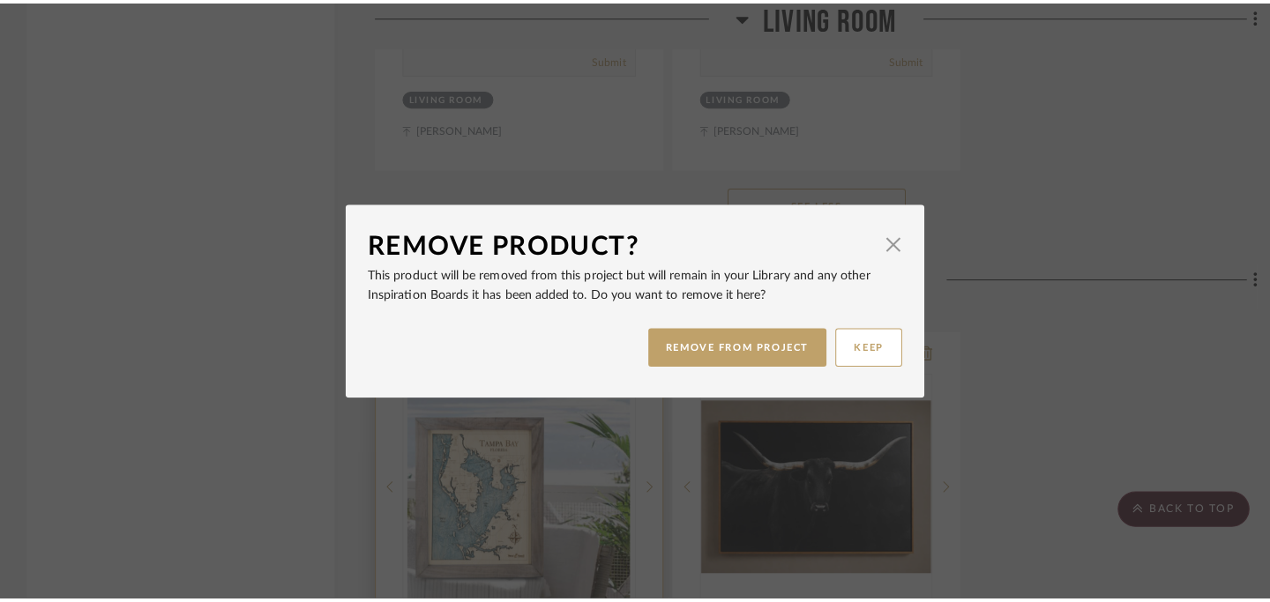
scroll to position [0, 0]
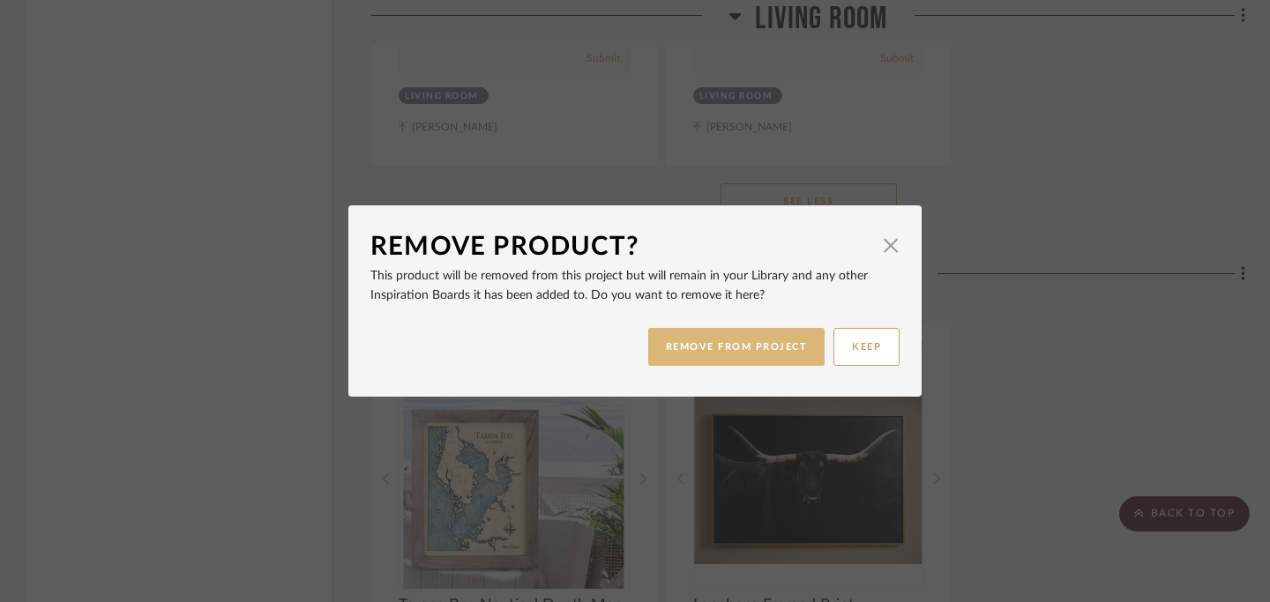
click at [718, 348] on button "REMOVE FROM PROJECT" at bounding box center [736, 347] width 177 height 38
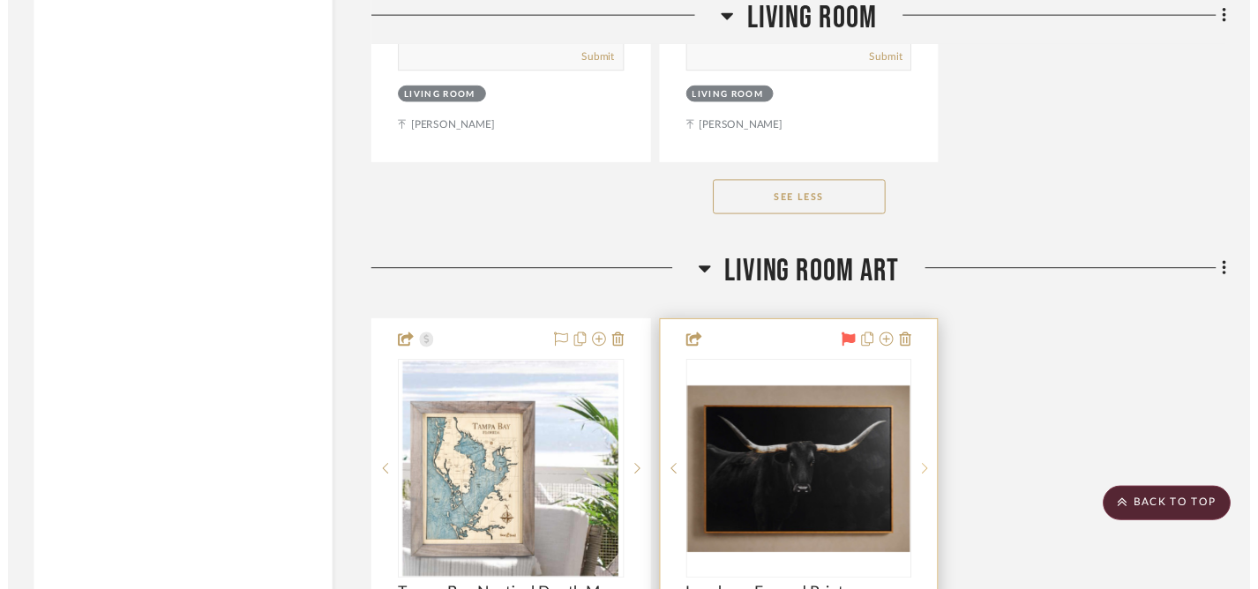
scroll to position [5052, 0]
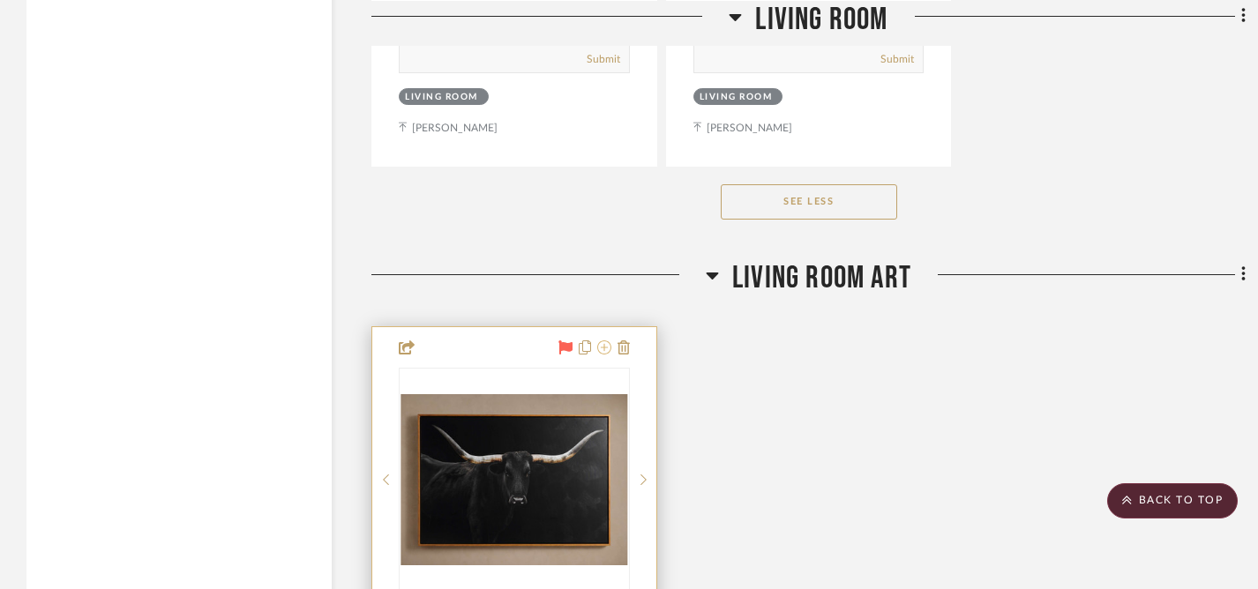
click at [605, 340] on icon at bounding box center [604, 347] width 14 height 14
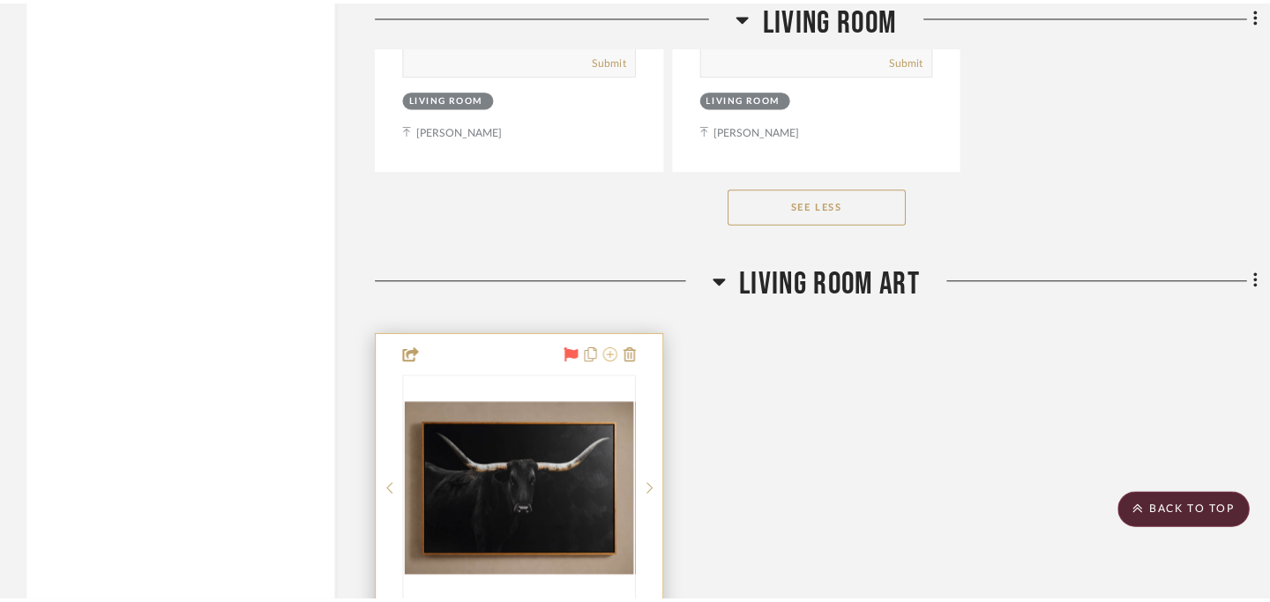
scroll to position [0, 0]
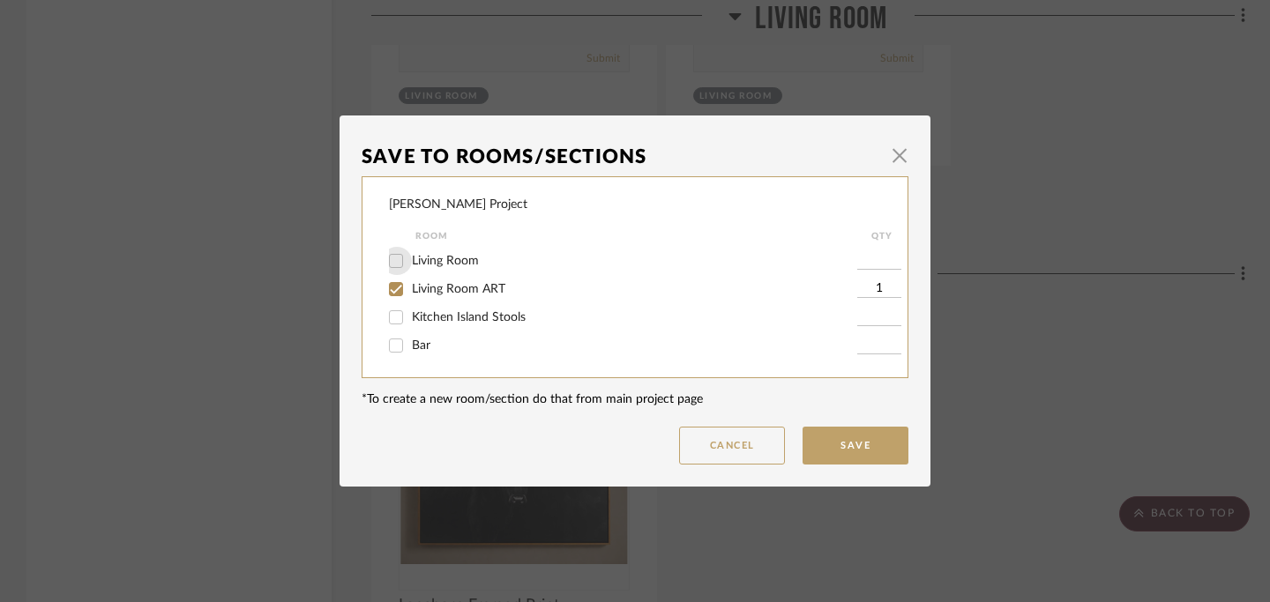
click at [387, 259] on input "Living Room" at bounding box center [396, 261] width 28 height 28
checkbox input "true"
type input "1"
click at [386, 287] on input "Living Room ART" at bounding box center [396, 289] width 28 height 28
checkbox input "false"
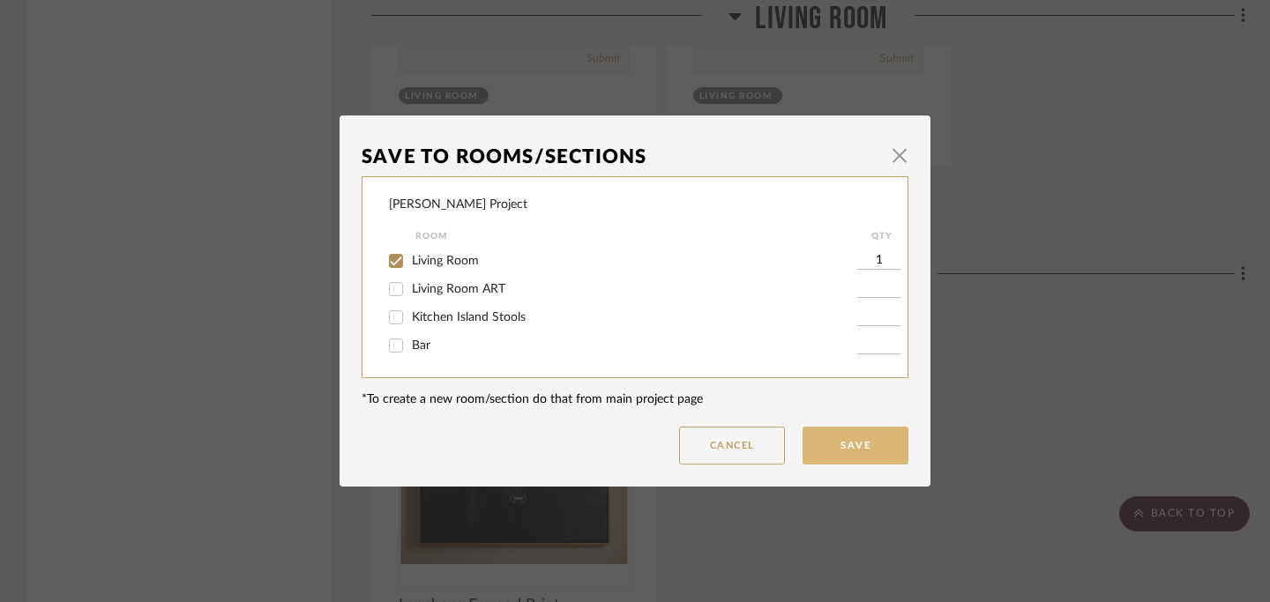
click at [864, 446] on button "Save" at bounding box center [856, 446] width 106 height 38
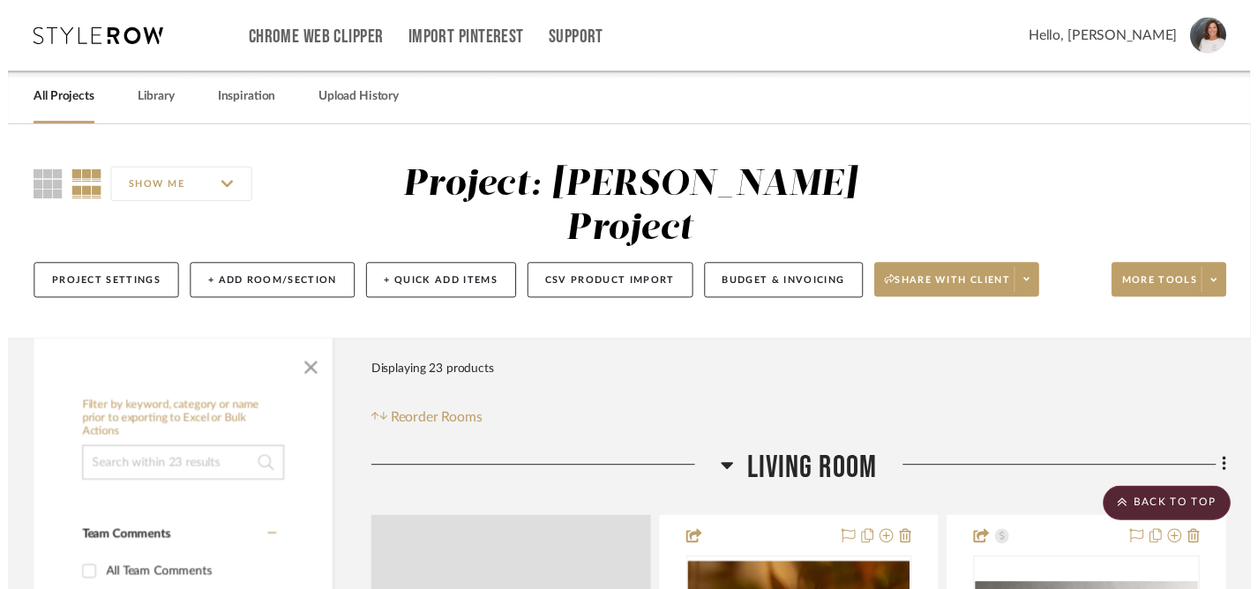
scroll to position [5052, 0]
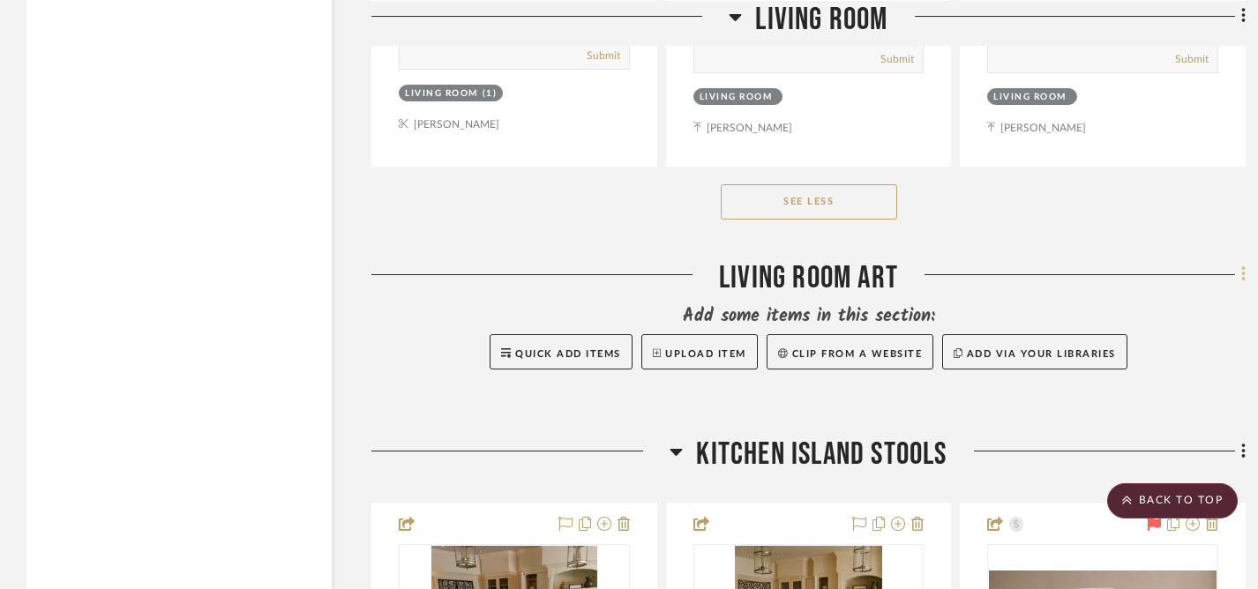
click at [1241, 265] on icon at bounding box center [1243, 274] width 5 height 19
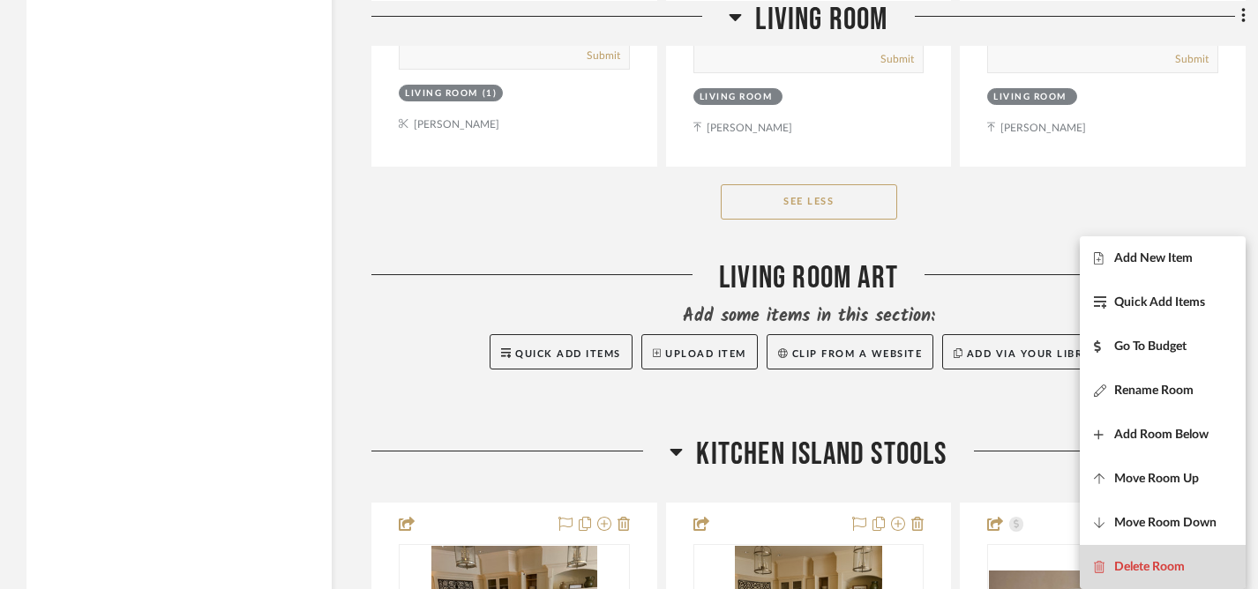
click at [1142, 563] on span "Delete Room" at bounding box center [1149, 567] width 71 height 15
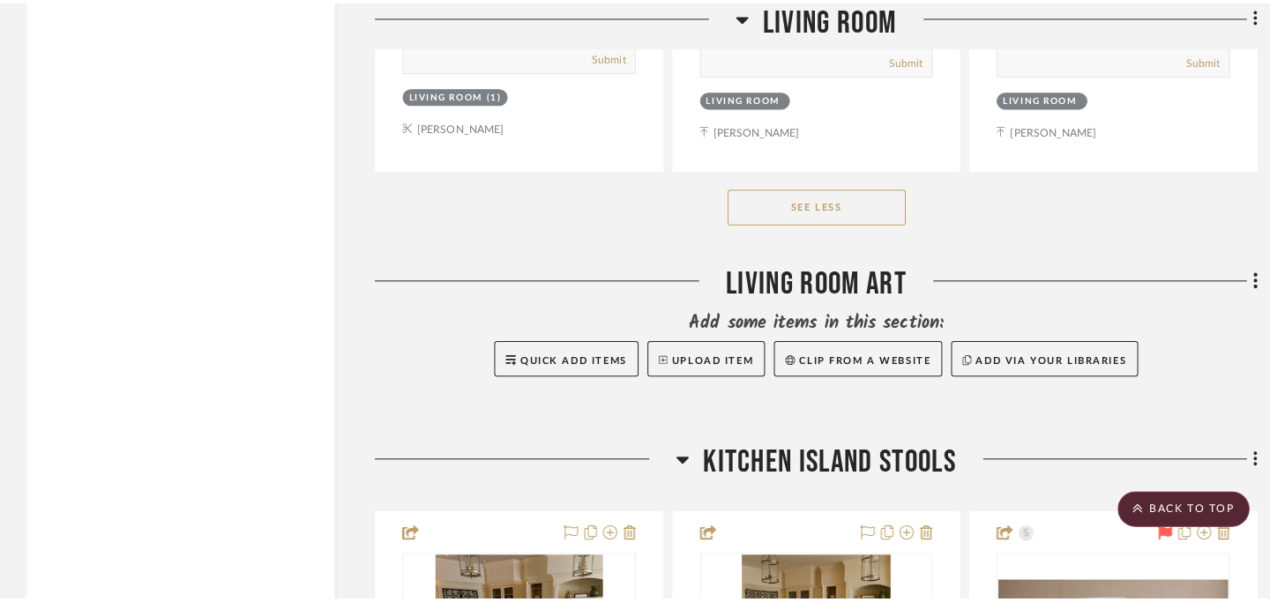
scroll to position [0, 0]
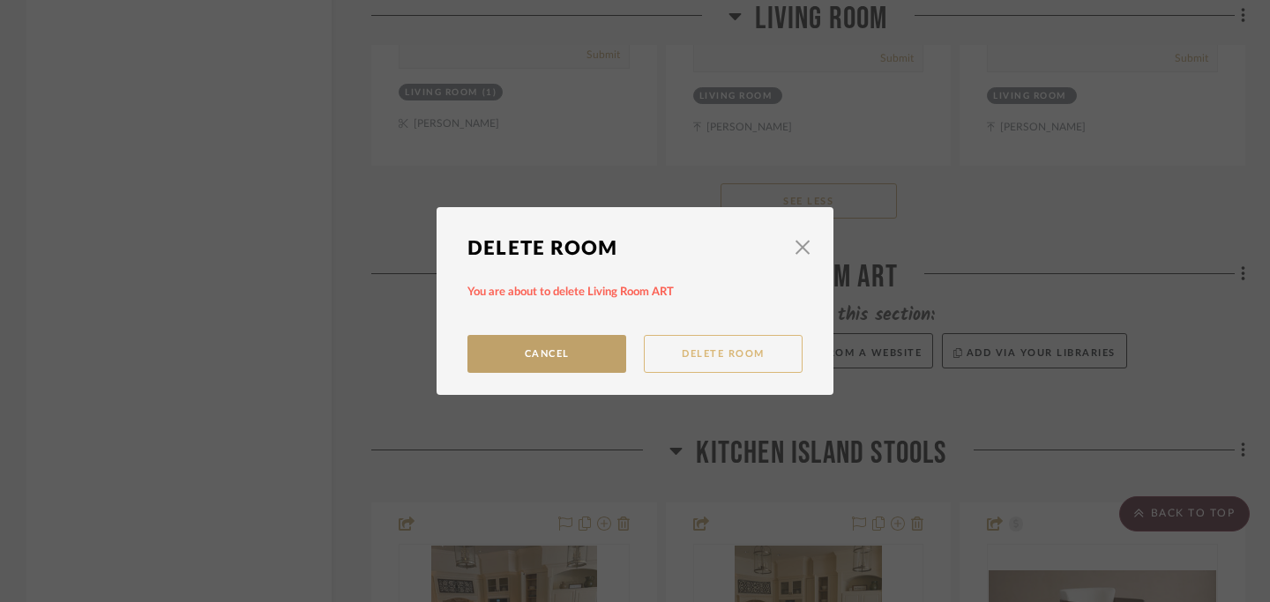
click at [713, 360] on button "Delete Room" at bounding box center [723, 354] width 159 height 38
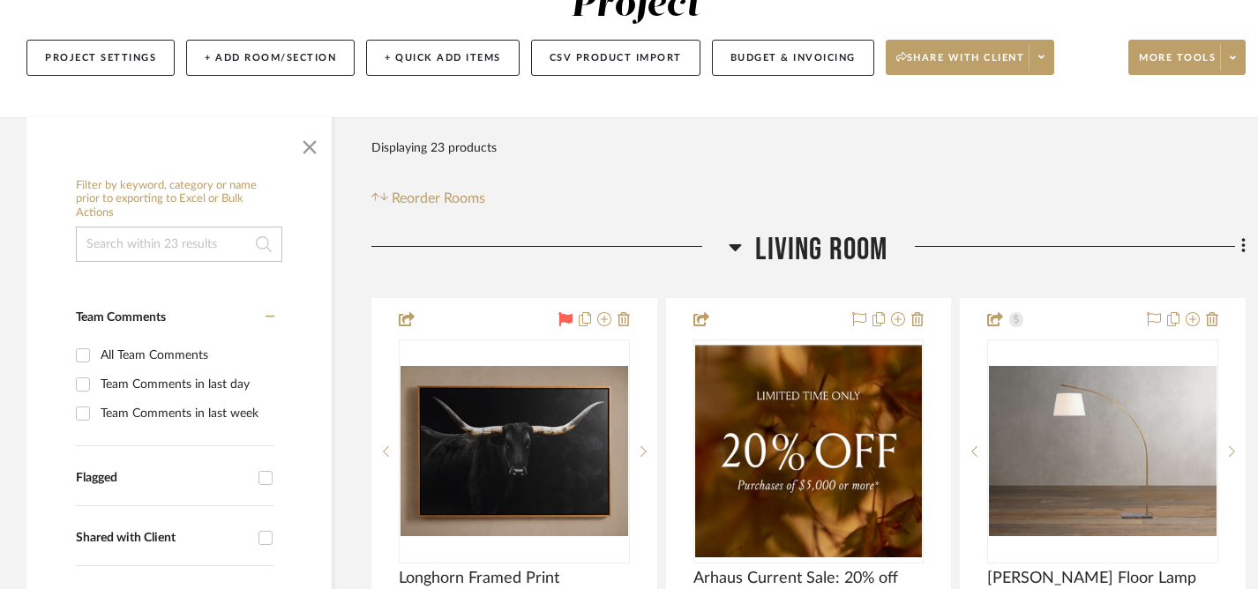
scroll to position [256, 0]
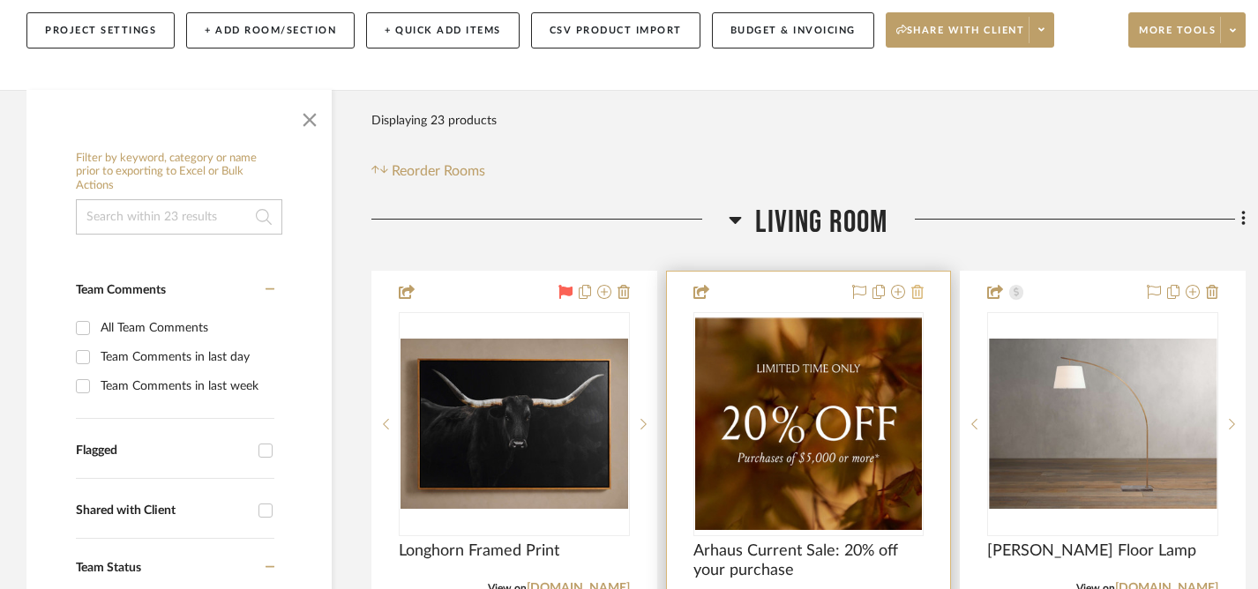
click at [918, 285] on icon at bounding box center [917, 292] width 12 height 14
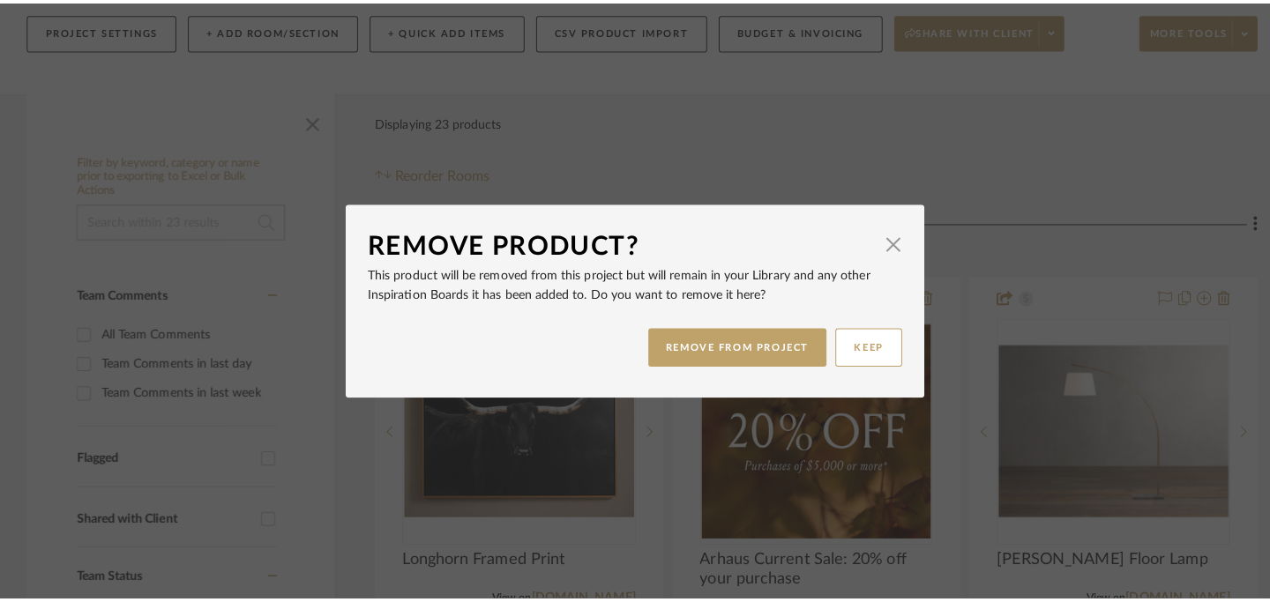
scroll to position [0, 0]
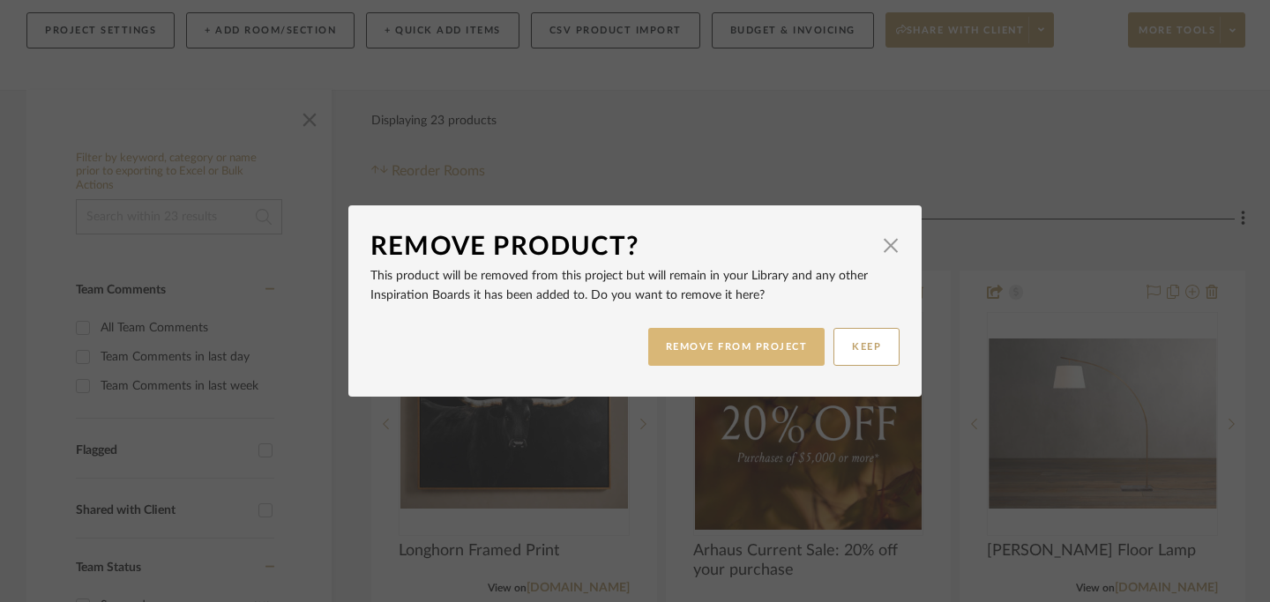
click at [725, 347] on button "REMOVE FROM PROJECT" at bounding box center [736, 347] width 177 height 38
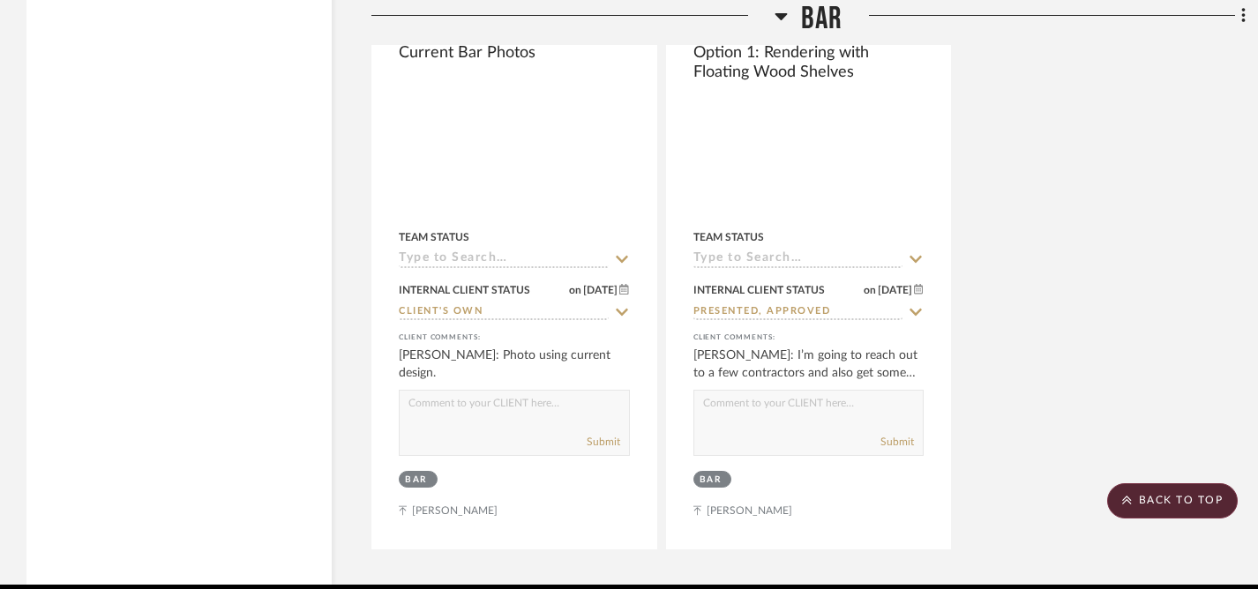
scroll to position [6491, 0]
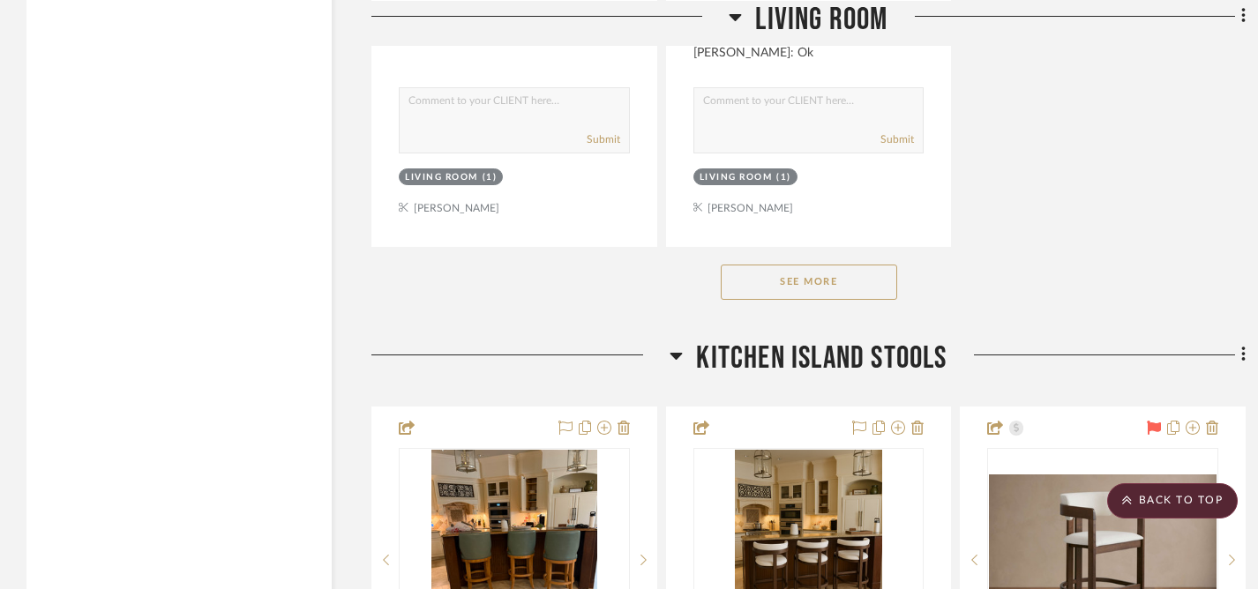
scroll to position [2636, 0]
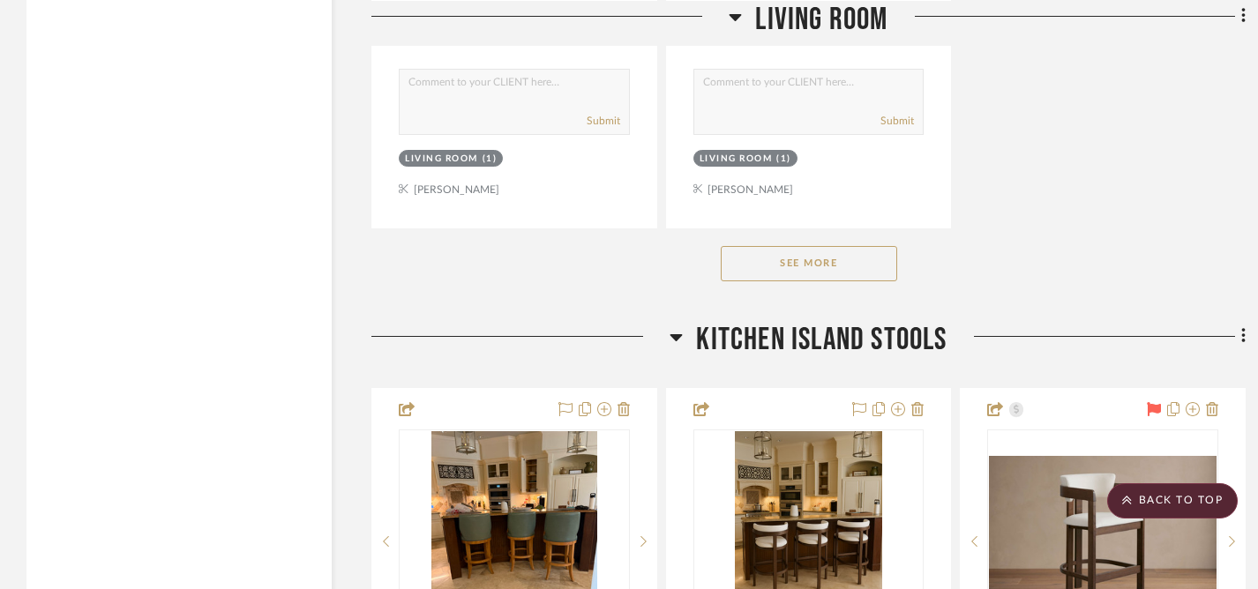
click at [798, 246] on button "See More" at bounding box center [809, 263] width 176 height 35
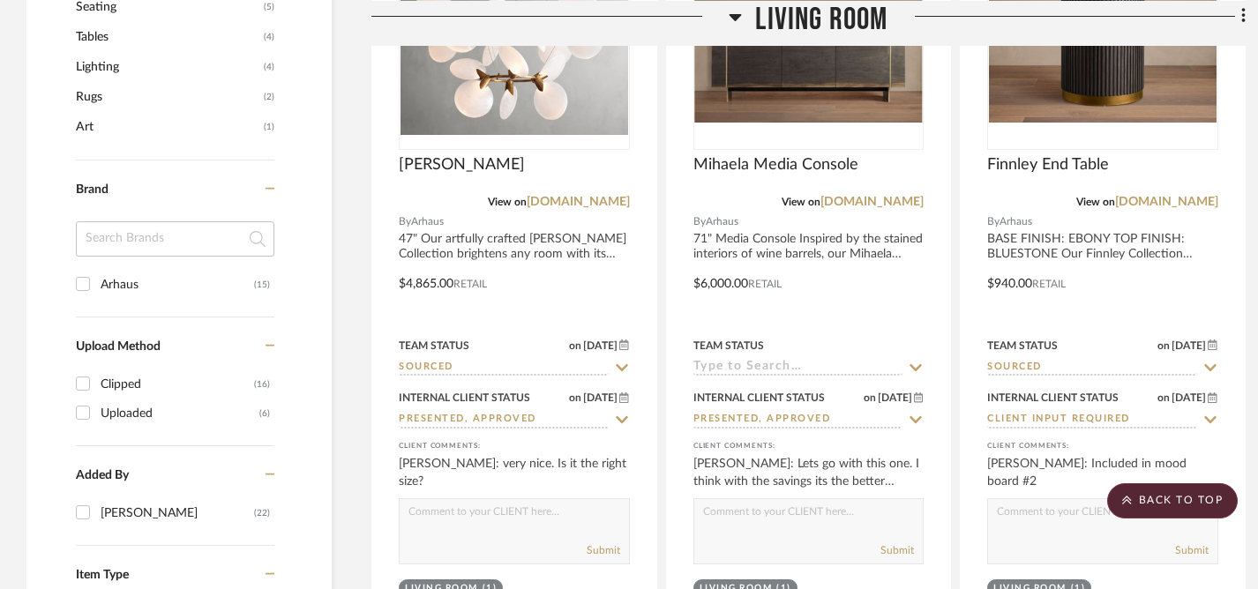
scroll to position [1447, 0]
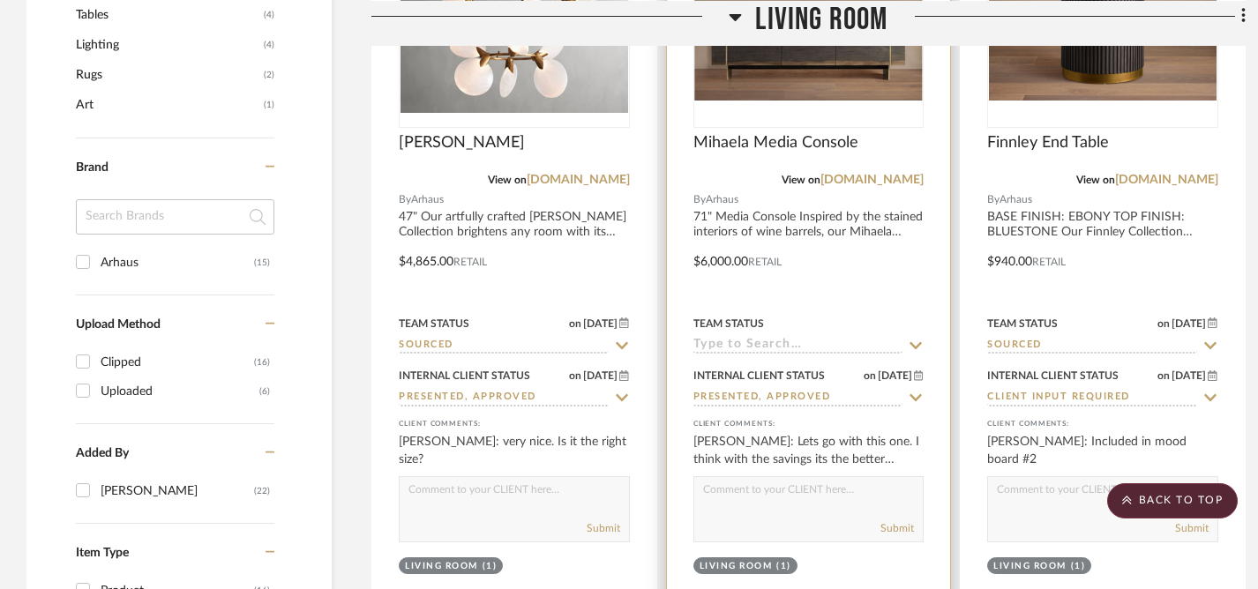
click at [755, 477] on textarea at bounding box center [808, 494] width 229 height 34
type textarea "Perfect!"
click at [907, 520] on button "Submit" at bounding box center [897, 528] width 34 height 16
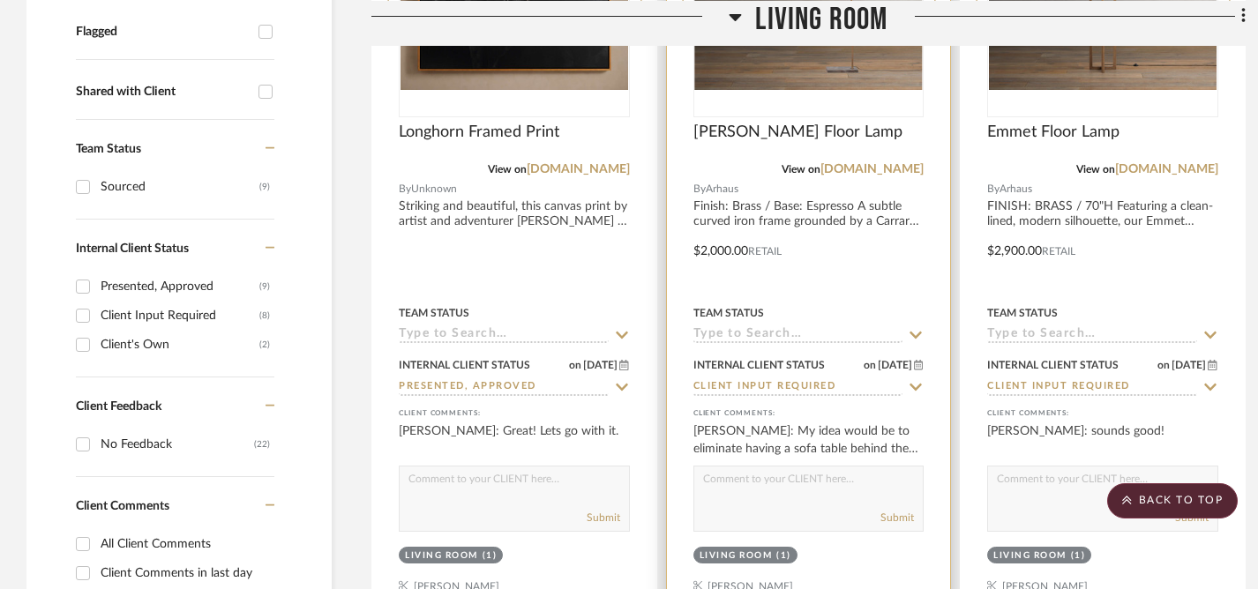
scroll to position [685, 0]
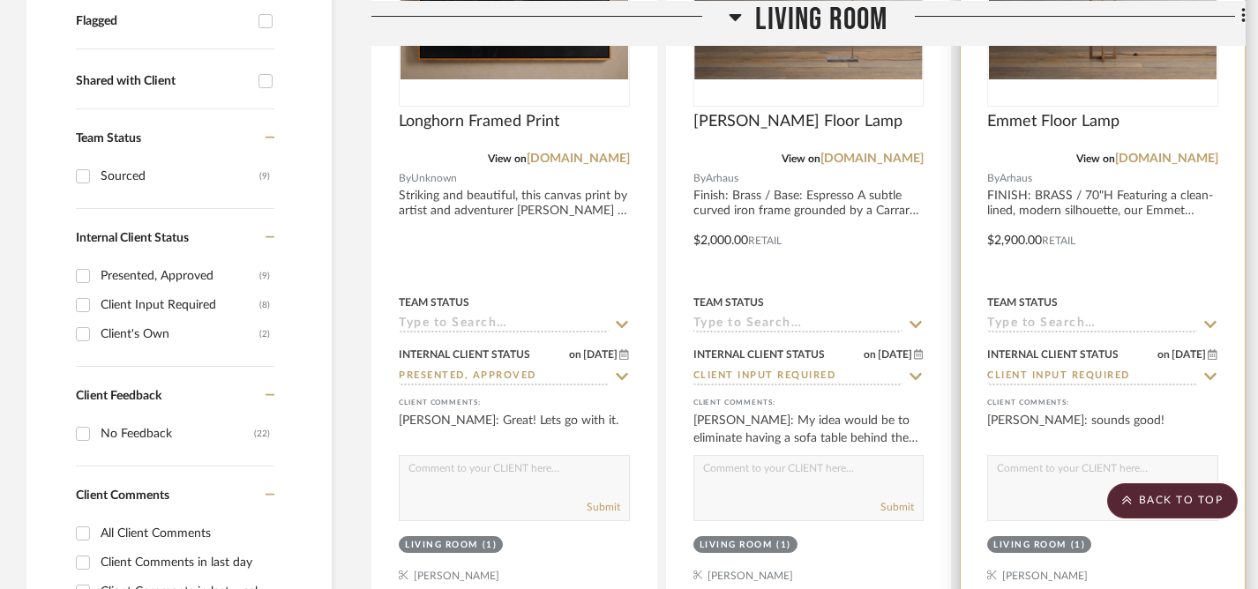
click at [1014, 456] on textarea at bounding box center [1102, 473] width 229 height 34
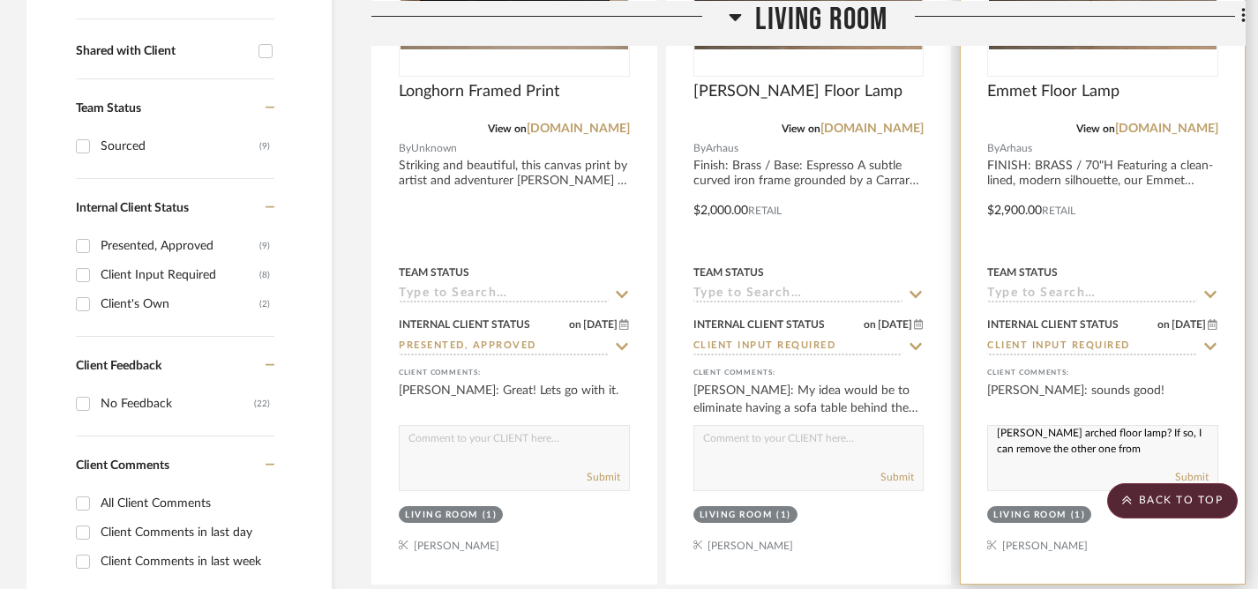
scroll to position [23, 0]
type textarea "Do you like this floor lamp better than the [PERSON_NAME] arched floor lamp? If…"
click at [1188, 469] on button "Submit" at bounding box center [1192, 477] width 34 height 16
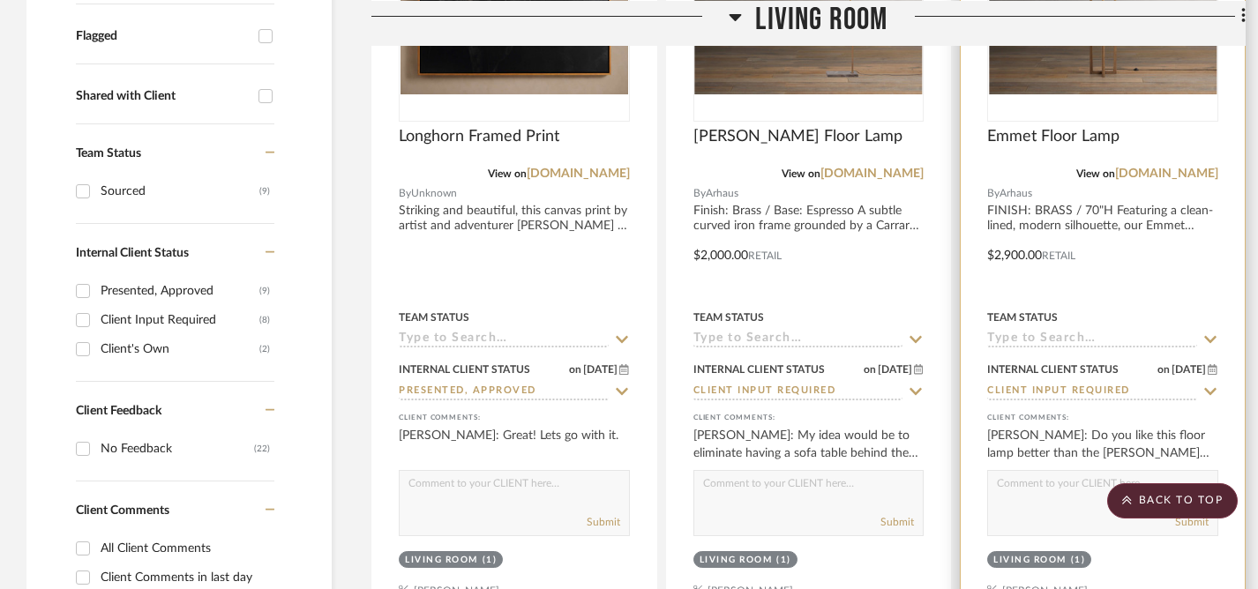
scroll to position [772, 0]
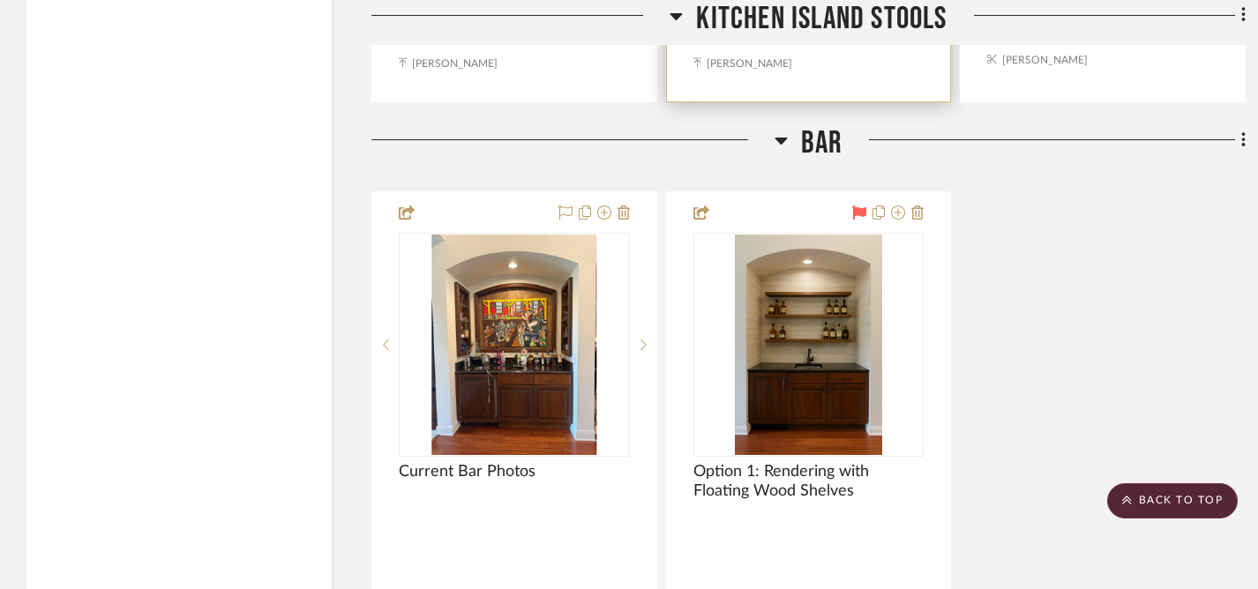
scroll to position [4144, 0]
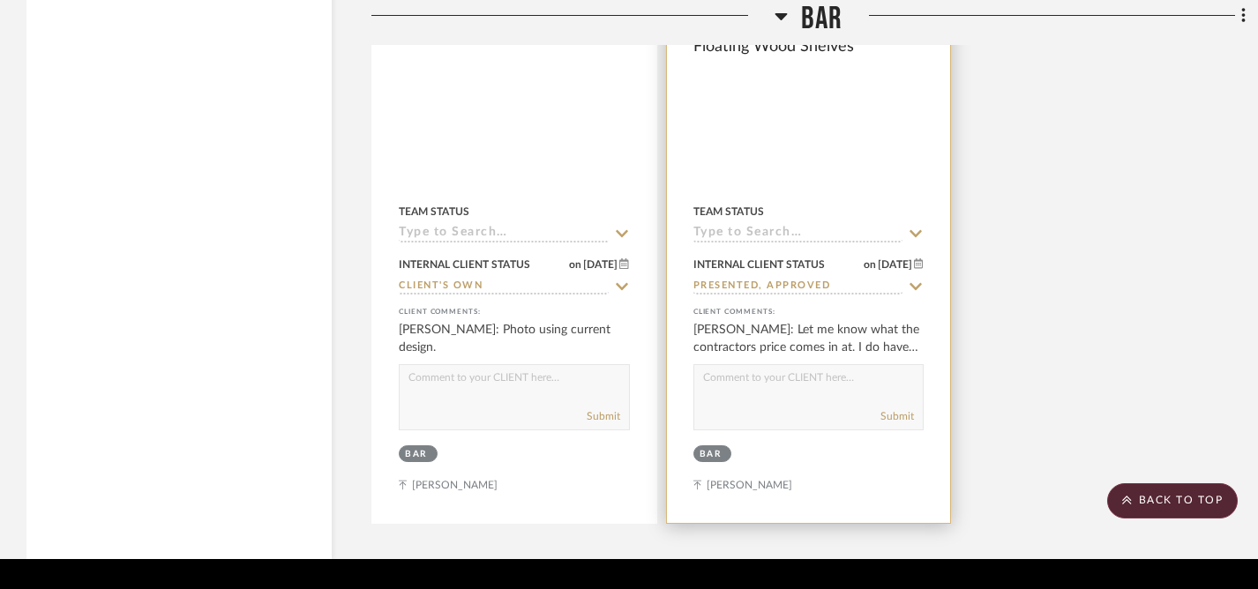
click at [765, 365] on textarea at bounding box center [808, 382] width 229 height 34
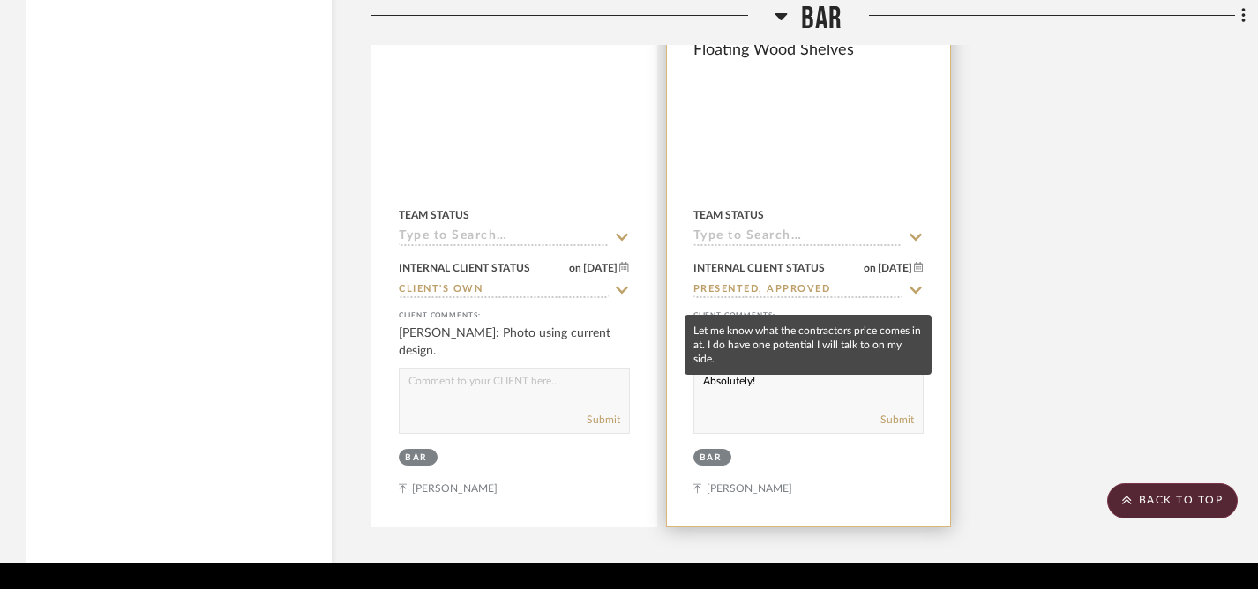
scroll to position [4140, 0]
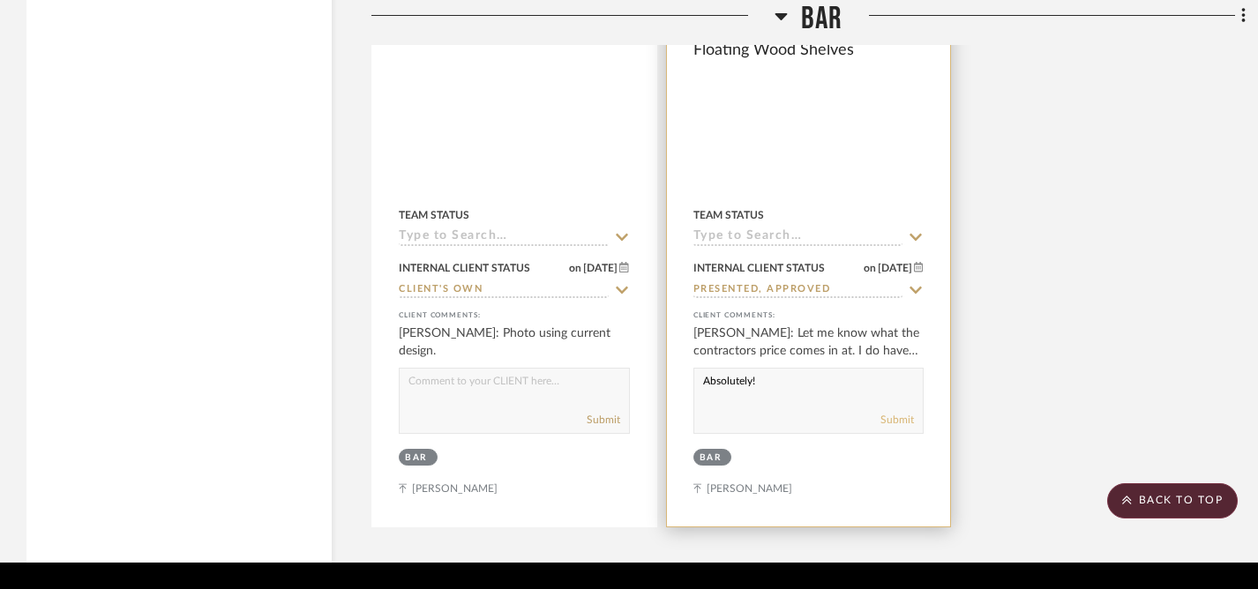
type textarea "Absolutely!"
click at [896, 412] on button "Submit" at bounding box center [897, 420] width 34 height 16
